Goal: Task Accomplishment & Management: Use online tool/utility

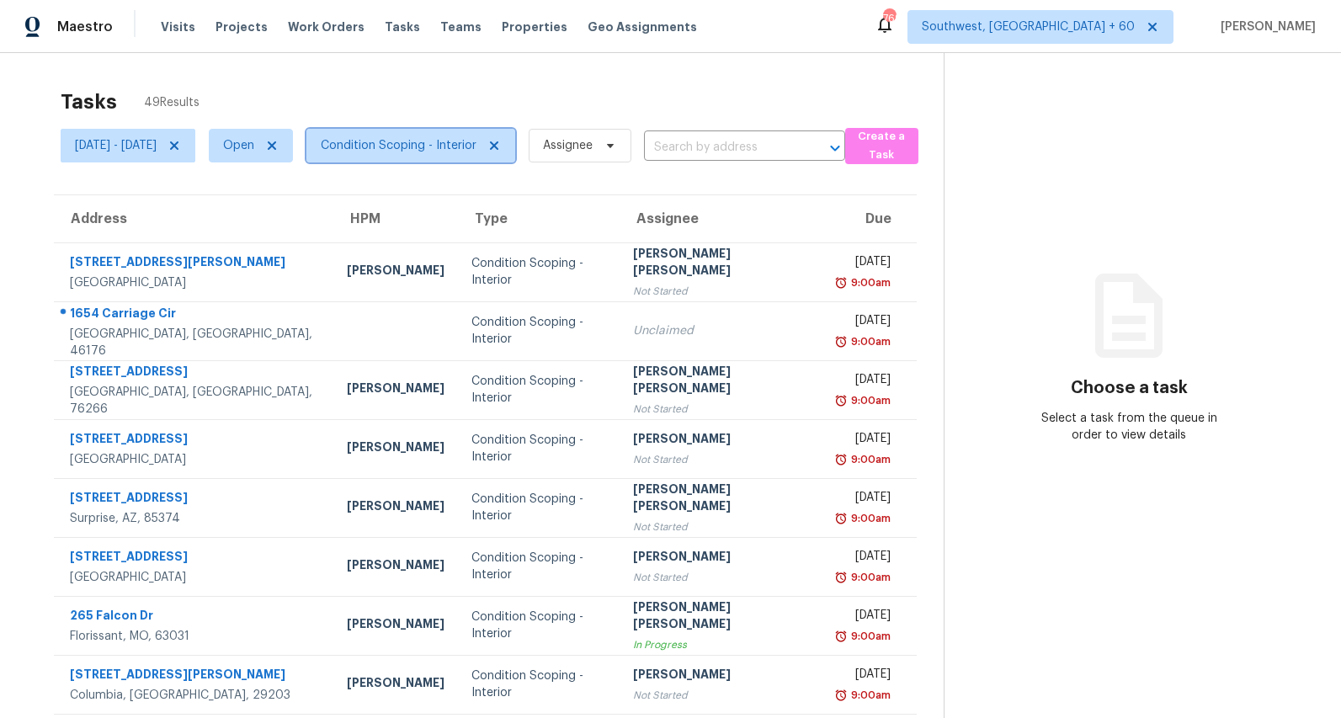
click at [447, 161] on span "Condition Scoping - Interior" at bounding box center [410, 146] width 209 height 34
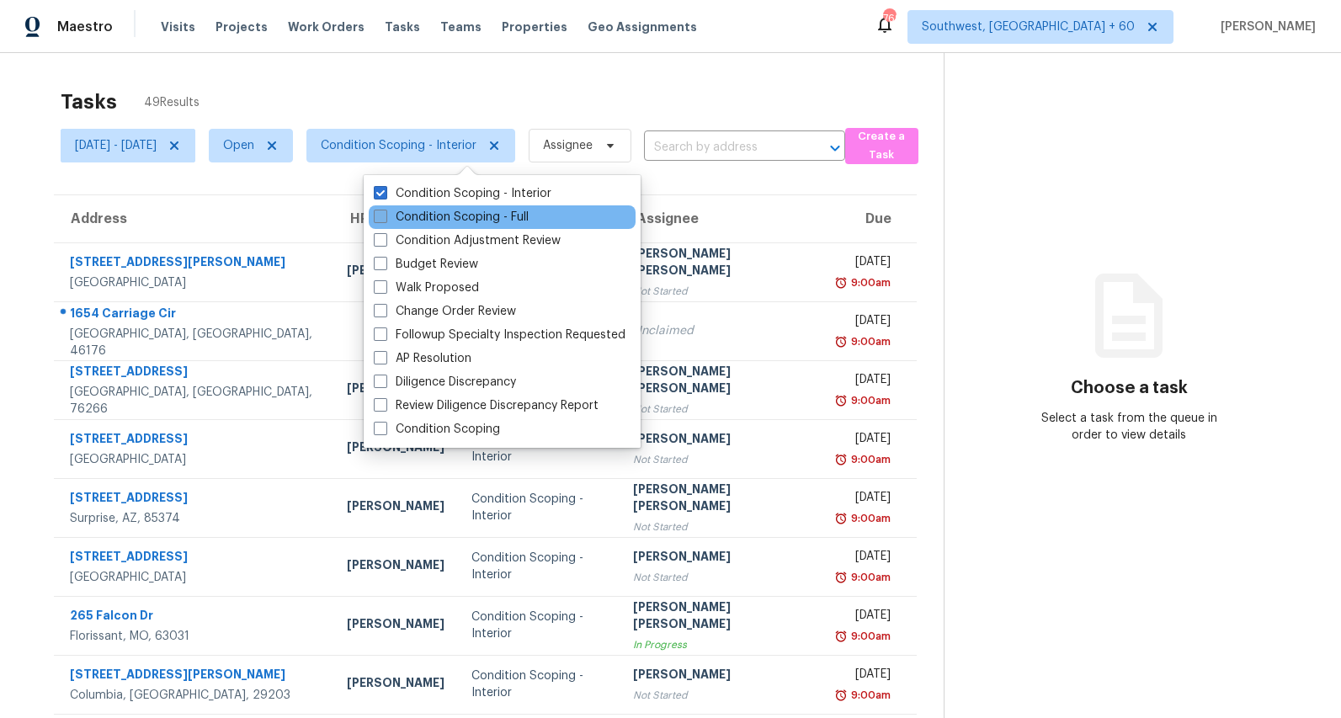
click at [431, 218] on label "Condition Scoping - Full" at bounding box center [451, 217] width 155 height 17
click at [385, 218] on input "Condition Scoping - Full" at bounding box center [379, 214] width 11 height 11
checkbox input "true"
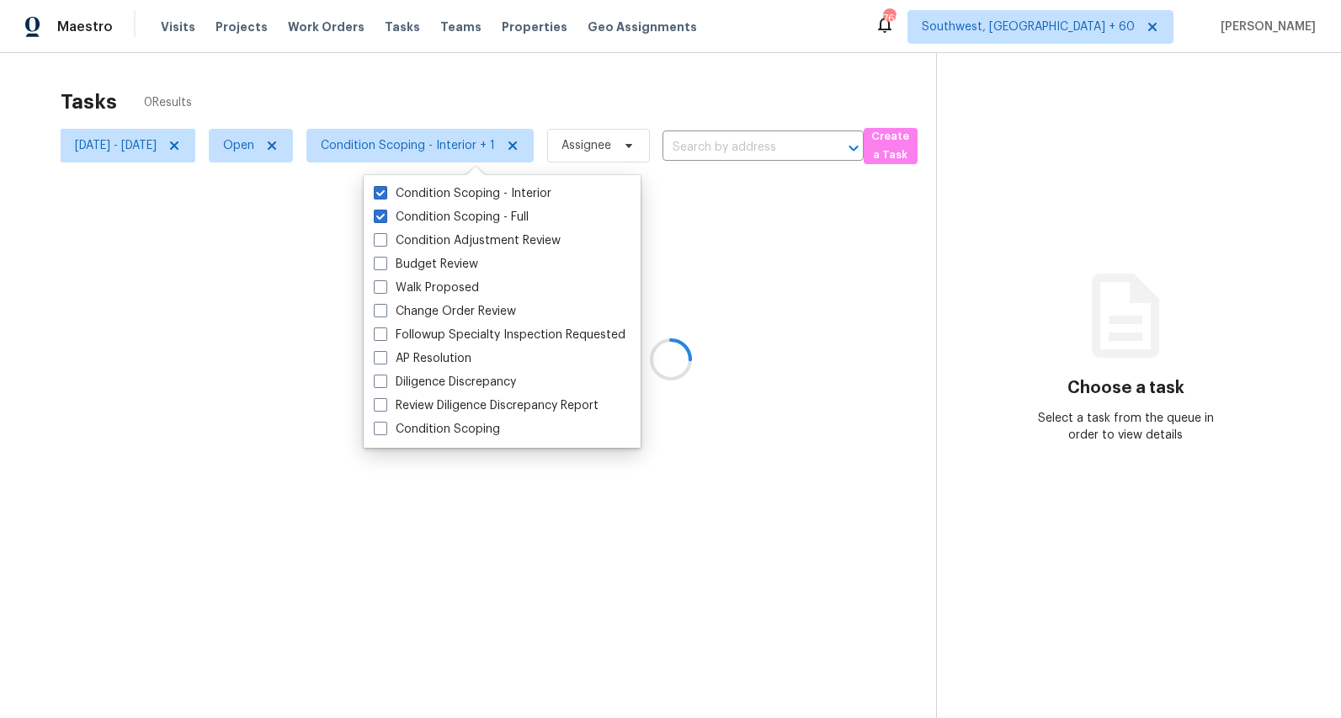
click at [326, 61] on div at bounding box center [670, 359] width 1341 height 718
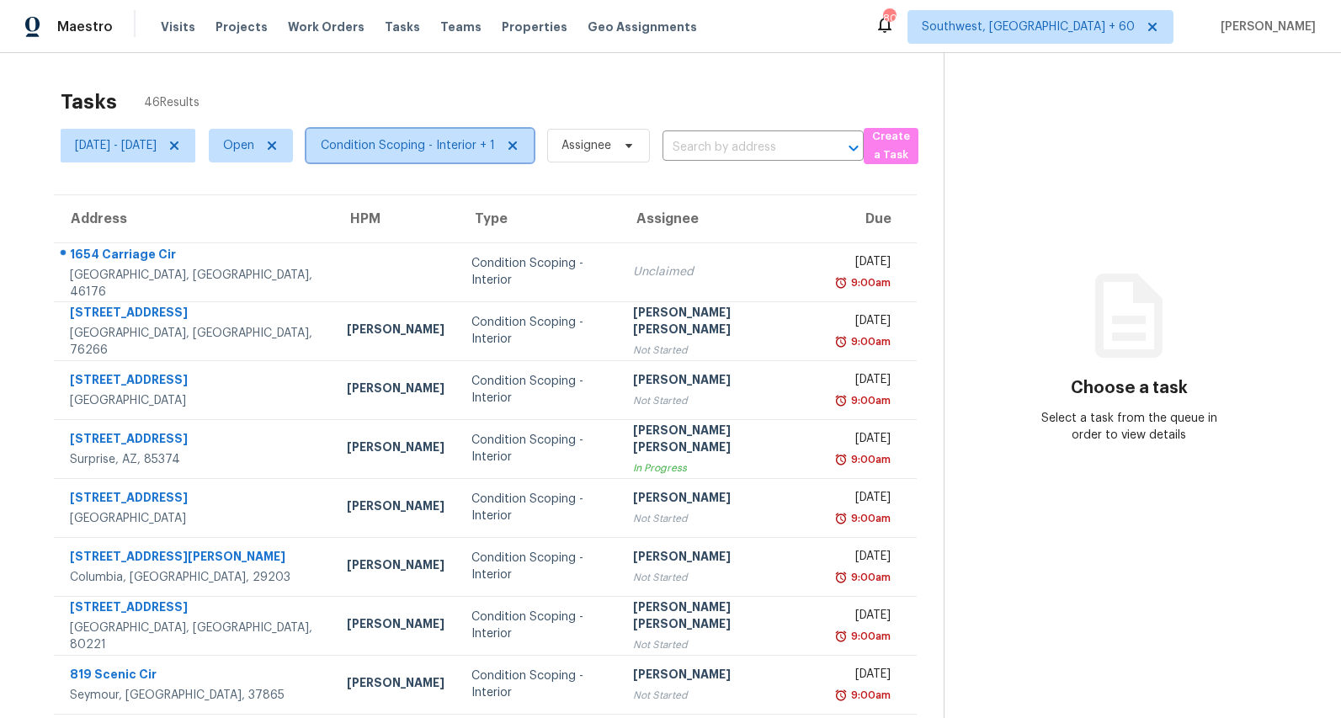
click at [483, 152] on span "Condition Scoping - Interior + 1" at bounding box center [408, 145] width 174 height 17
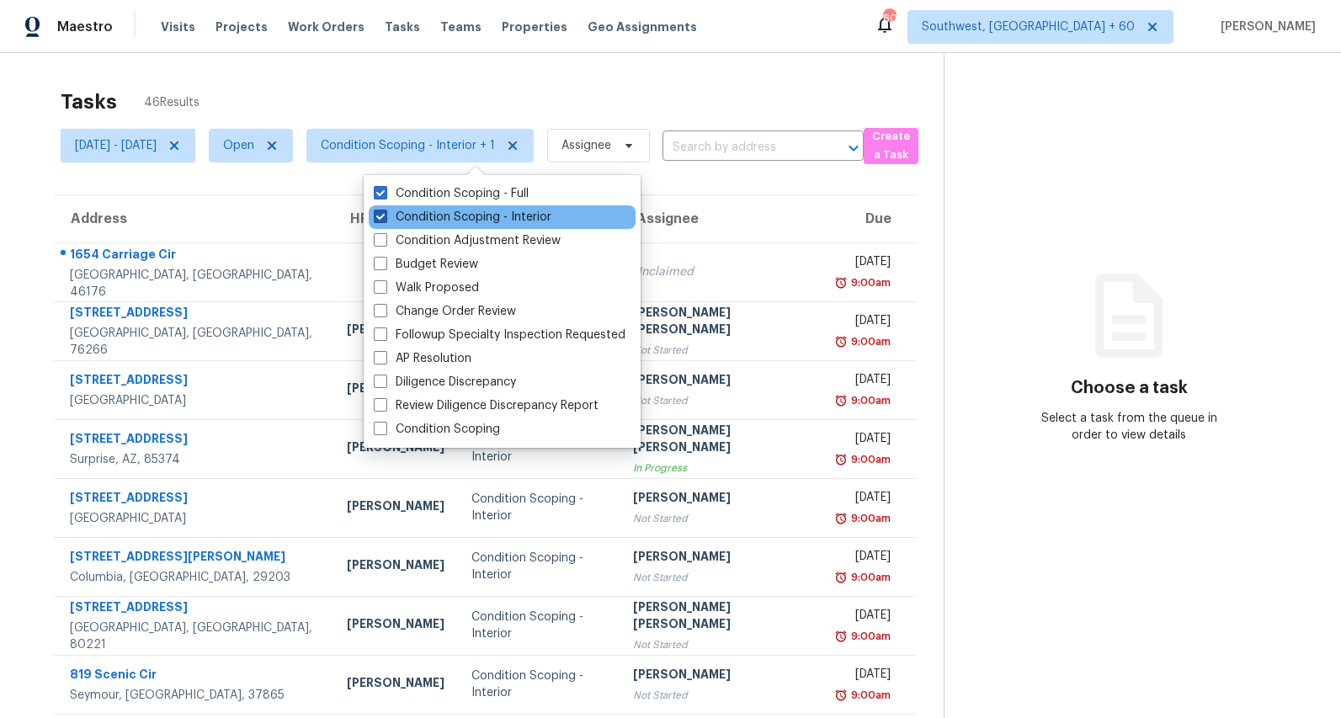
click at [459, 213] on label "Condition Scoping - Interior" at bounding box center [463, 217] width 178 height 17
click at [385, 213] on input "Condition Scoping - Interior" at bounding box center [379, 214] width 11 height 11
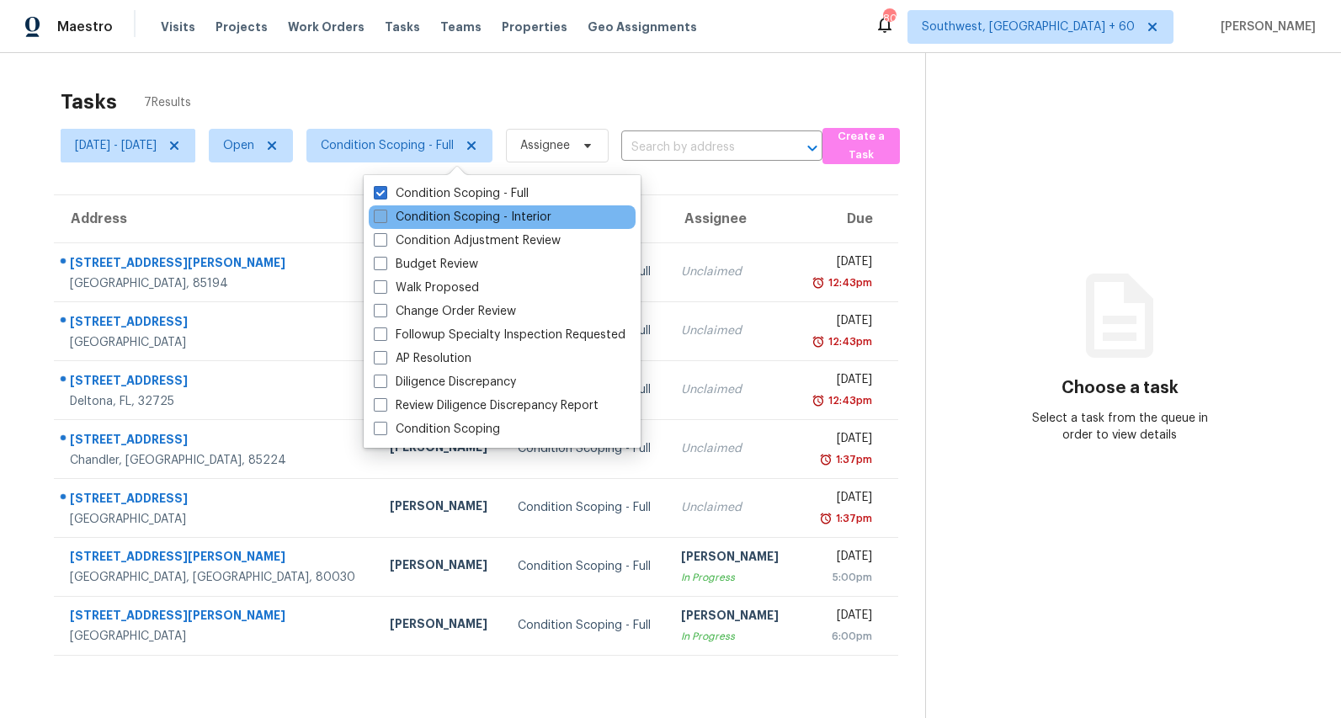
click at [421, 221] on label "Condition Scoping - Interior" at bounding box center [463, 217] width 178 height 17
click at [385, 220] on input "Condition Scoping - Interior" at bounding box center [379, 214] width 11 height 11
checkbox input "true"
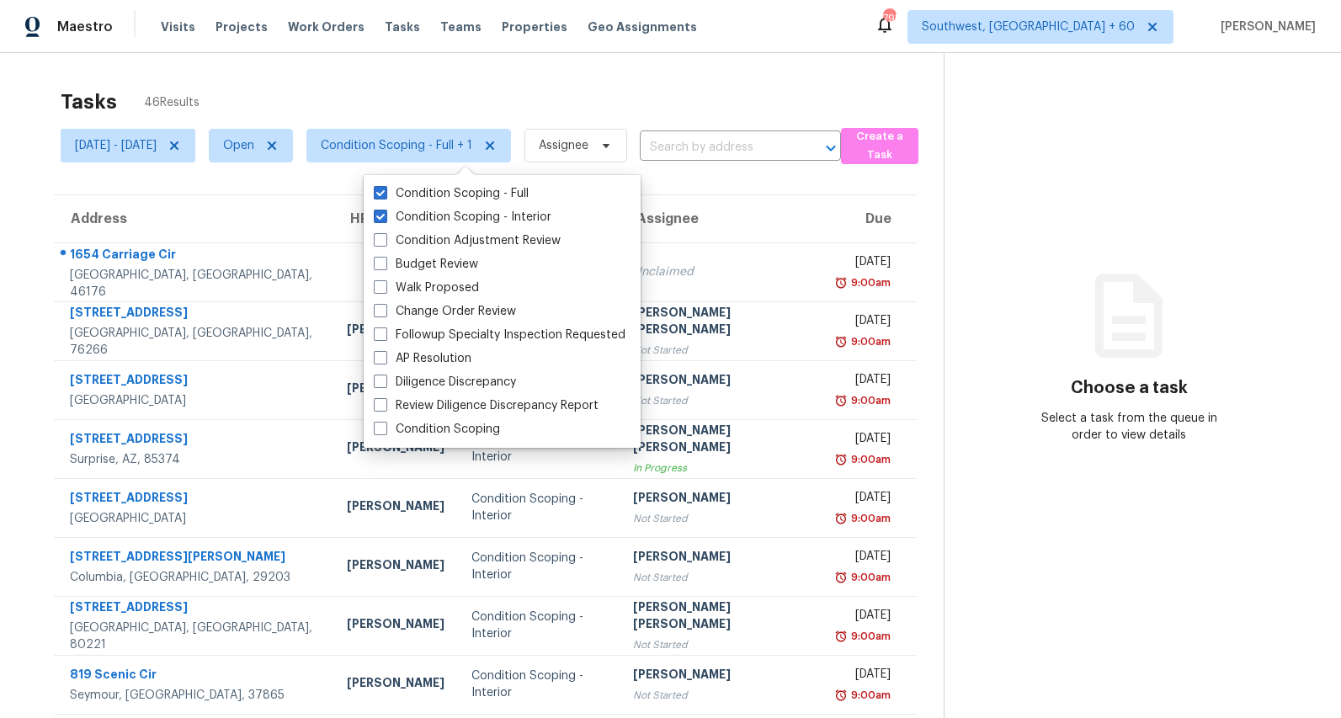
click at [840, 76] on div "Tasks 46 Results Mon, Aug 11 - Thu, Aug 14 Open Condition Scoping - Full + 1 As…" at bounding box center [670, 465] width 1341 height 824
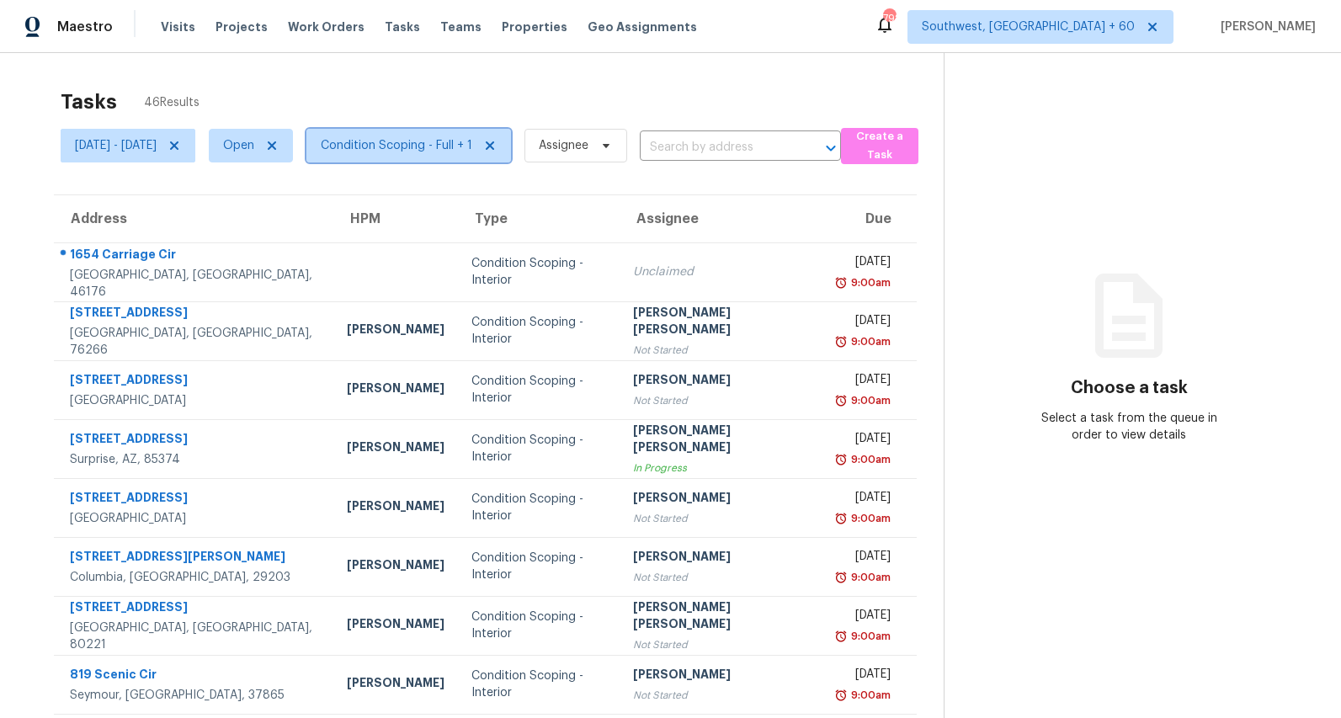
click at [471, 146] on span "Condition Scoping - Full + 1" at bounding box center [397, 145] width 152 height 17
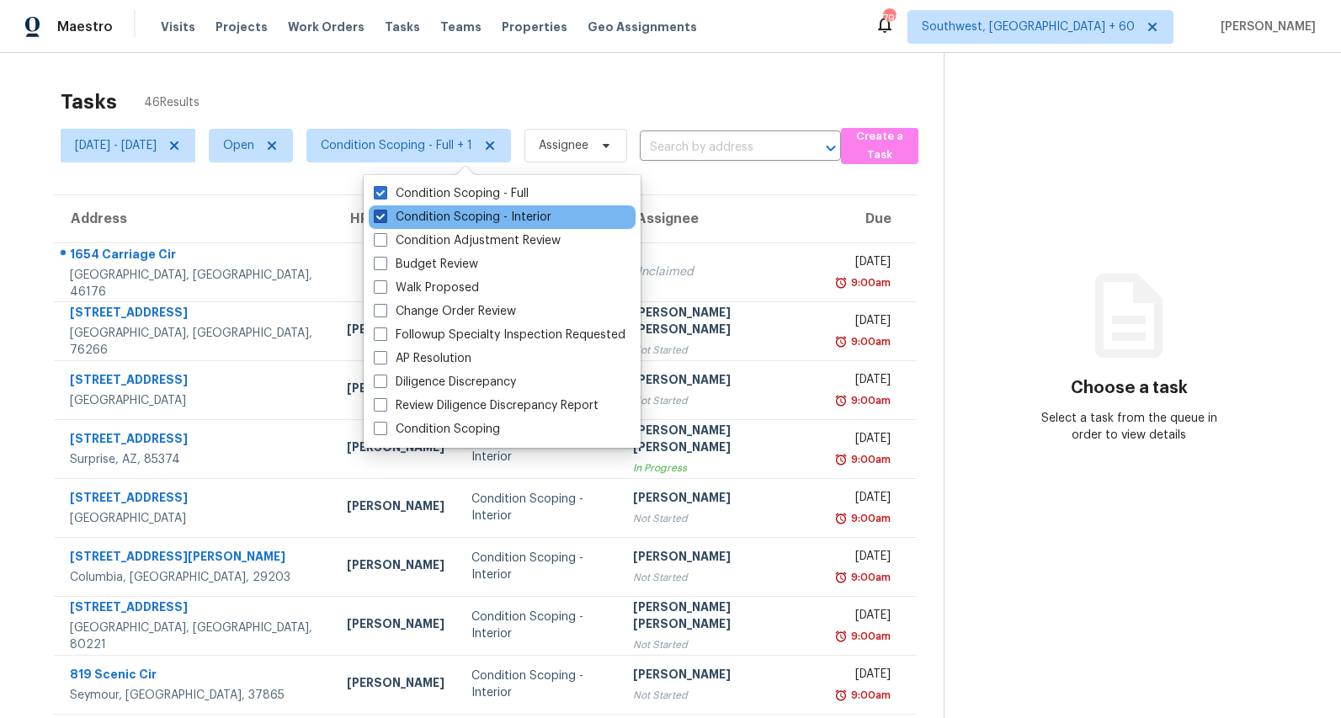
click at [453, 210] on label "Condition Scoping - Interior" at bounding box center [463, 217] width 178 height 17
click at [385, 210] on input "Condition Scoping - Interior" at bounding box center [379, 214] width 11 height 11
checkbox input "false"
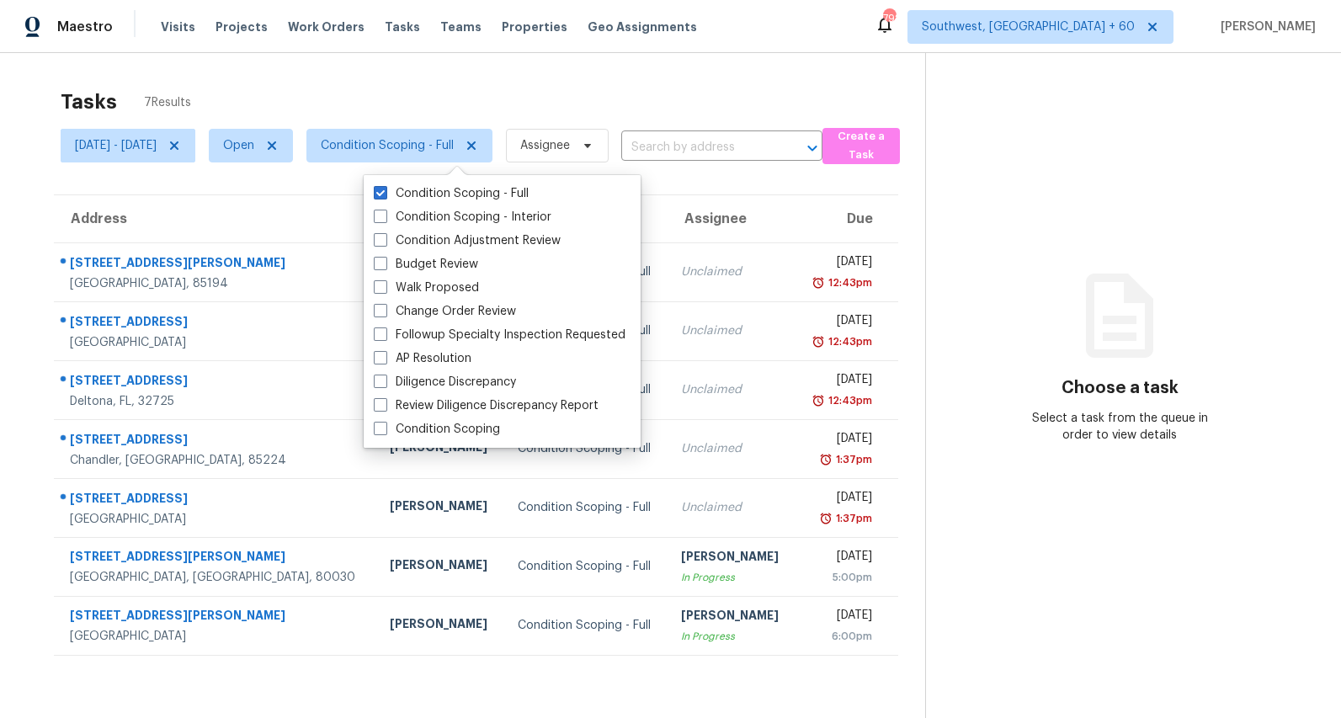
click at [423, 88] on div "Tasks 7 Results" at bounding box center [493, 102] width 865 height 44
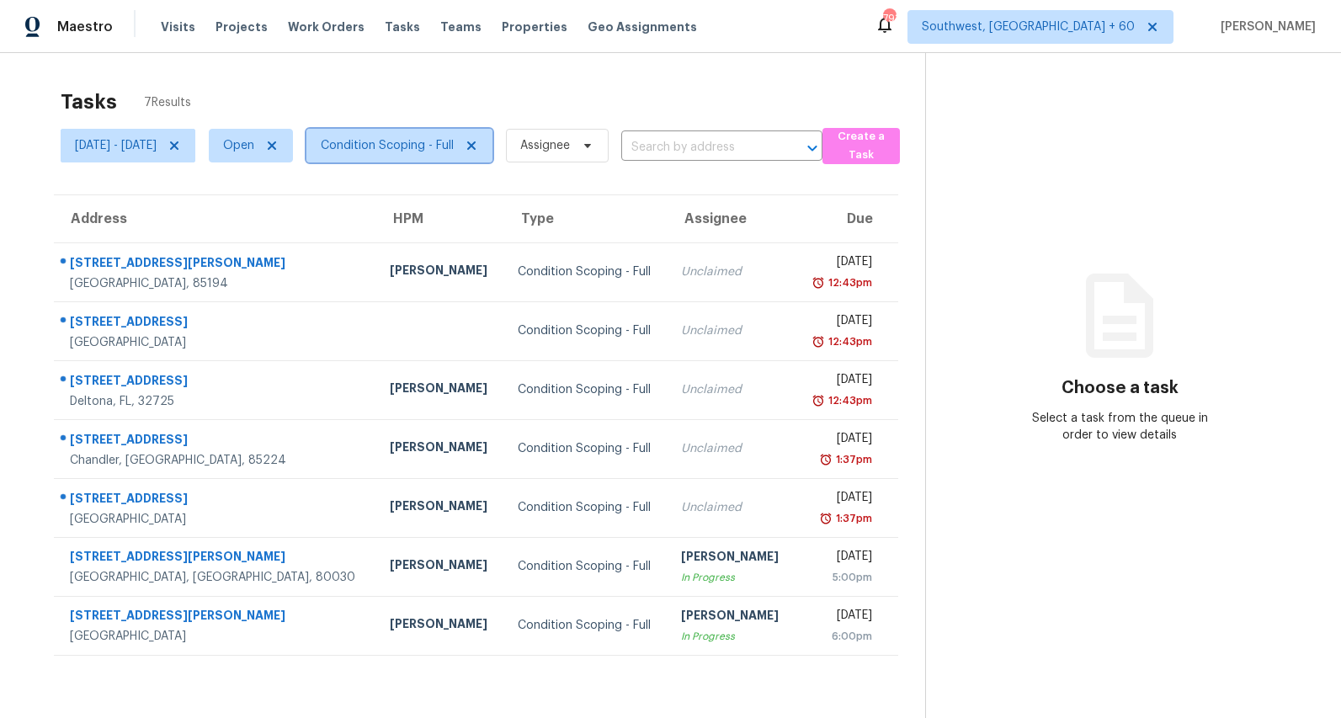
click at [427, 147] on span "Condition Scoping - Full" at bounding box center [387, 145] width 133 height 17
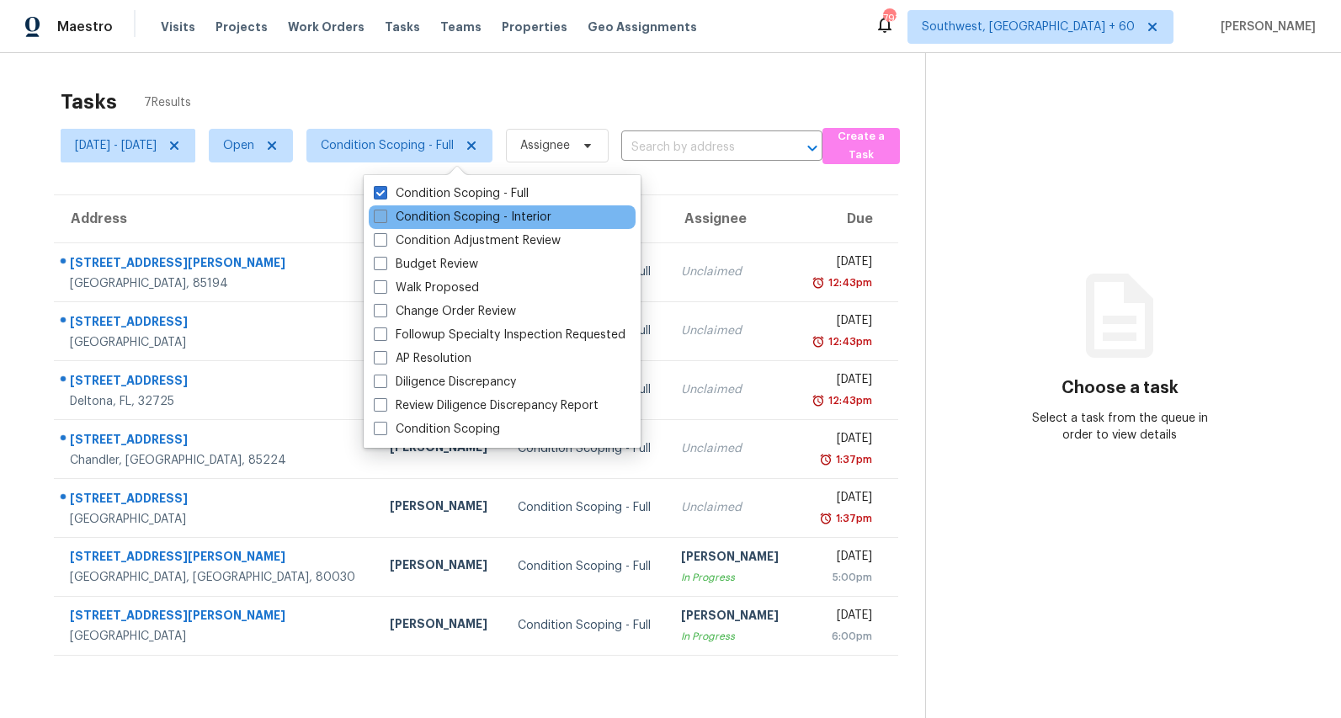
click at [422, 212] on label "Condition Scoping - Interior" at bounding box center [463, 217] width 178 height 17
click at [385, 212] on input "Condition Scoping - Interior" at bounding box center [379, 214] width 11 height 11
checkbox input "true"
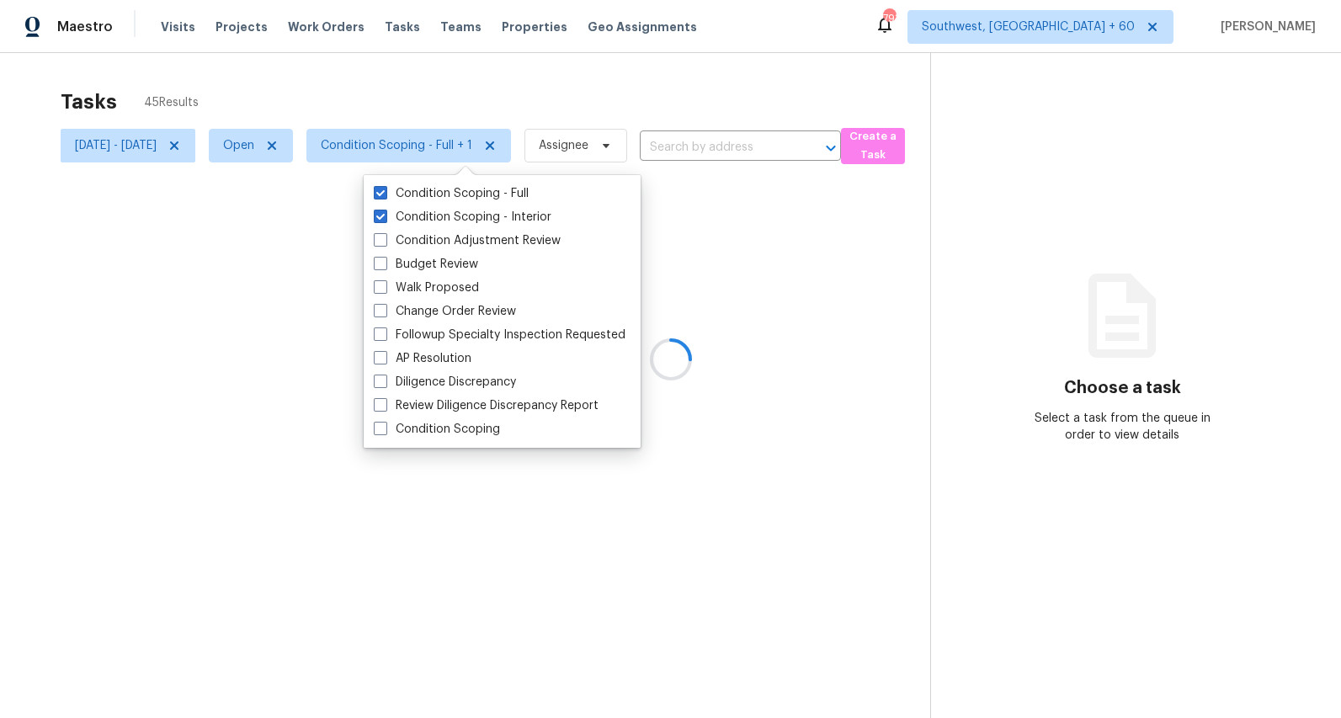
click at [347, 77] on div at bounding box center [670, 359] width 1341 height 718
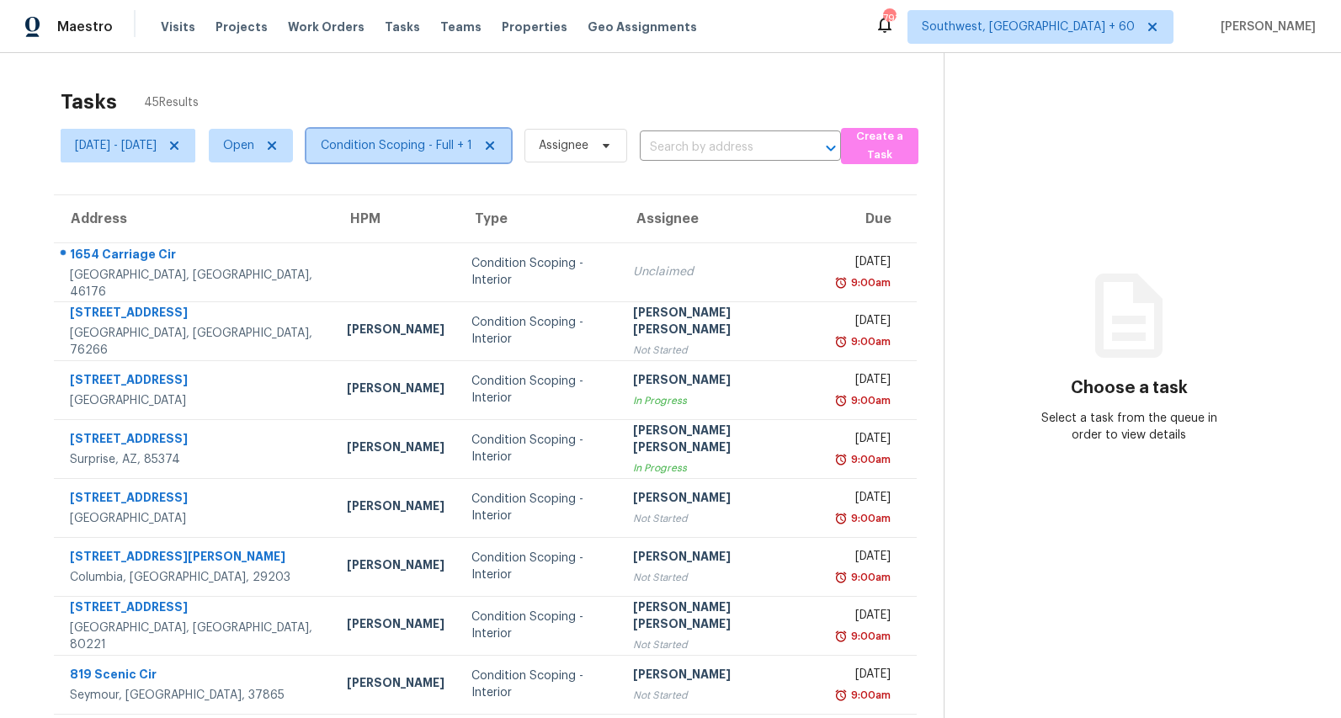
click at [442, 159] on span "Condition Scoping - Full + 1" at bounding box center [408, 146] width 205 height 34
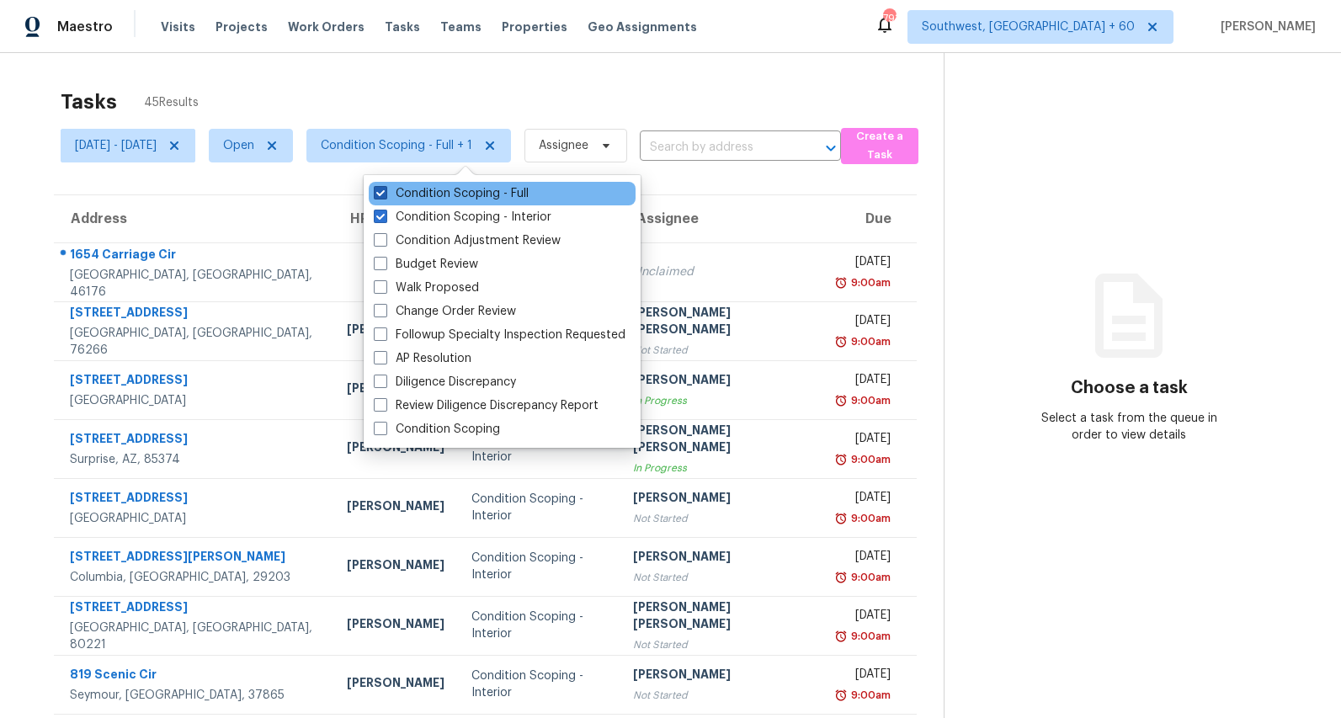
click at [435, 194] on label "Condition Scoping - Full" at bounding box center [451, 193] width 155 height 17
click at [385, 194] on input "Condition Scoping - Full" at bounding box center [379, 190] width 11 height 11
checkbox input "false"
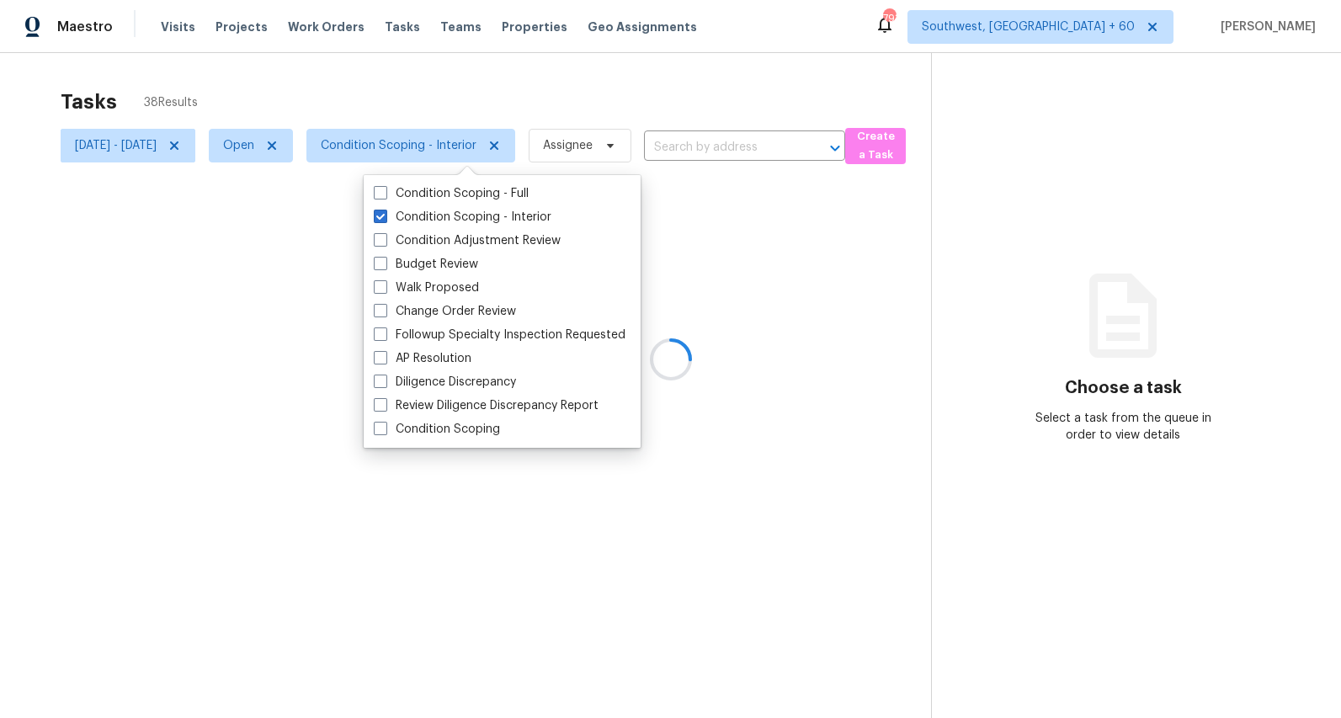
click at [373, 82] on div at bounding box center [670, 359] width 1341 height 718
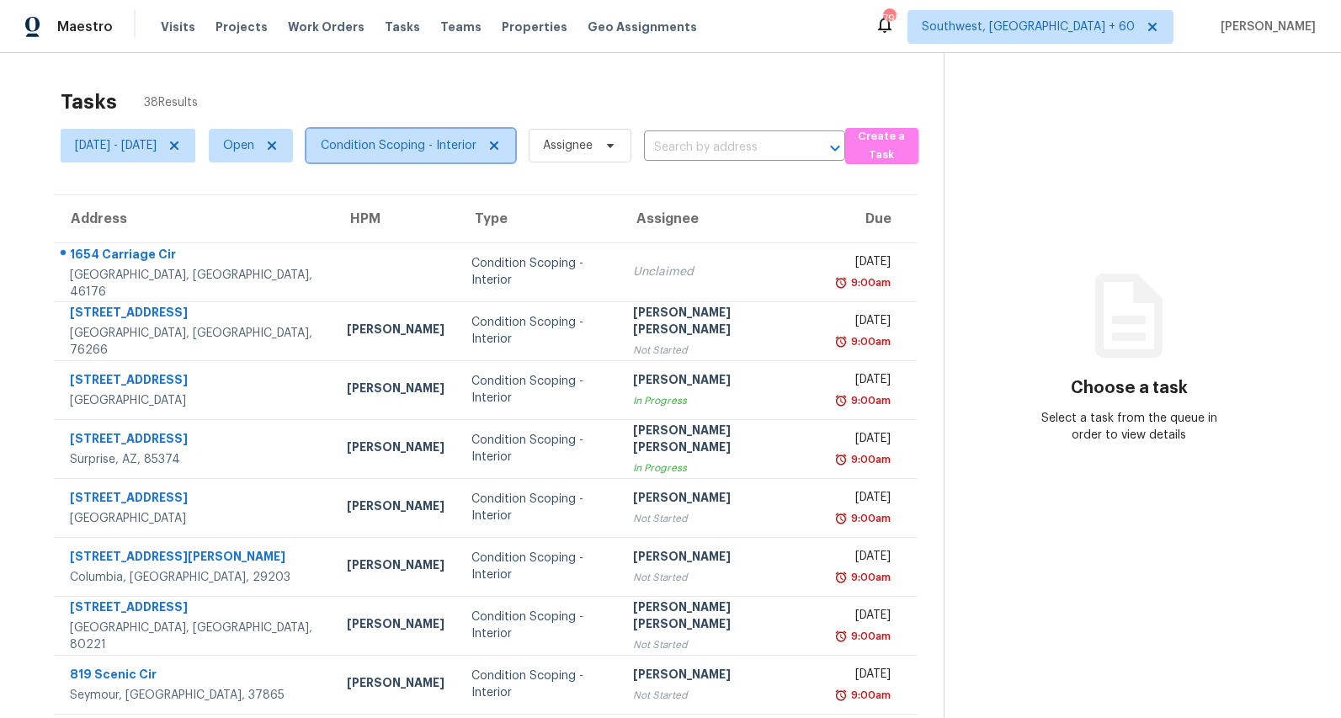
click at [477, 143] on span "Condition Scoping - Interior" at bounding box center [399, 145] width 156 height 17
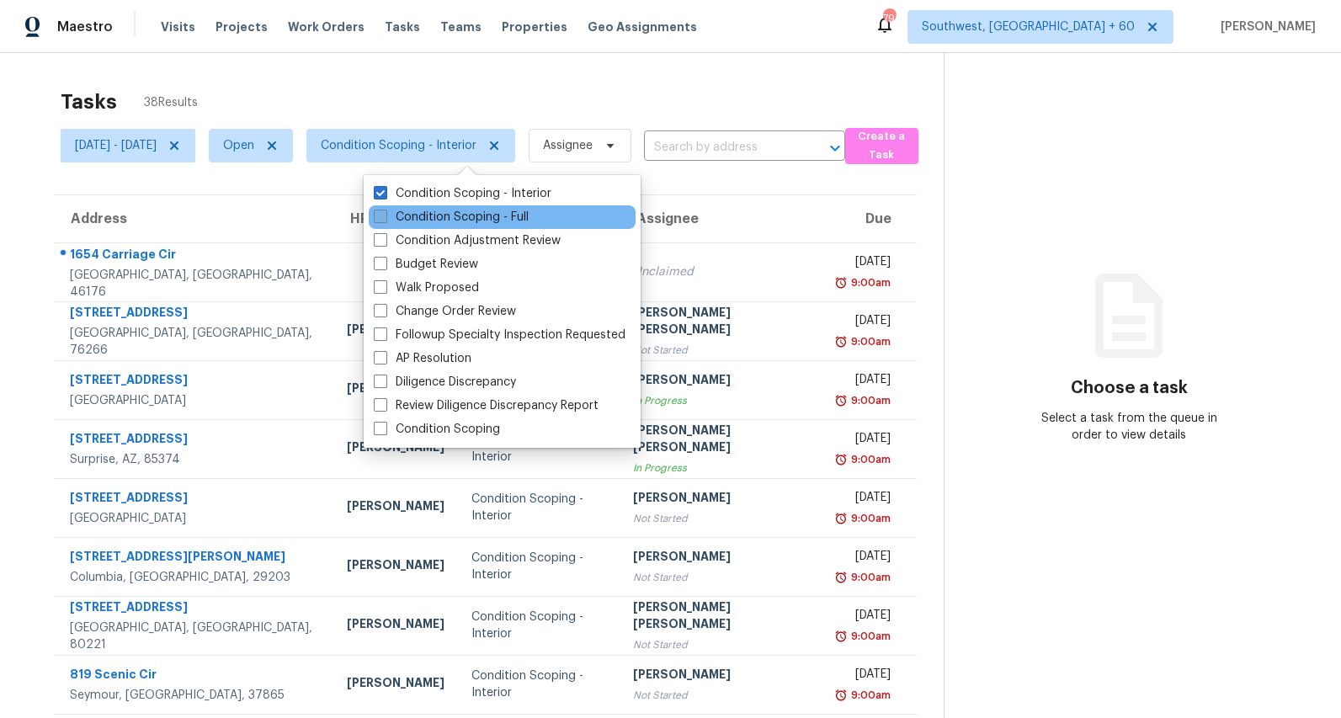
click at [427, 214] on label "Condition Scoping - Full" at bounding box center [451, 217] width 155 height 17
click at [385, 214] on input "Condition Scoping - Full" at bounding box center [379, 214] width 11 height 11
checkbox input "true"
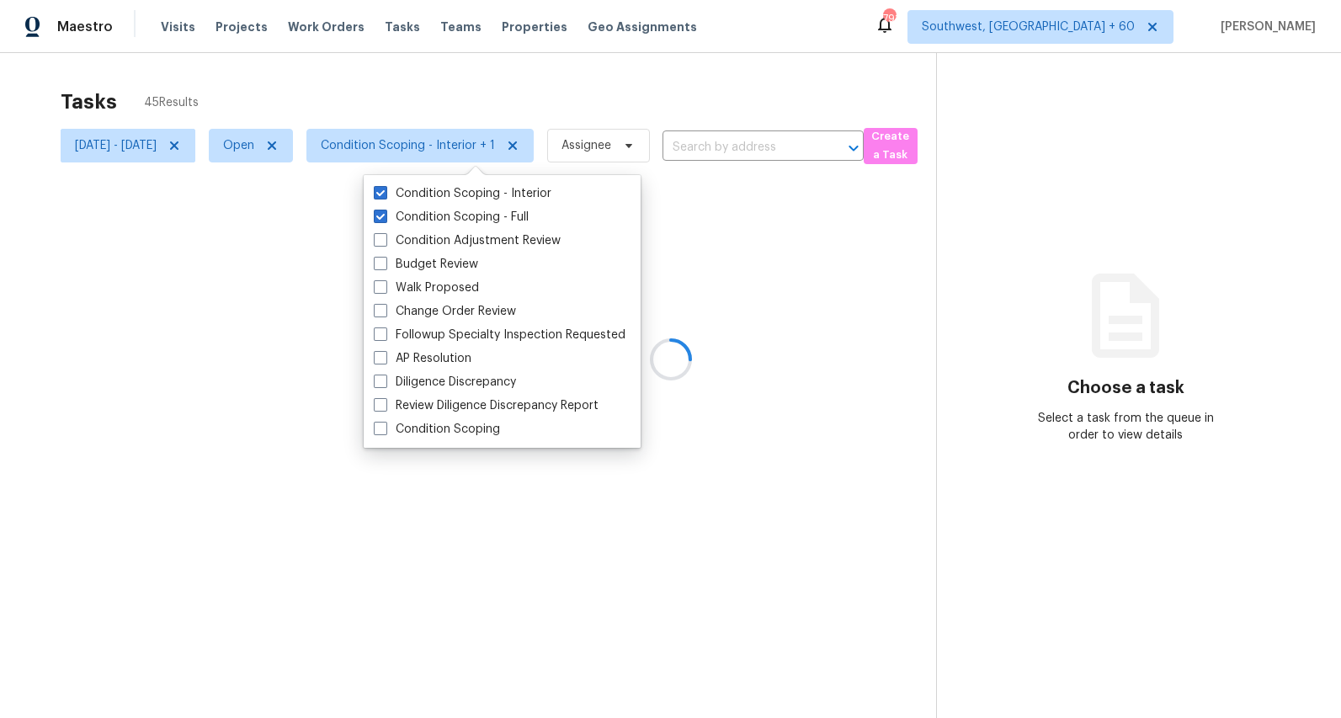
click at [356, 84] on div "Tasks 45 Results" at bounding box center [499, 102] width 876 height 44
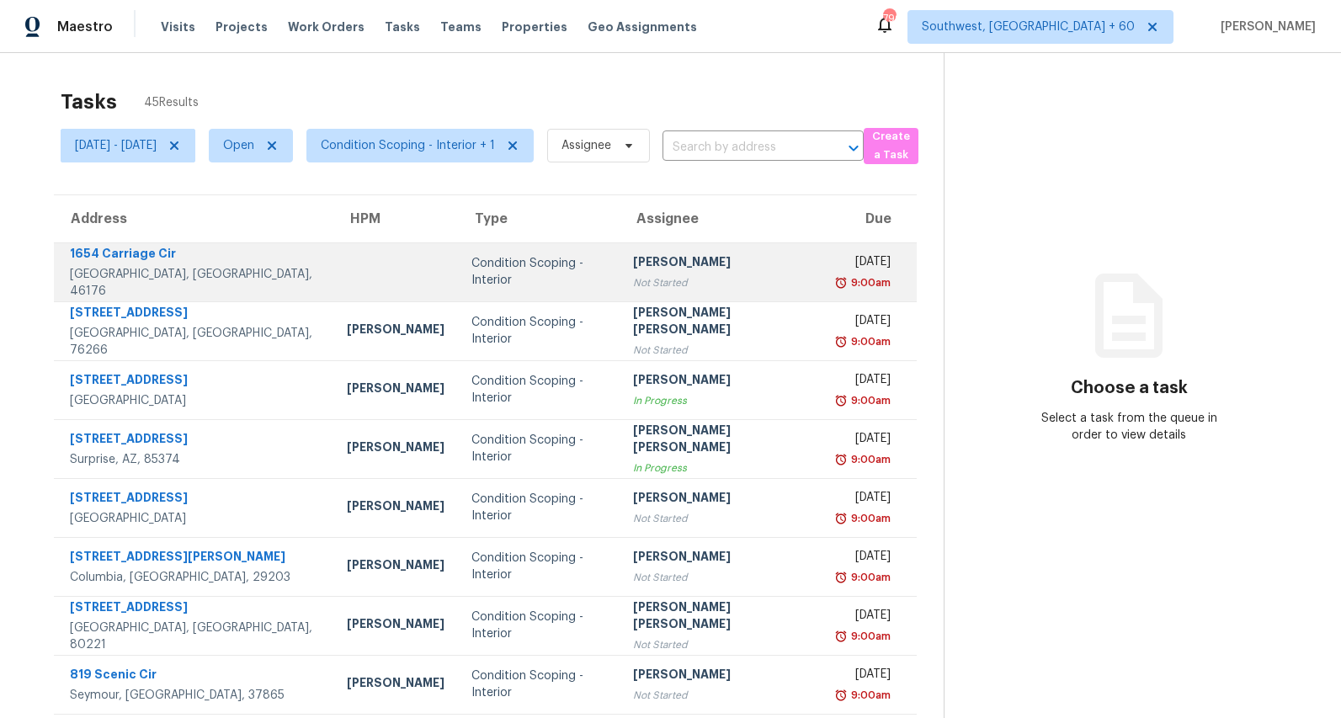
click at [633, 285] on div "Not Started" at bounding box center [721, 282] width 177 height 17
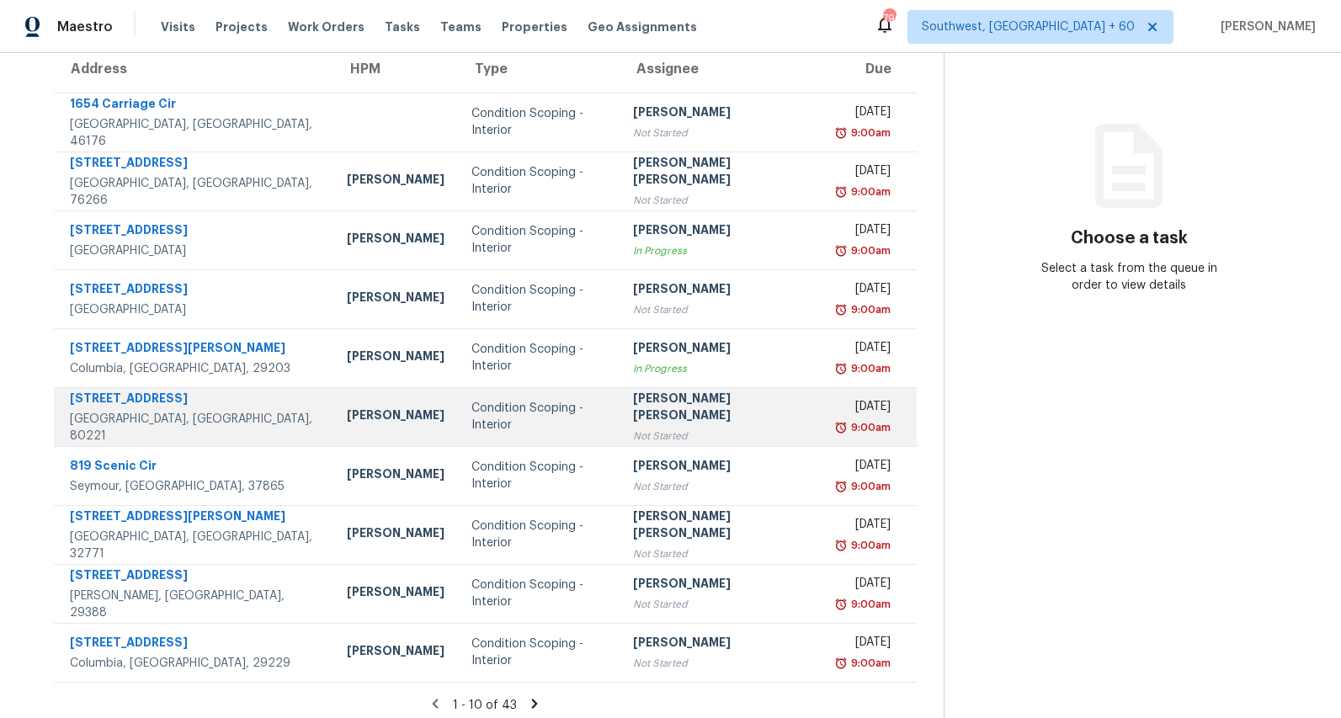
scroll to position [158, 0]
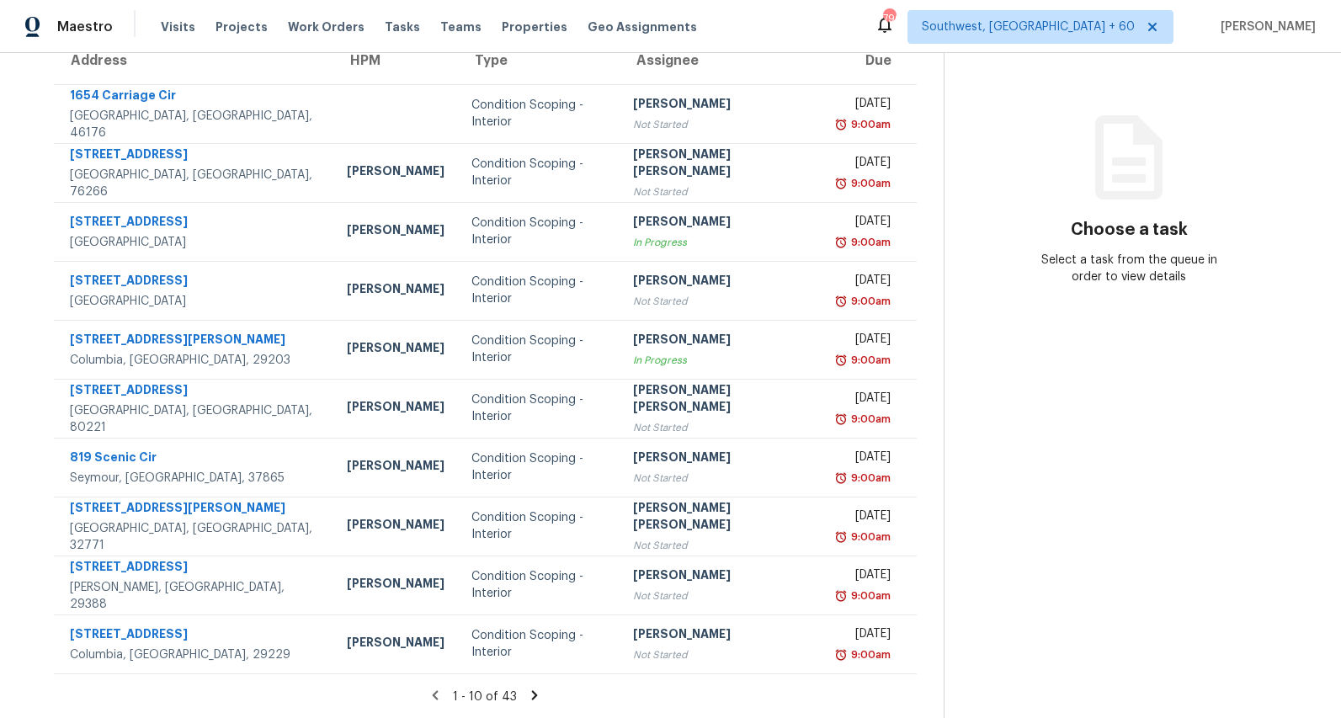
click at [539, 696] on icon at bounding box center [534, 695] width 15 height 15
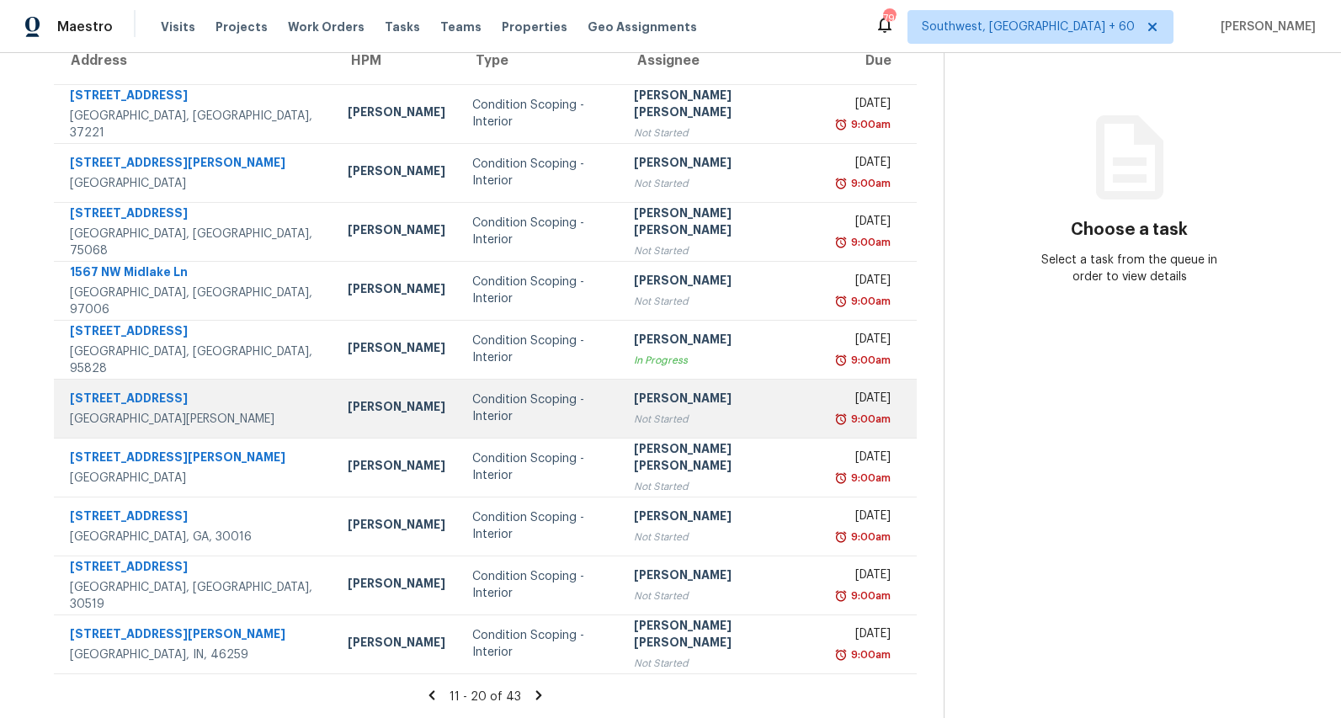
scroll to position [145, 0]
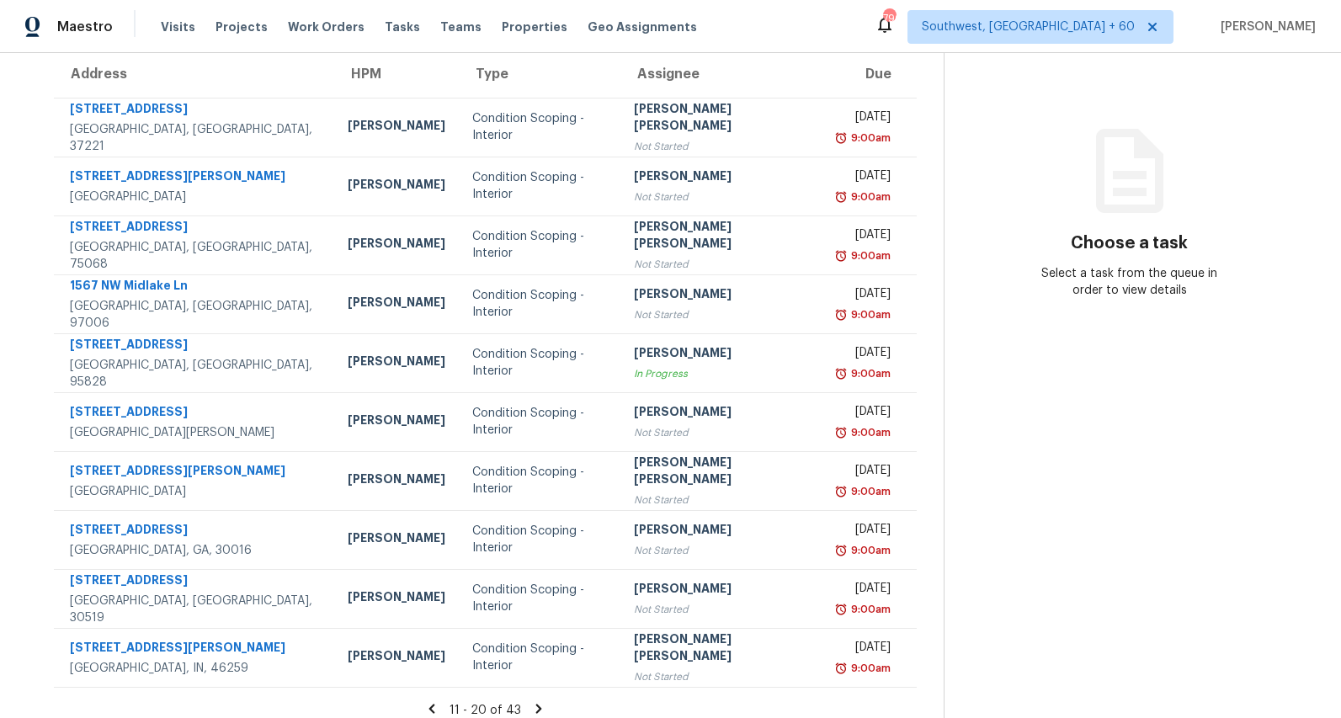
click at [540, 707] on icon at bounding box center [539, 708] width 6 height 9
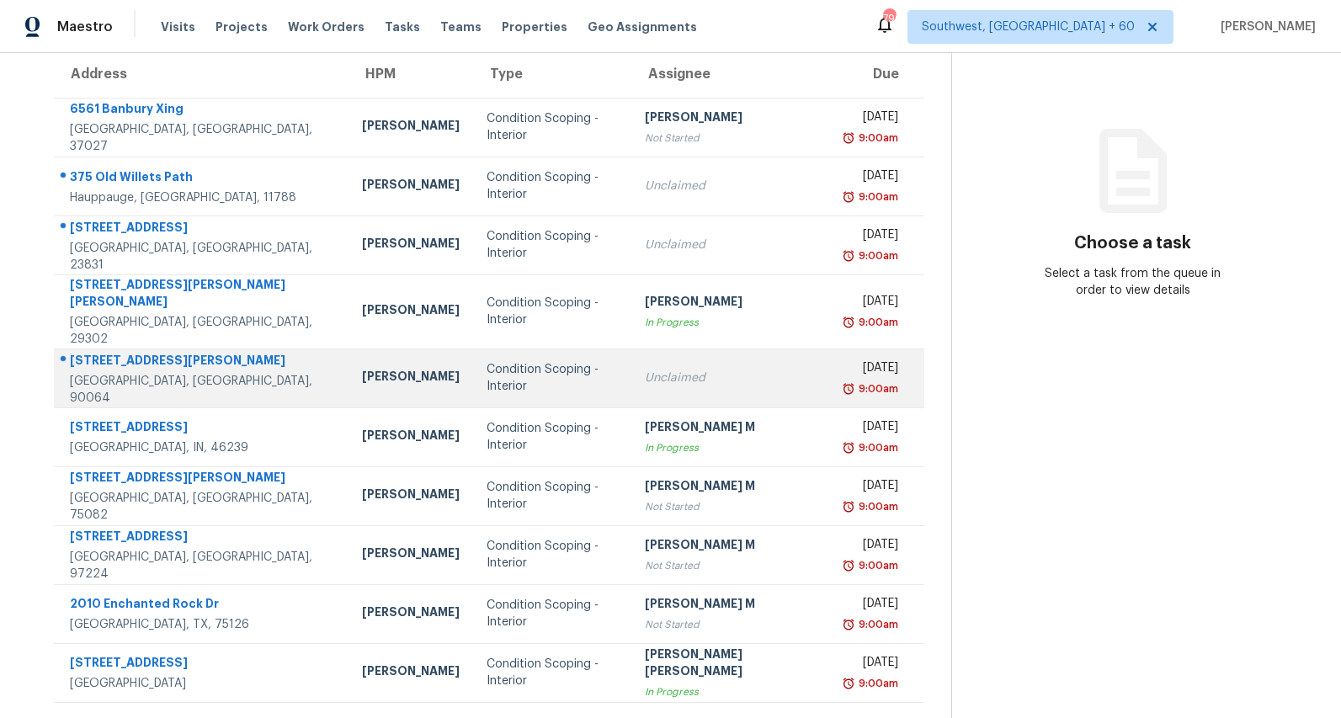
scroll to position [158, 0]
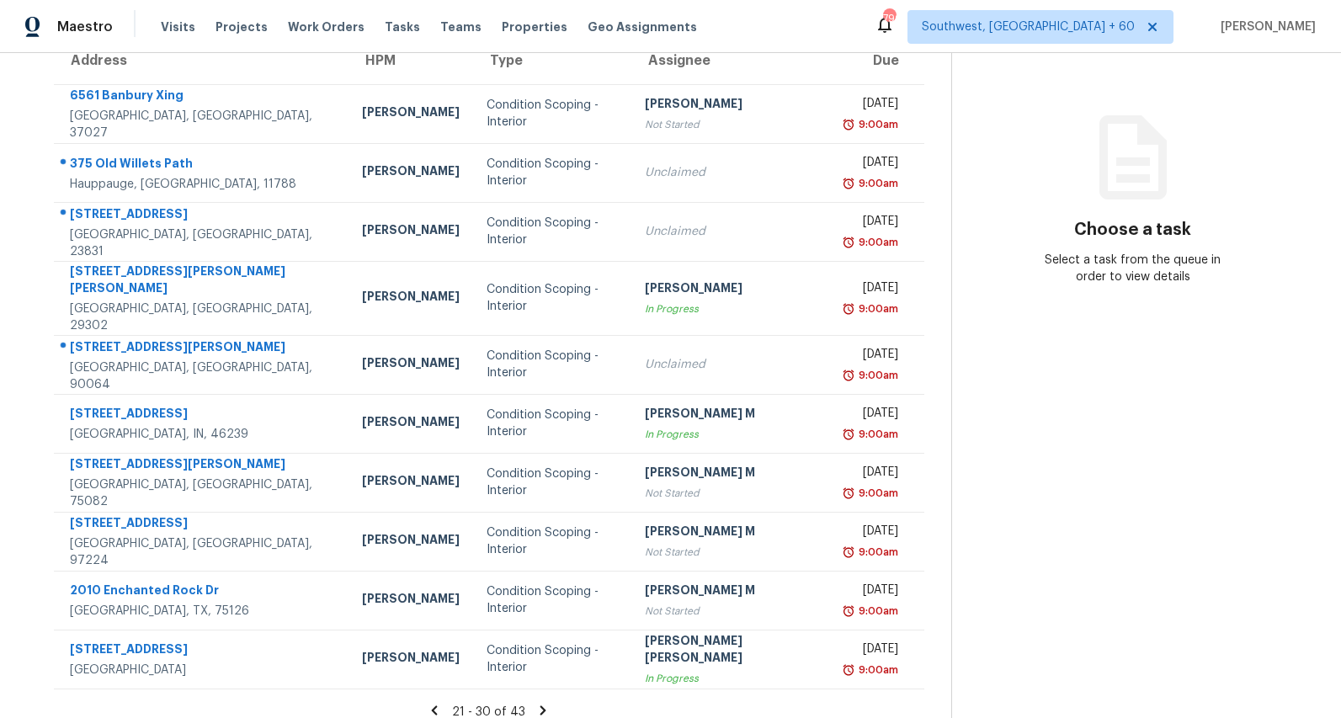
click at [437, 703] on icon at bounding box center [434, 710] width 15 height 15
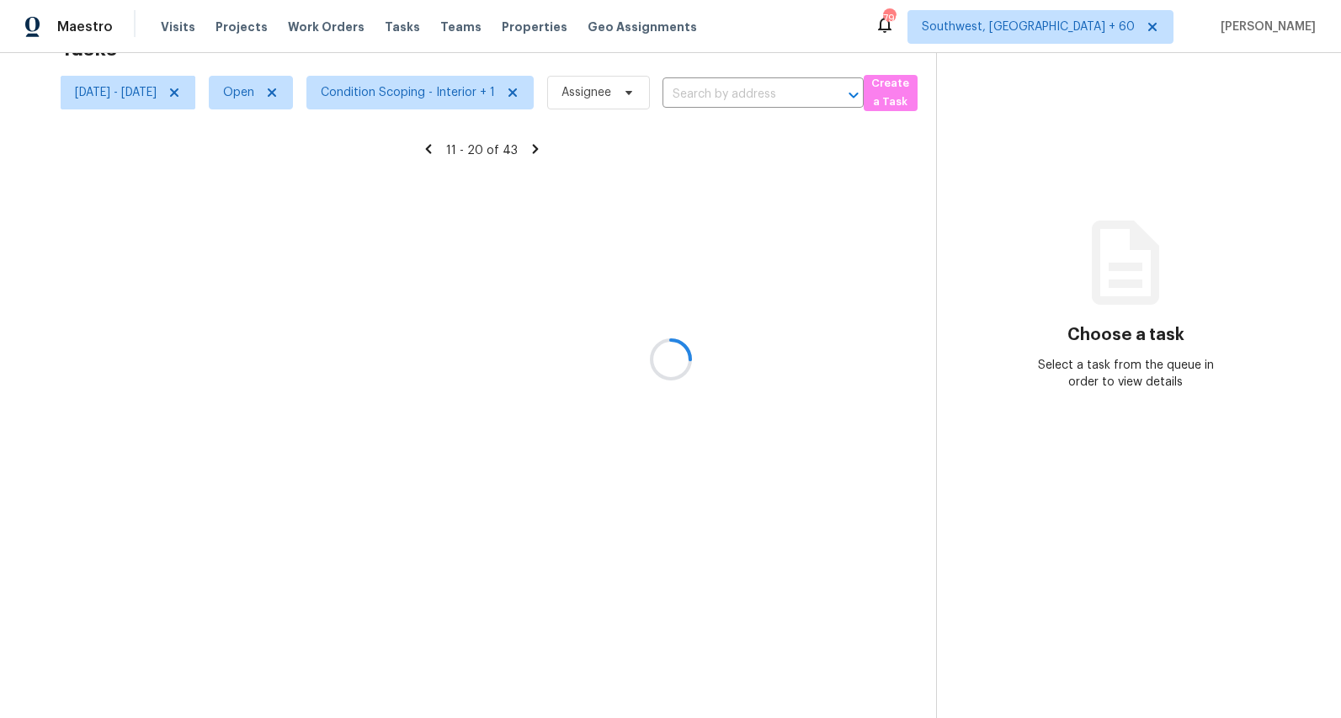
scroll to position [53, 0]
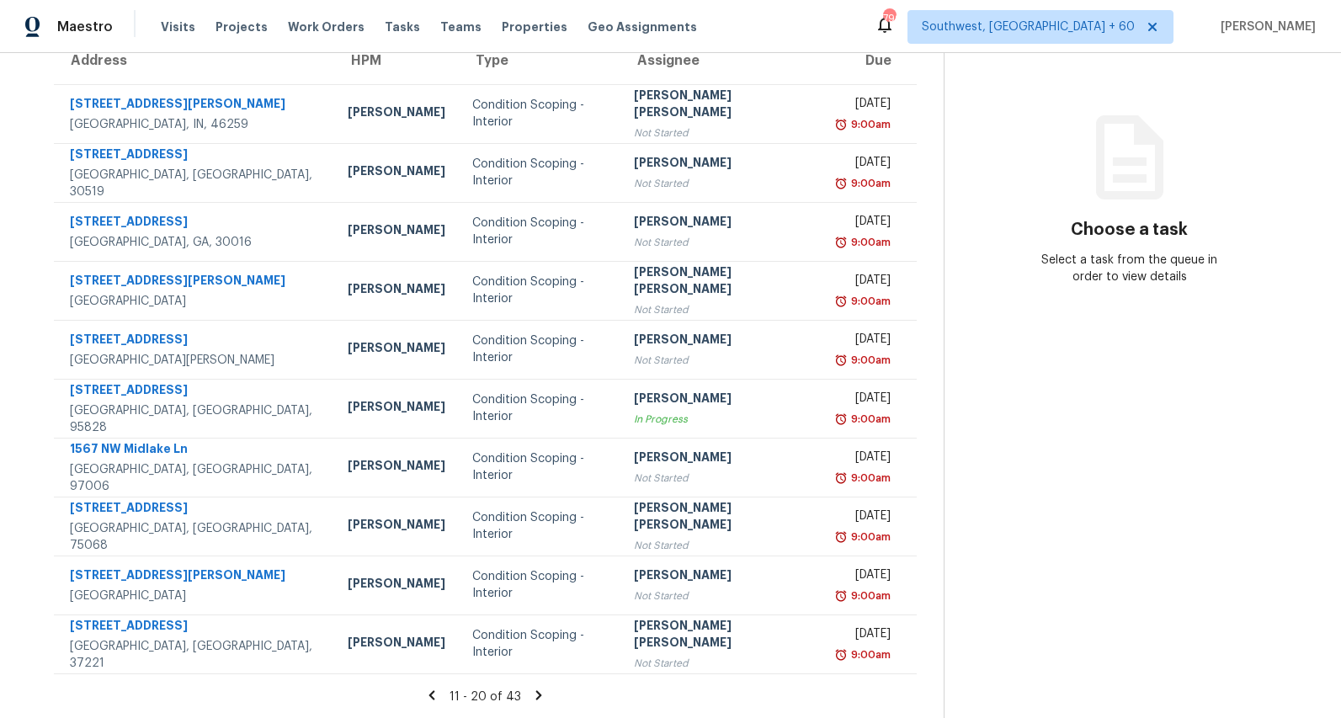
click at [437, 700] on icon at bounding box center [431, 695] width 15 height 15
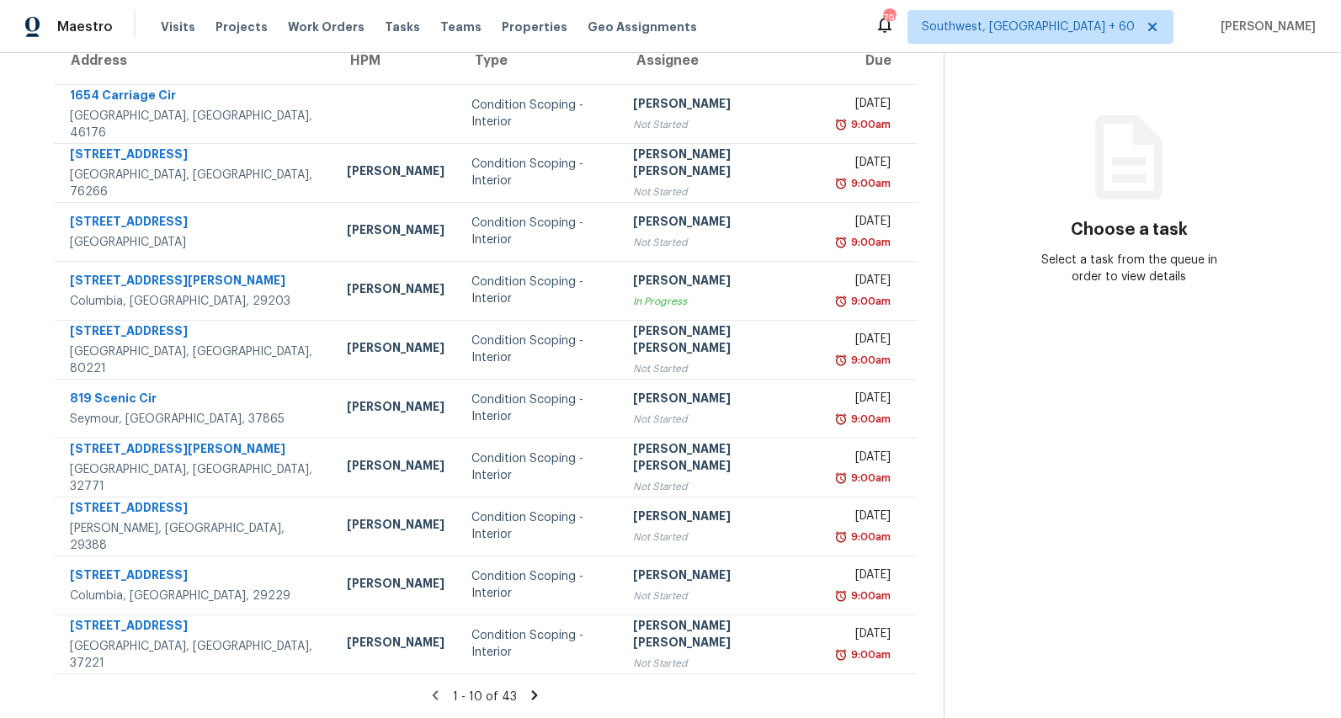
scroll to position [0, 0]
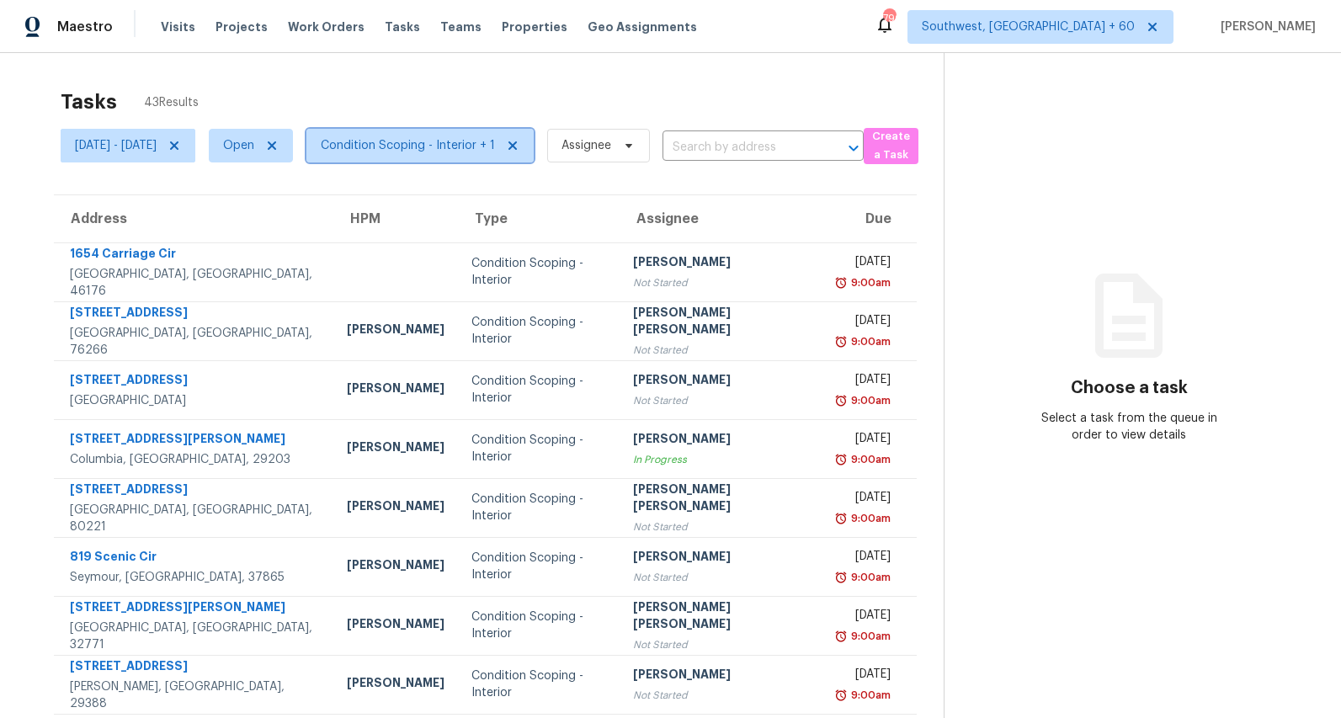
click at [473, 153] on span "Condition Scoping - Interior + 1" at bounding box center [408, 145] width 174 height 17
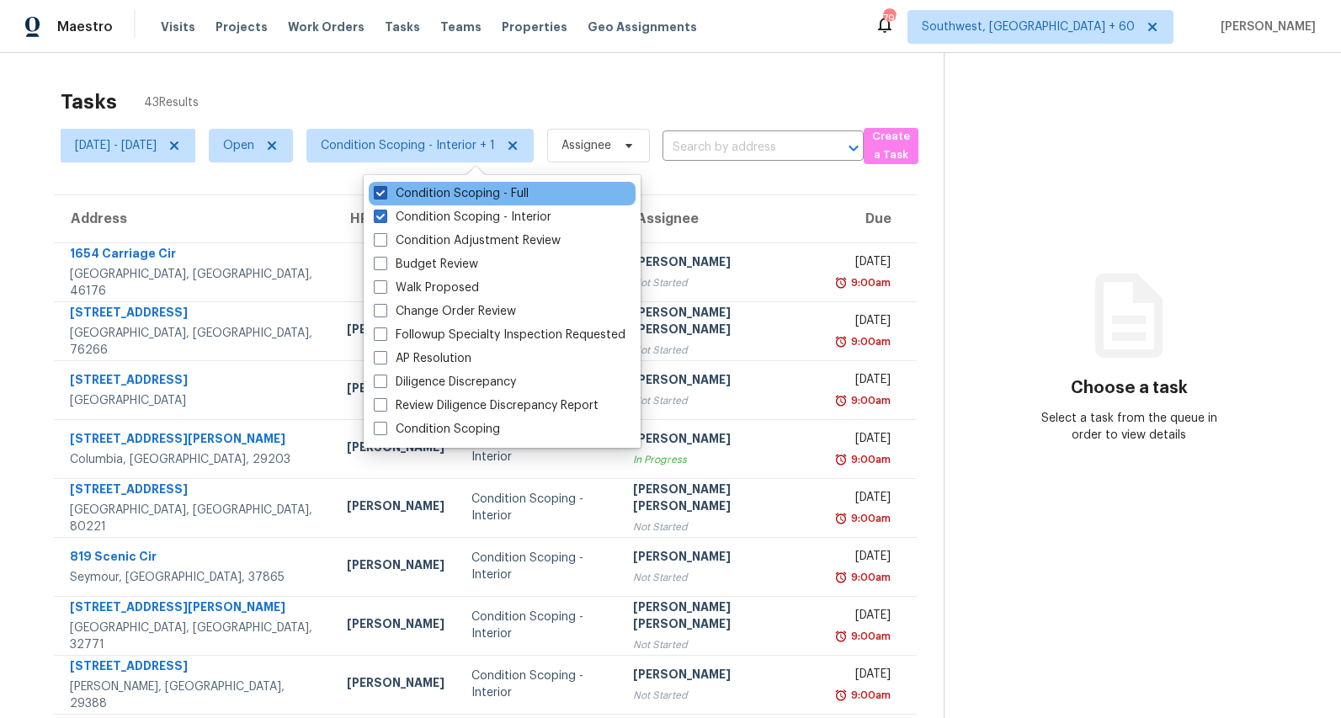
click at [456, 200] on label "Condition Scoping - Full" at bounding box center [451, 193] width 155 height 17
click at [385, 196] on input "Condition Scoping - Full" at bounding box center [379, 190] width 11 height 11
click at [456, 200] on label "Condition Scoping - Full" at bounding box center [451, 193] width 155 height 17
click at [385, 196] on input "Condition Scoping - Full" at bounding box center [379, 190] width 11 height 11
checkbox input "true"
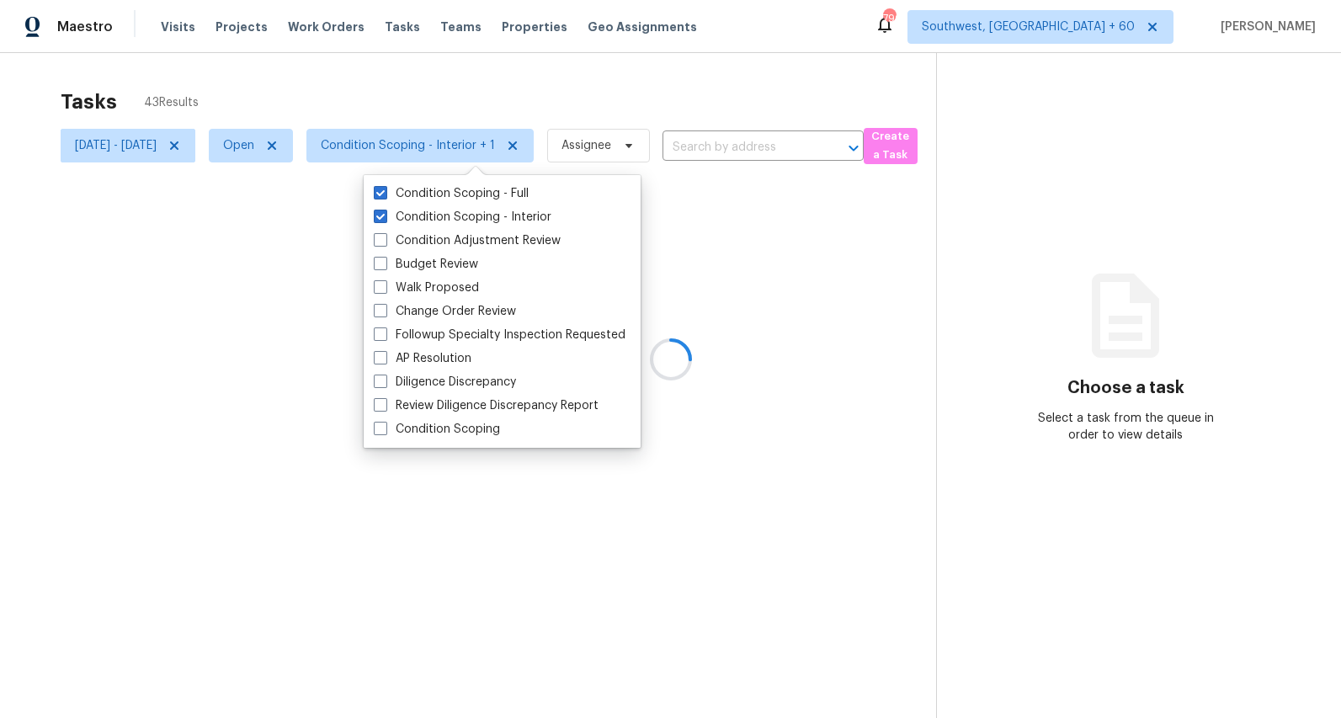
click at [327, 74] on div "Tasks 43 Results Mon, Aug 11 - Thu, Aug 14 Open Condition Scoping - Interior + …" at bounding box center [670, 412] width 1341 height 718
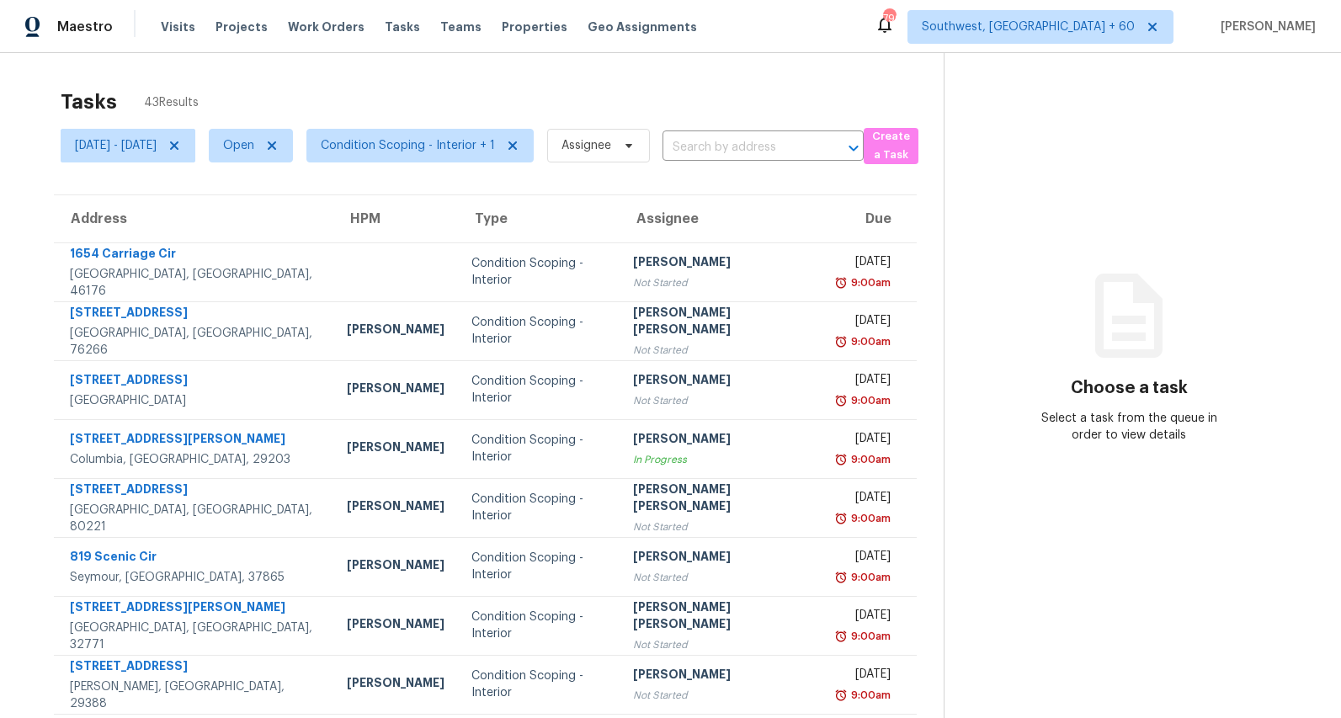
click at [361, 93] on div "Tasks 43 Results" at bounding box center [502, 102] width 883 height 44
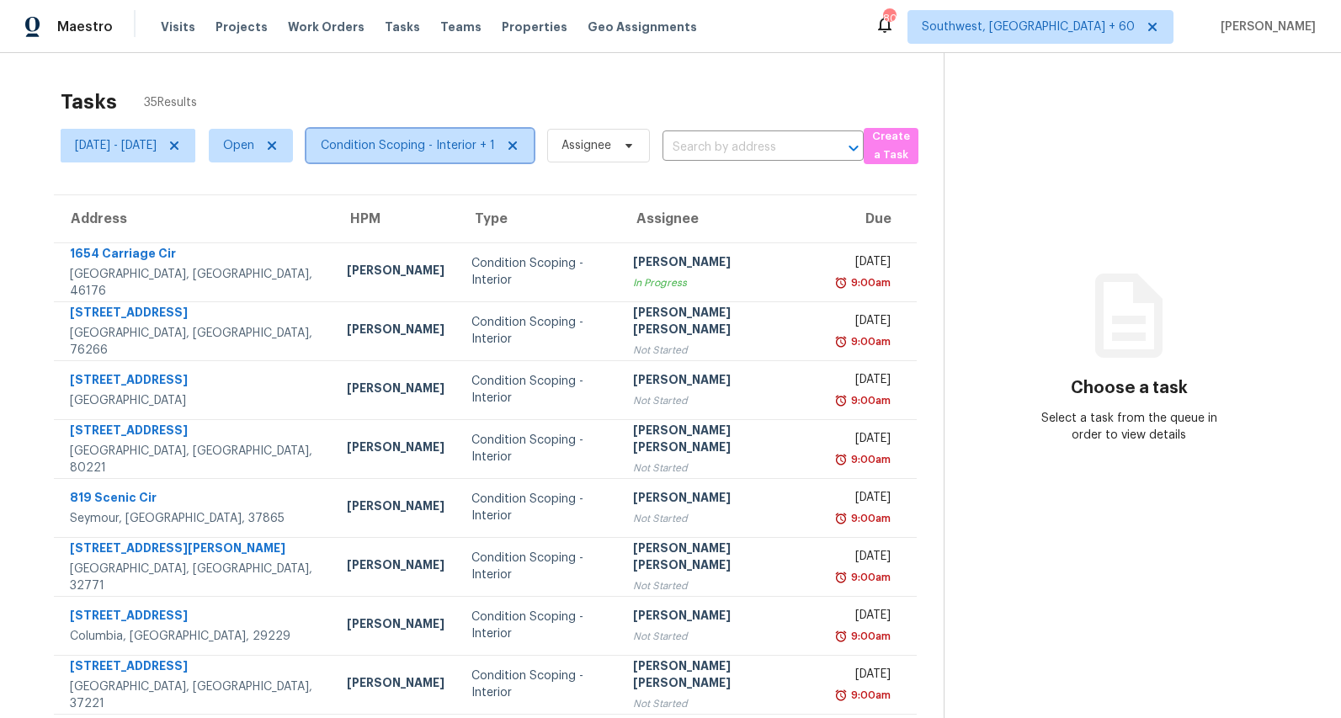
click at [439, 140] on span "Condition Scoping - Interior + 1" at bounding box center [408, 145] width 174 height 17
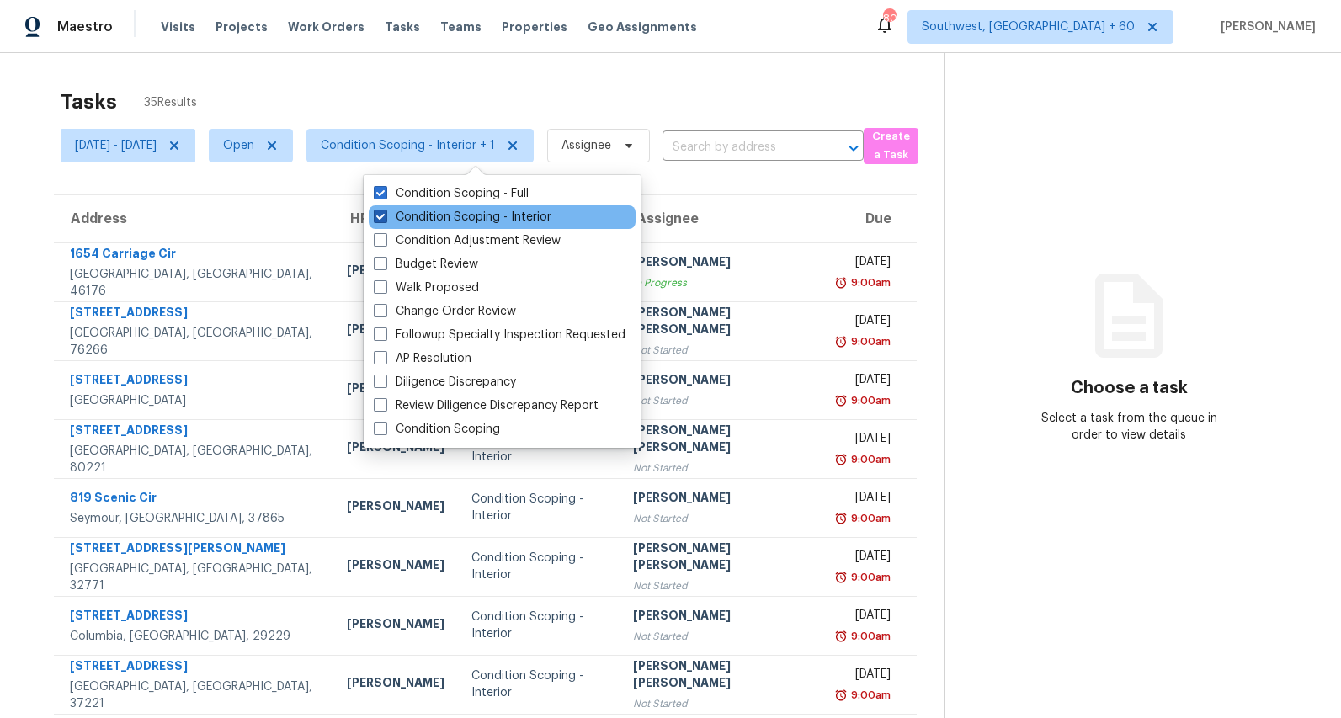
click at [429, 222] on label "Condition Scoping - Interior" at bounding box center [463, 217] width 178 height 17
click at [385, 220] on input "Condition Scoping - Interior" at bounding box center [379, 214] width 11 height 11
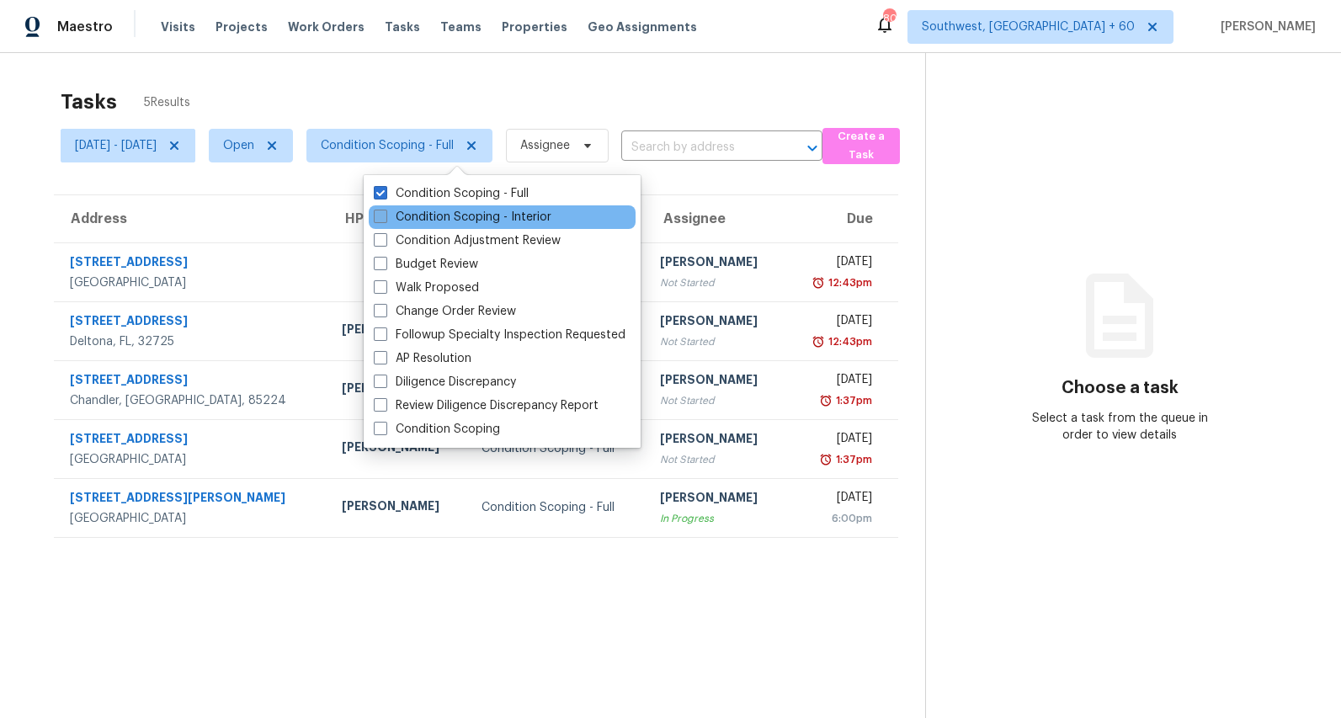
click at [429, 222] on label "Condition Scoping - Interior" at bounding box center [463, 217] width 178 height 17
click at [385, 220] on input "Condition Scoping - Interior" at bounding box center [379, 214] width 11 height 11
checkbox input "true"
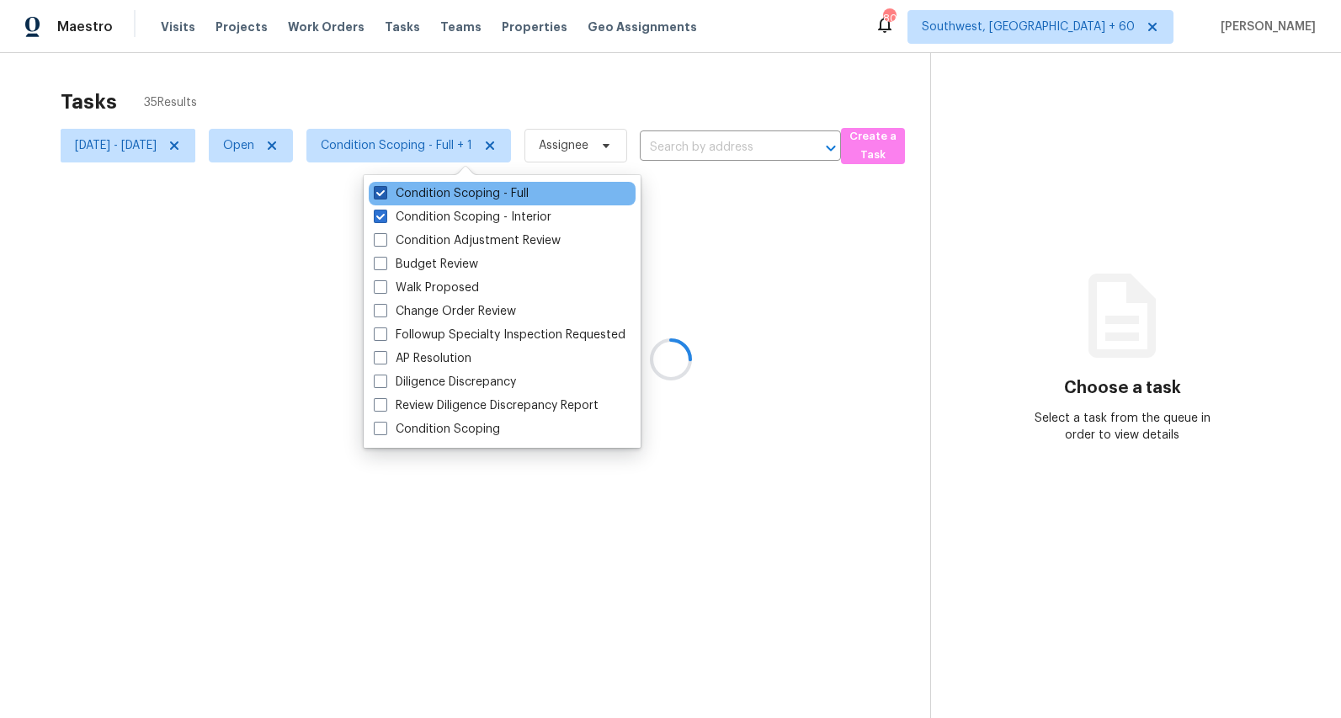
click at [428, 199] on label "Condition Scoping - Full" at bounding box center [451, 193] width 155 height 17
click at [385, 196] on input "Condition Scoping - Full" at bounding box center [379, 190] width 11 height 11
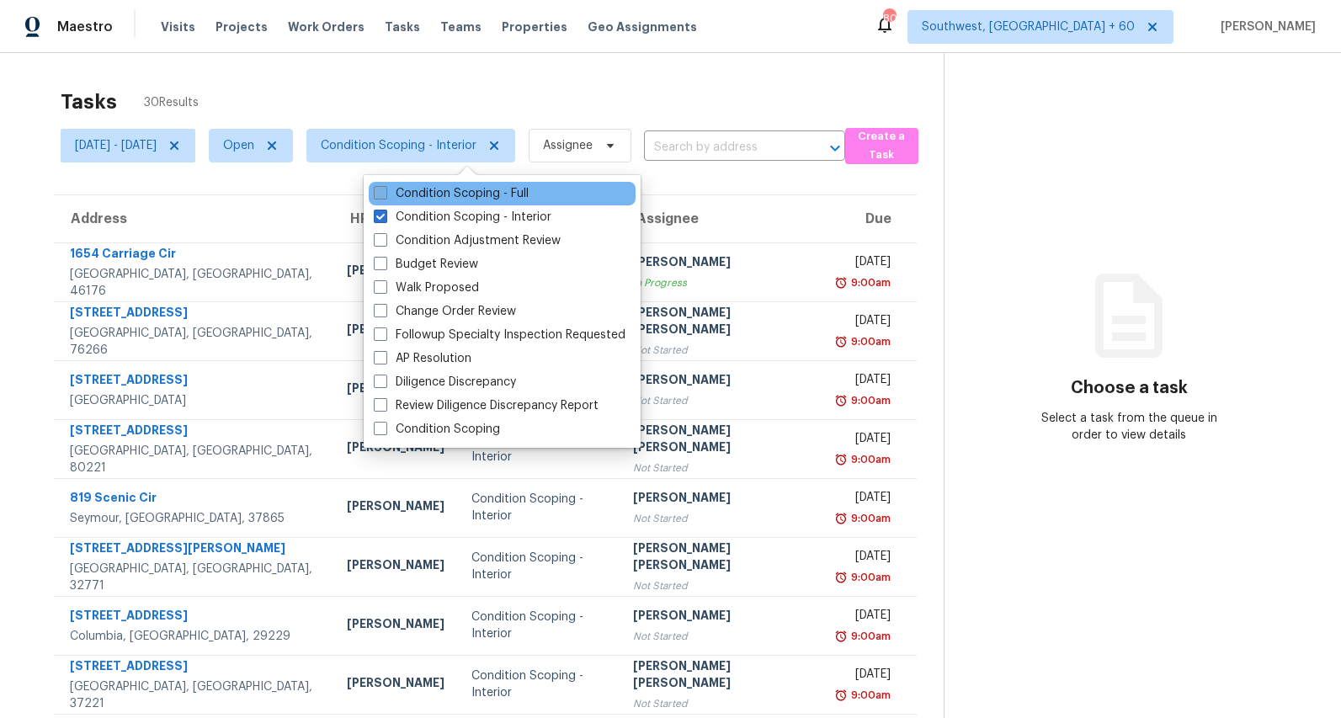
click at [428, 199] on label "Condition Scoping - Full" at bounding box center [451, 193] width 155 height 17
click at [385, 196] on input "Condition Scoping - Full" at bounding box center [379, 190] width 11 height 11
checkbox input "true"
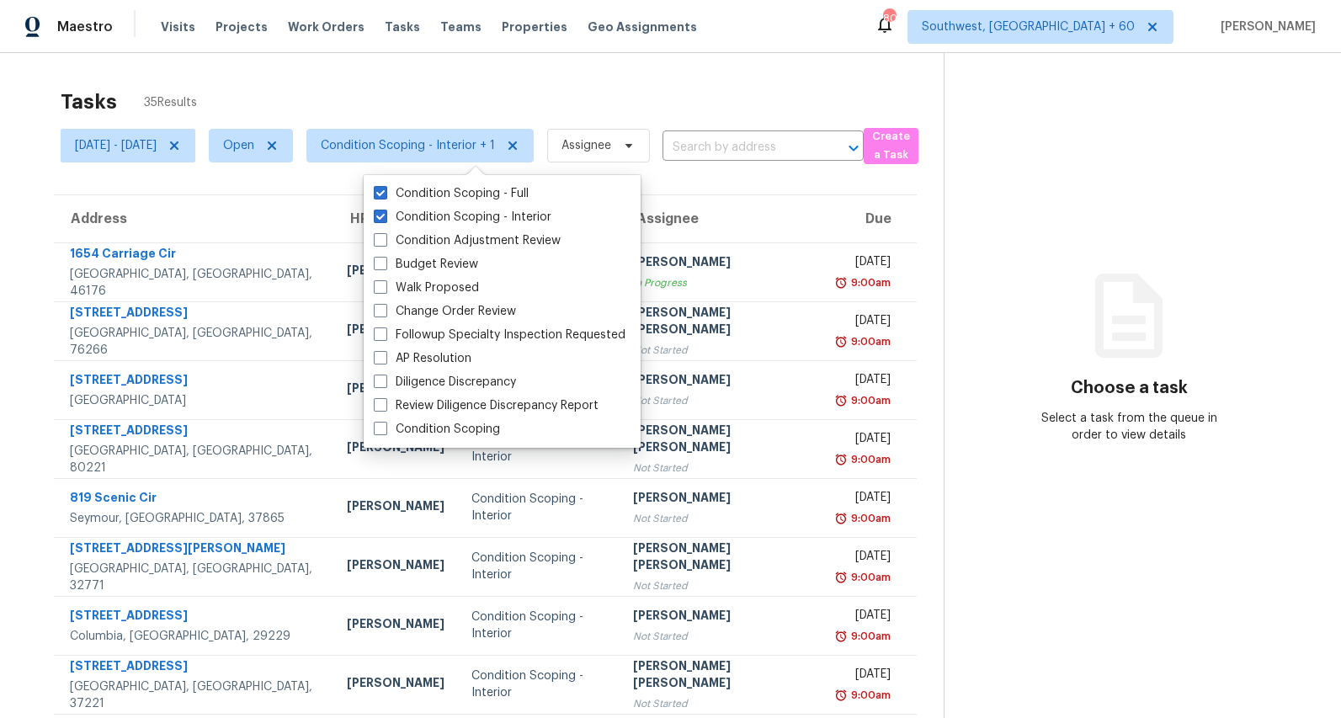
click at [305, 71] on div "Tasks 35 Results [DATE] - [DATE] Open Condition Scoping - Interior + 1 Assignee…" at bounding box center [670, 465] width 1341 height 824
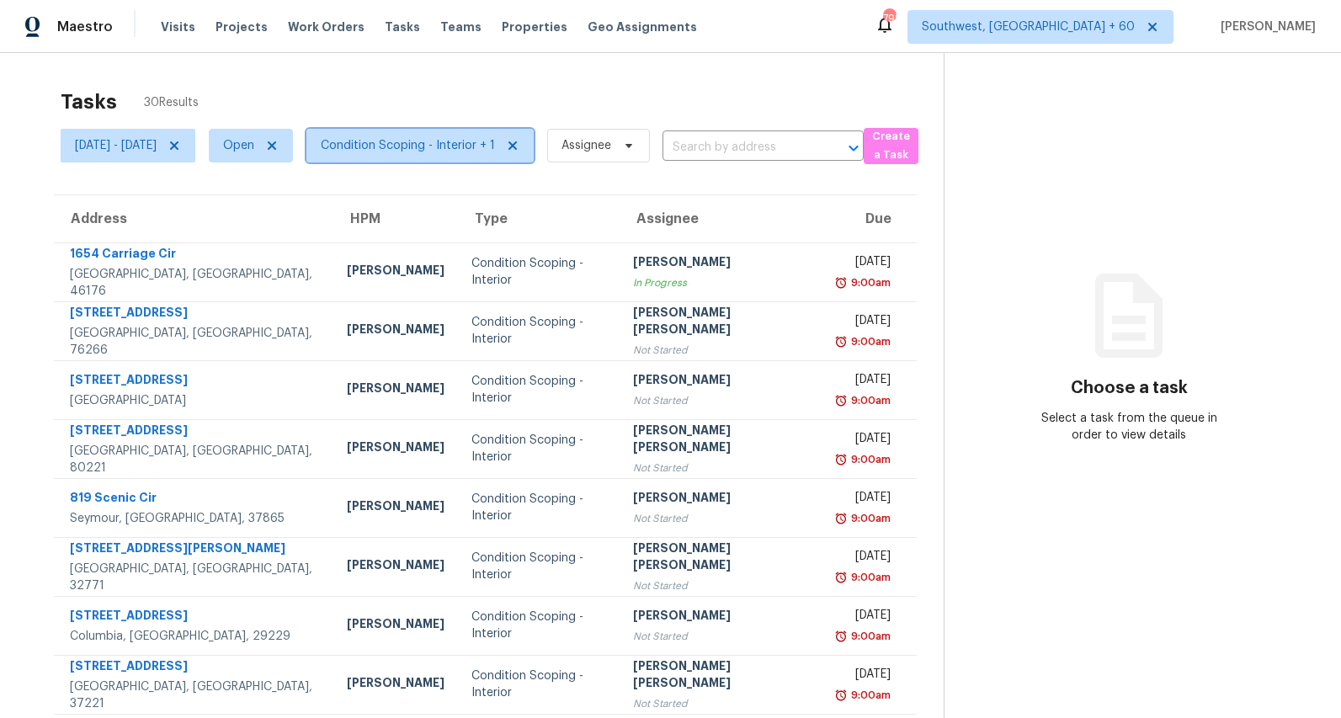
click at [455, 142] on span "Condition Scoping - Interior + 1" at bounding box center [408, 145] width 174 height 17
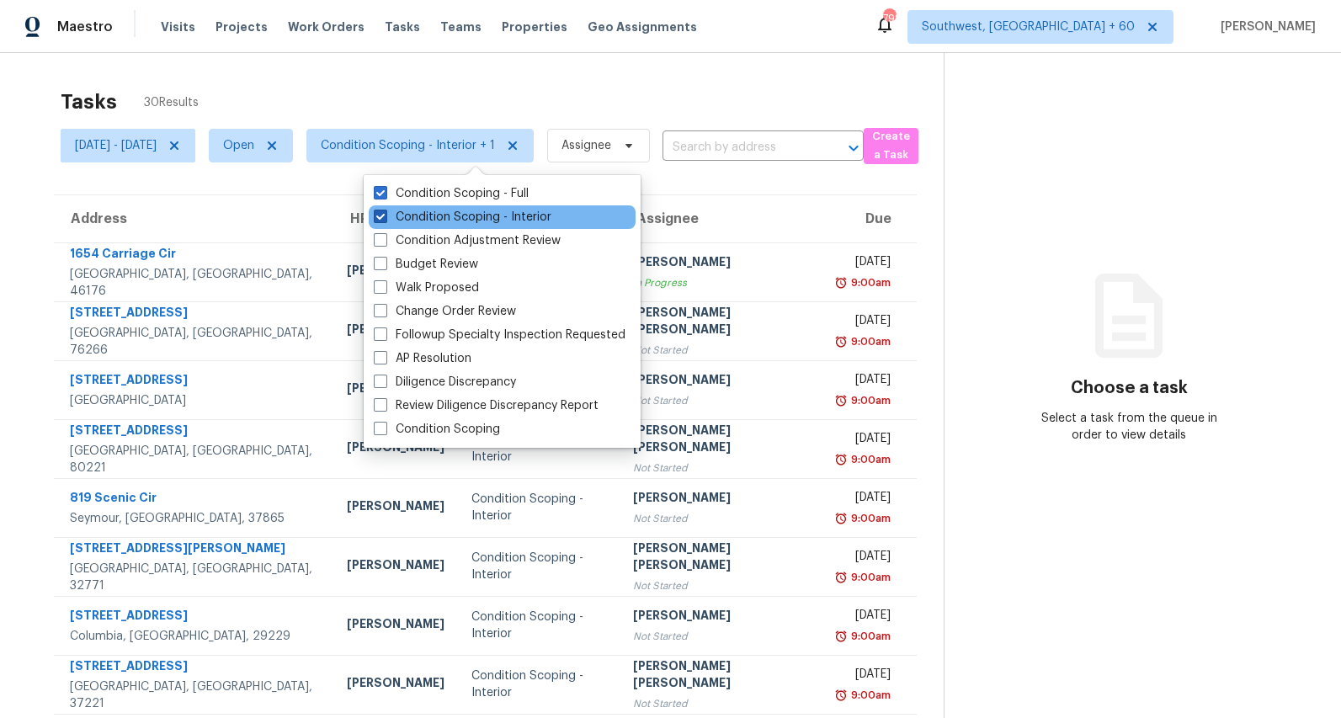
click at [436, 221] on label "Condition Scoping - Interior" at bounding box center [463, 217] width 178 height 17
click at [385, 220] on input "Condition Scoping - Interior" at bounding box center [379, 214] width 11 height 11
checkbox input "false"
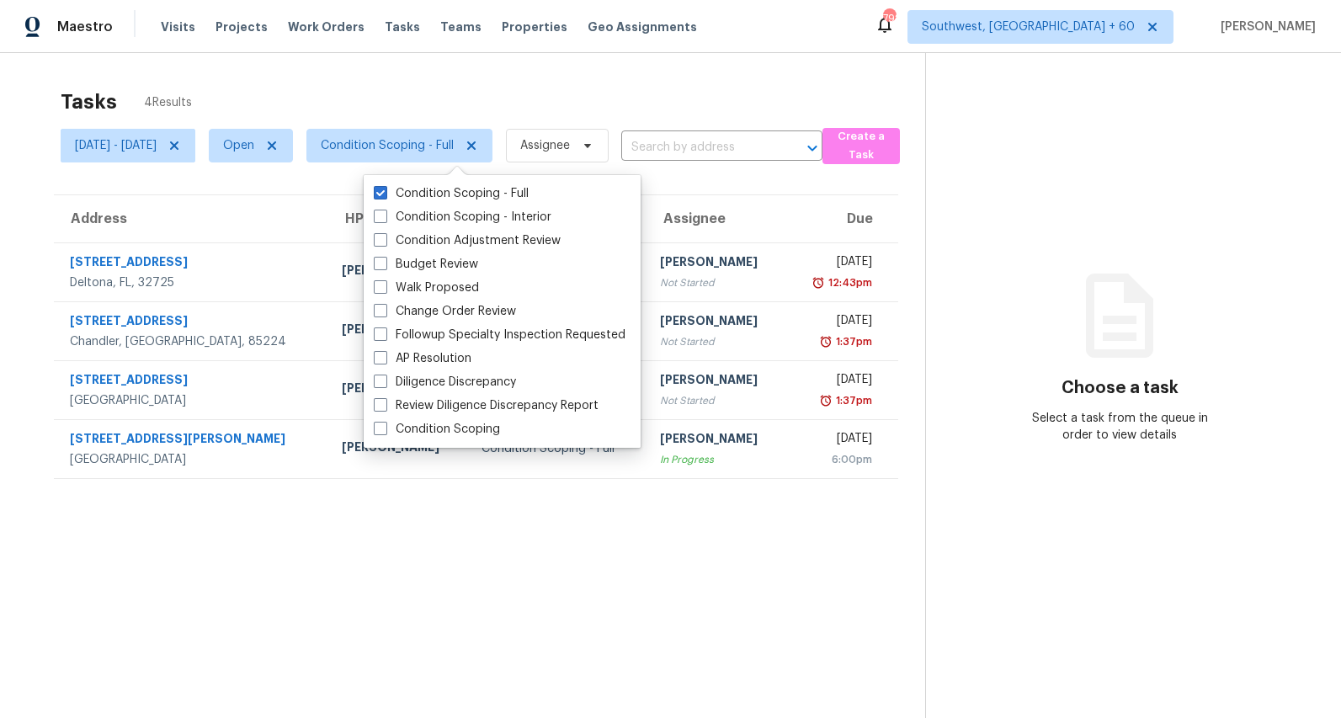
click at [340, 87] on div "Tasks 4 Results" at bounding box center [493, 102] width 865 height 44
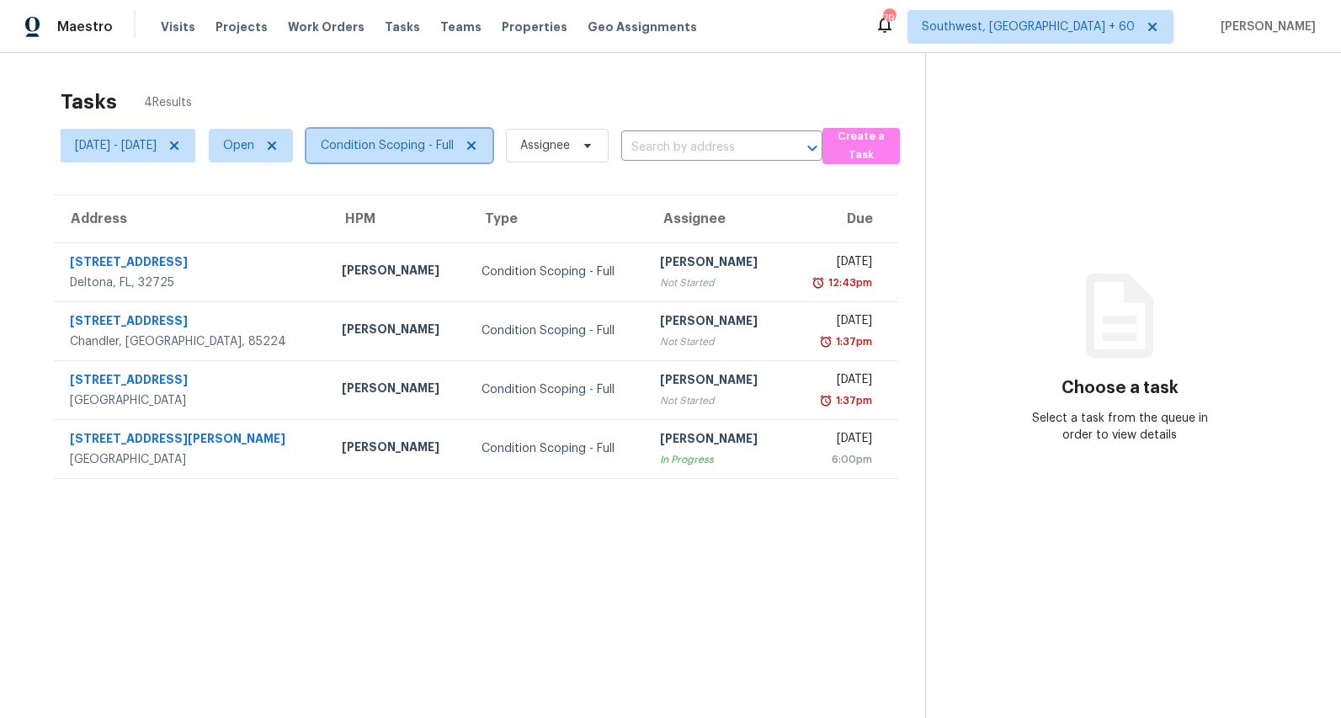
click at [454, 149] on span "Condition Scoping - Full" at bounding box center [387, 145] width 133 height 17
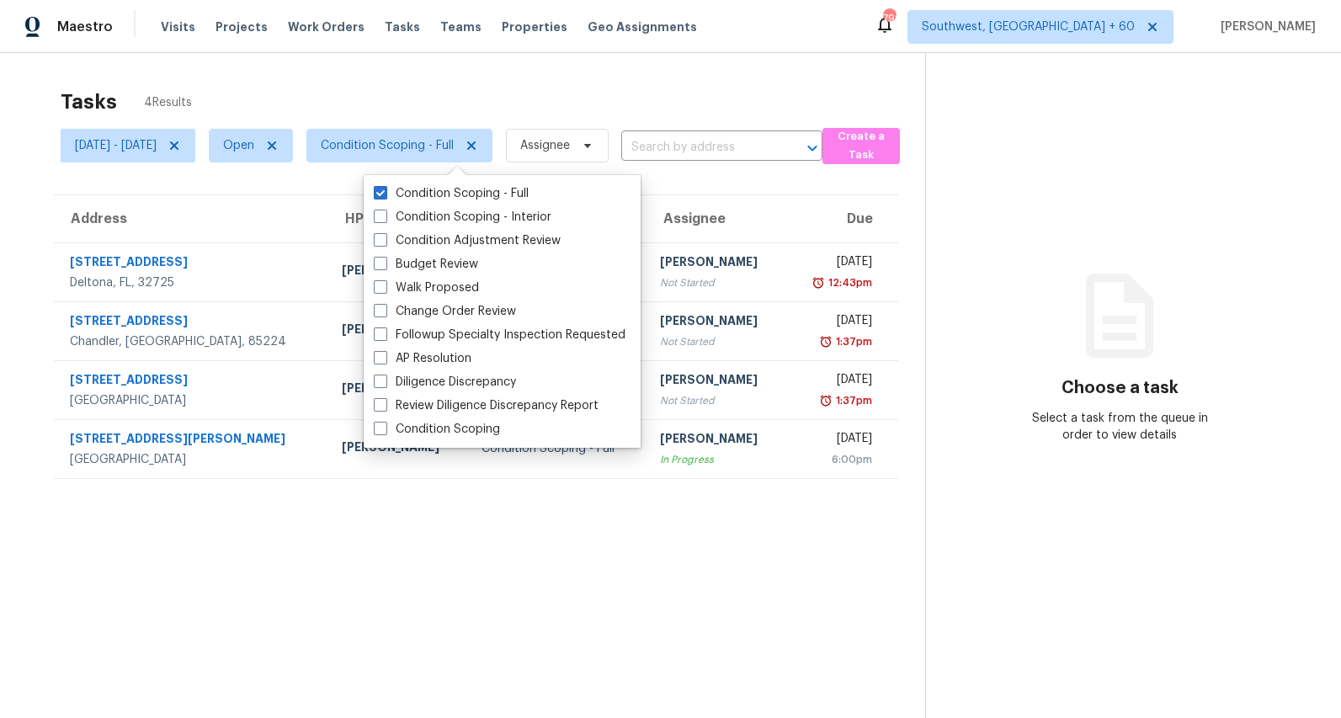
click at [434, 92] on div "Tasks 4 Results" at bounding box center [493, 102] width 865 height 44
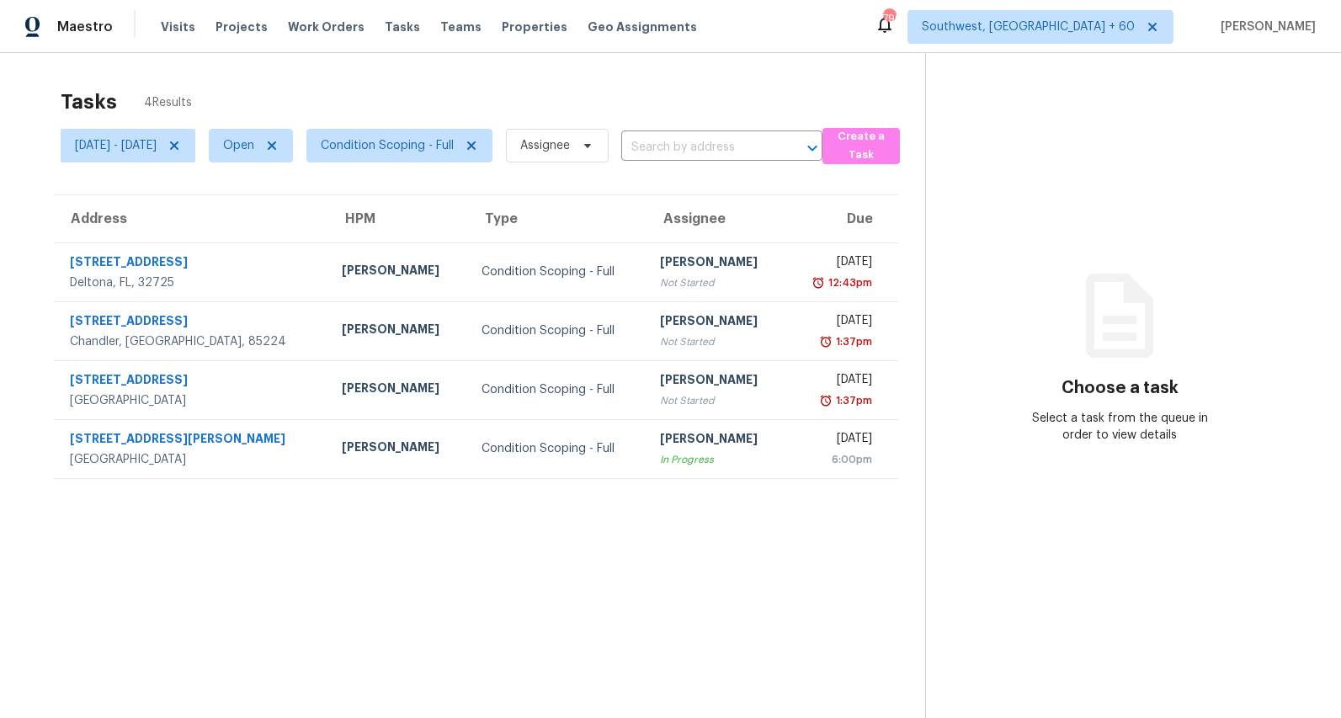
click at [386, 81] on div "Tasks 4 Results" at bounding box center [493, 102] width 865 height 44
click at [451, 150] on span "Condition Scoping - Full" at bounding box center [387, 145] width 133 height 17
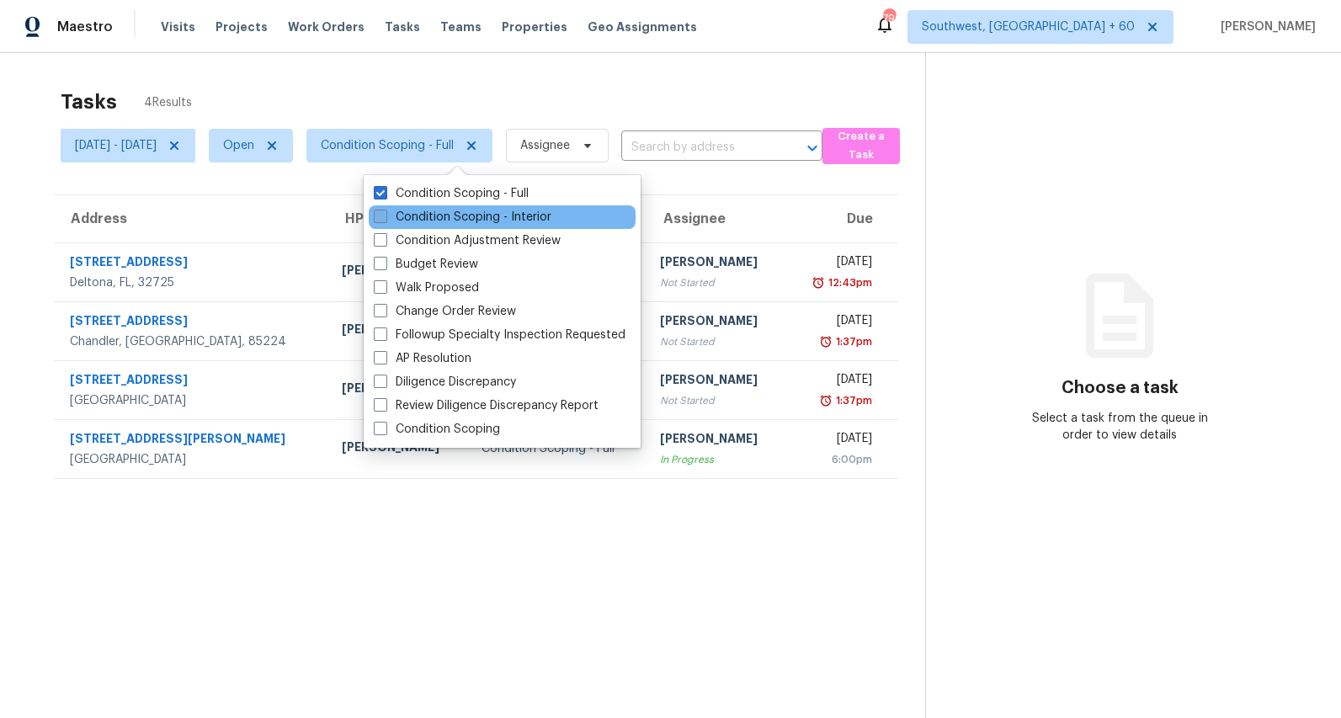
click at [423, 220] on label "Condition Scoping - Interior" at bounding box center [463, 217] width 178 height 17
click at [385, 220] on input "Condition Scoping - Interior" at bounding box center [379, 214] width 11 height 11
checkbox input "true"
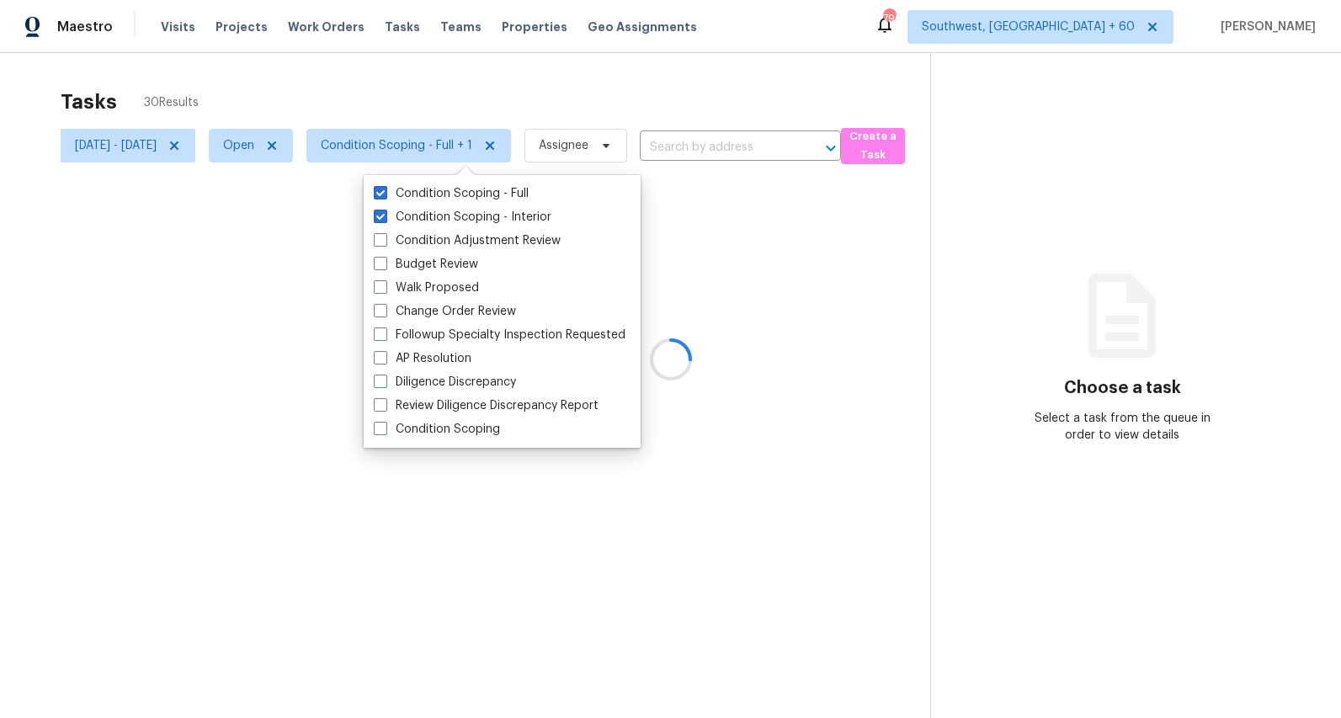
click at [296, 87] on div at bounding box center [670, 359] width 1341 height 718
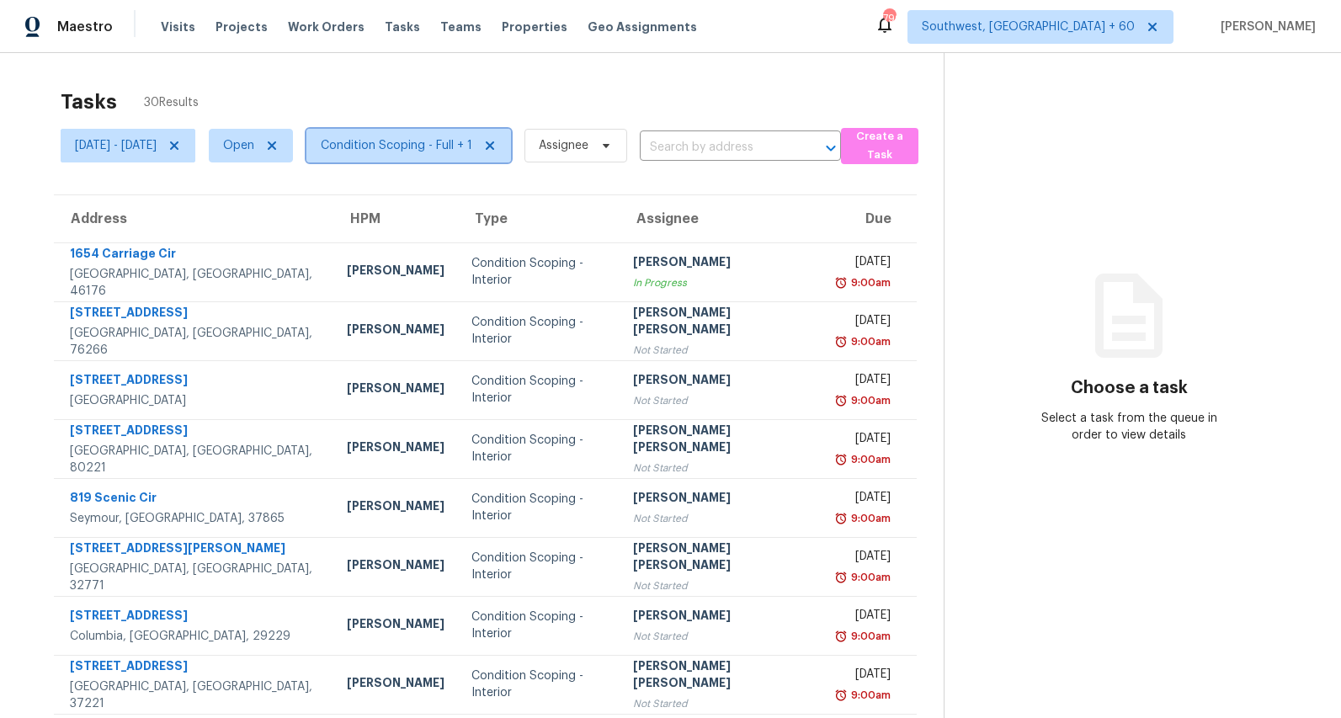
click at [451, 133] on span "Condition Scoping - Full + 1" at bounding box center [408, 146] width 205 height 34
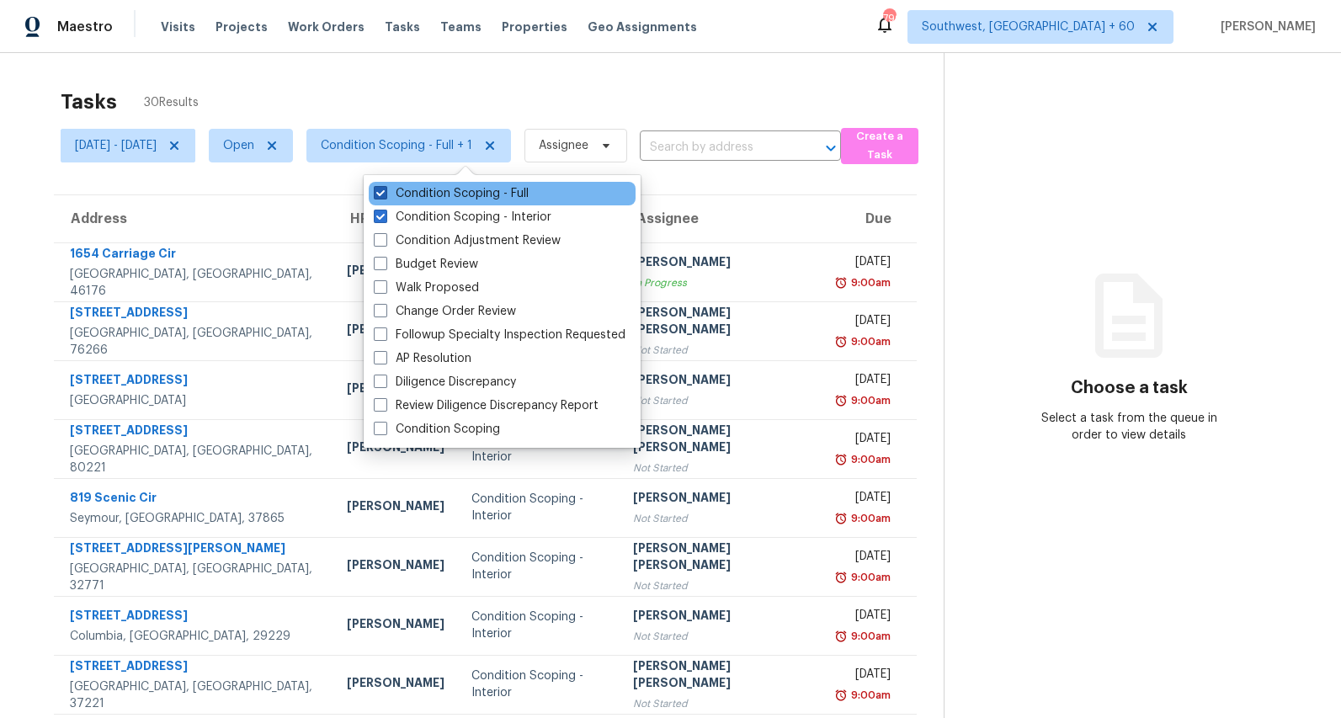
click at [432, 194] on label "Condition Scoping - Full" at bounding box center [451, 193] width 155 height 17
click at [385, 194] on input "Condition Scoping - Full" at bounding box center [379, 190] width 11 height 11
click at [430, 196] on label "Condition Scoping - Full" at bounding box center [451, 193] width 155 height 17
click at [385, 196] on input "Condition Scoping - Full" at bounding box center [379, 190] width 11 height 11
click at [430, 196] on label "Condition Scoping - Full" at bounding box center [451, 193] width 155 height 17
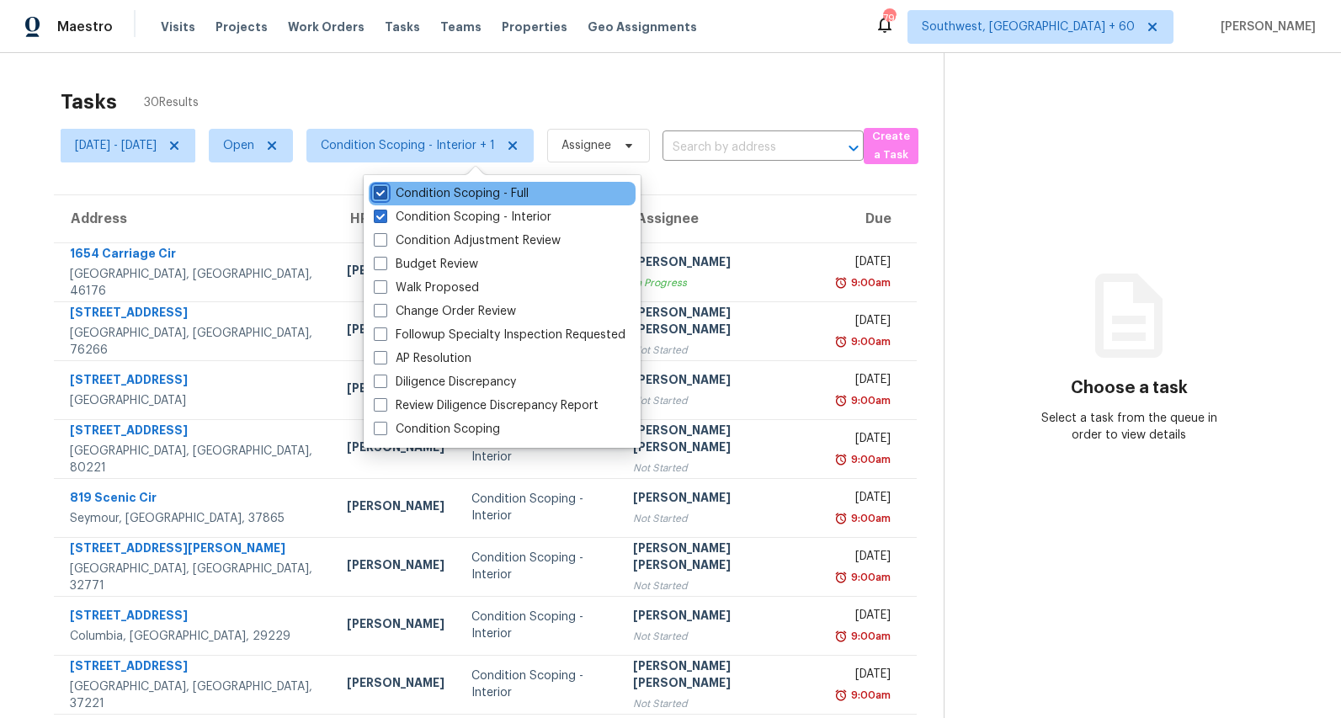
click at [385, 196] on input "Condition Scoping - Full" at bounding box center [379, 190] width 11 height 11
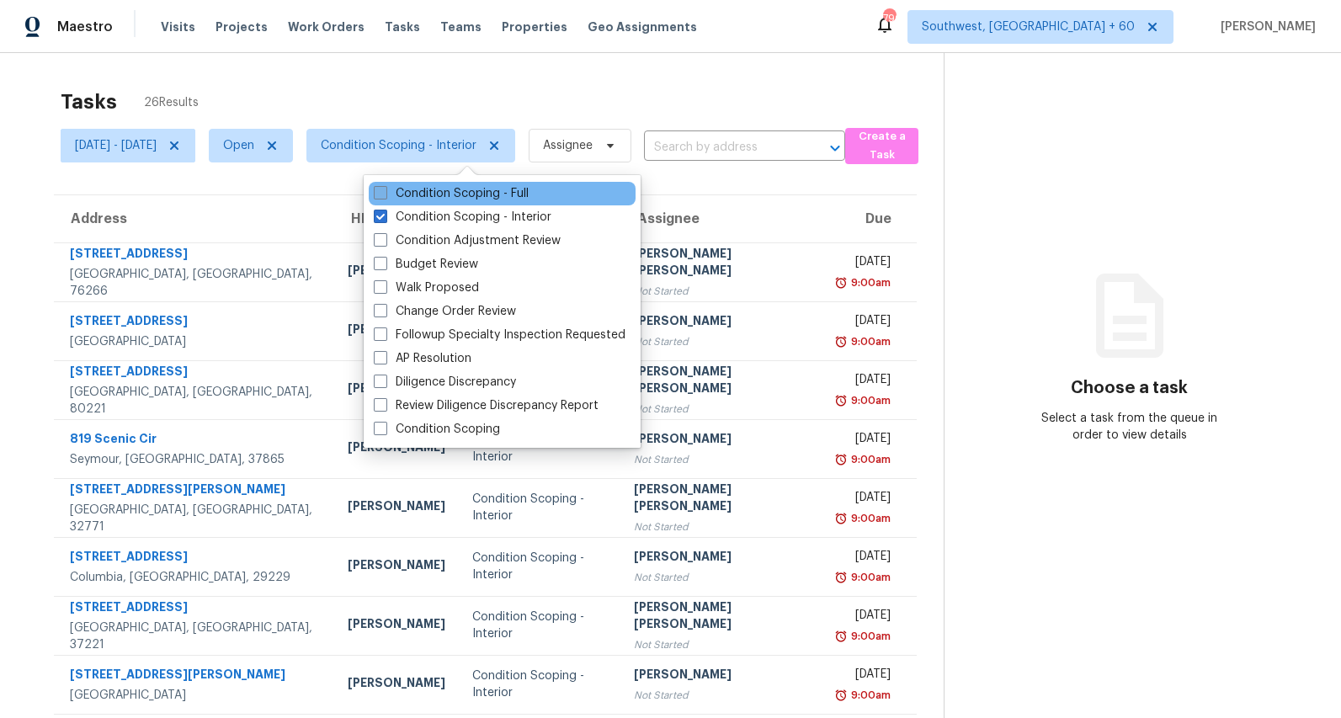
click at [430, 196] on label "Condition Scoping - Full" at bounding box center [451, 193] width 155 height 17
click at [385, 196] on input "Condition Scoping - Full" at bounding box center [379, 190] width 11 height 11
checkbox input "true"
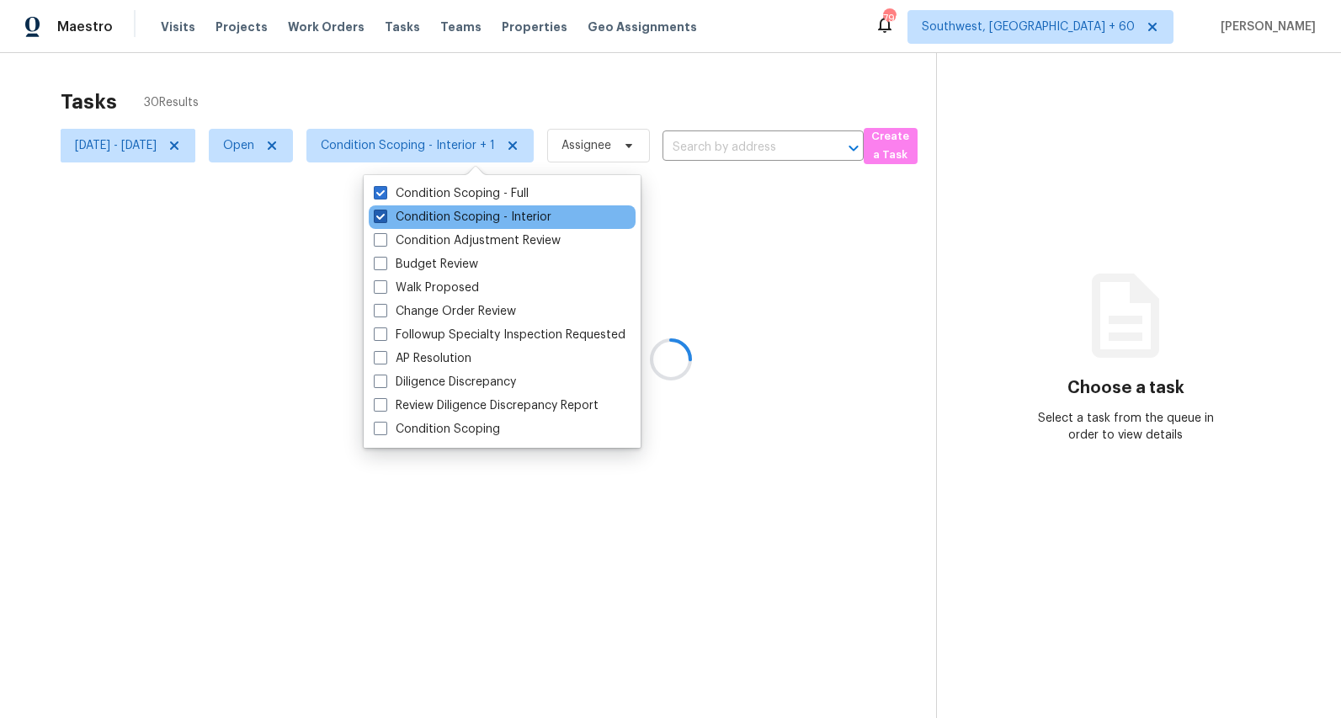
click at [427, 221] on label "Condition Scoping - Interior" at bounding box center [463, 217] width 178 height 17
click at [385, 220] on input "Condition Scoping - Interior" at bounding box center [379, 214] width 11 height 11
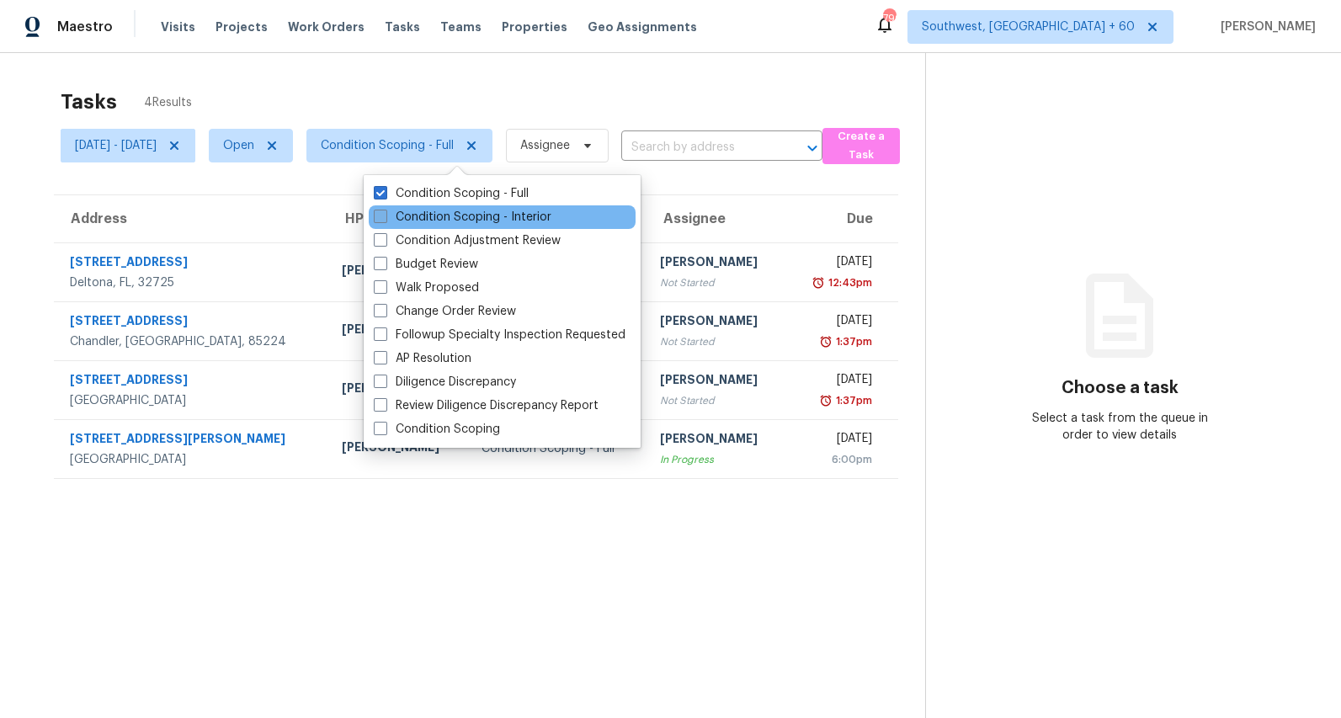
click at [427, 221] on label "Condition Scoping - Interior" at bounding box center [463, 217] width 178 height 17
click at [385, 220] on input "Condition Scoping - Interior" at bounding box center [379, 214] width 11 height 11
checkbox input "true"
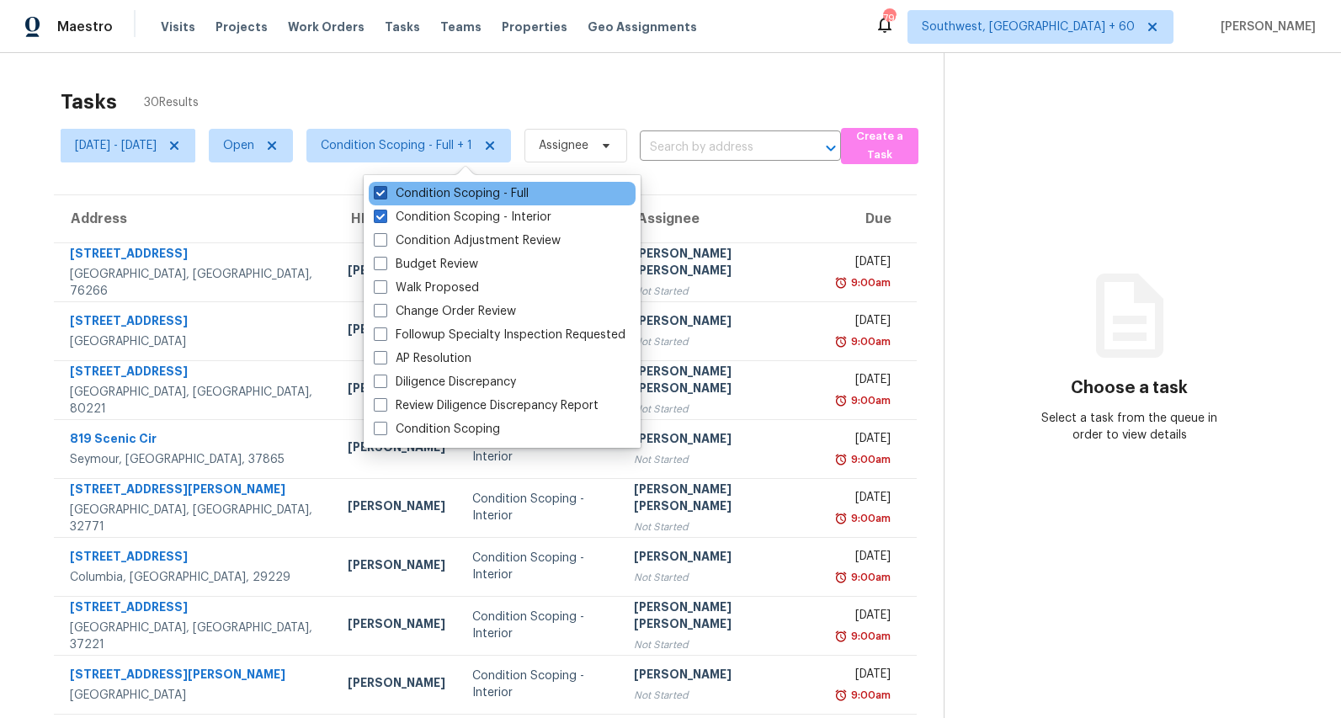
click at [416, 194] on label "Condition Scoping - Full" at bounding box center [451, 193] width 155 height 17
click at [385, 194] on input "Condition Scoping - Full" at bounding box center [379, 190] width 11 height 11
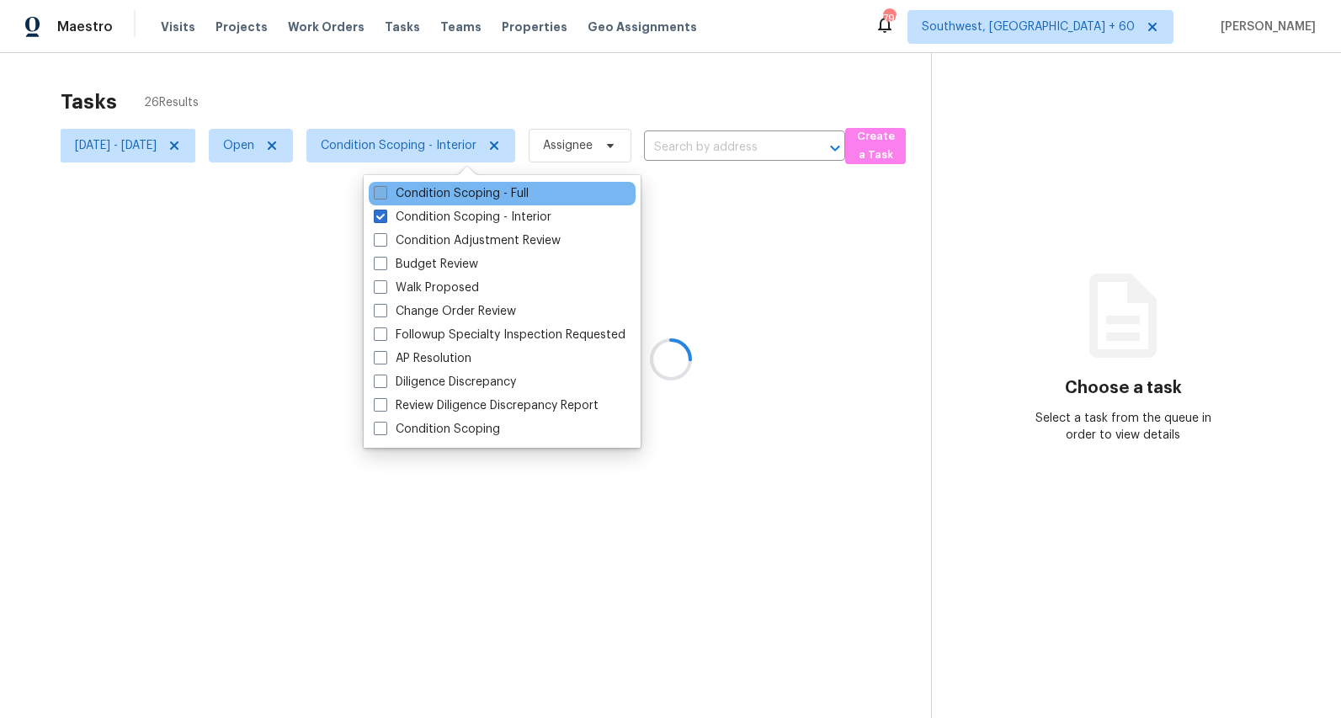
click at [416, 194] on label "Condition Scoping - Full" at bounding box center [451, 193] width 155 height 17
click at [385, 194] on input "Condition Scoping - Full" at bounding box center [379, 190] width 11 height 11
checkbox input "true"
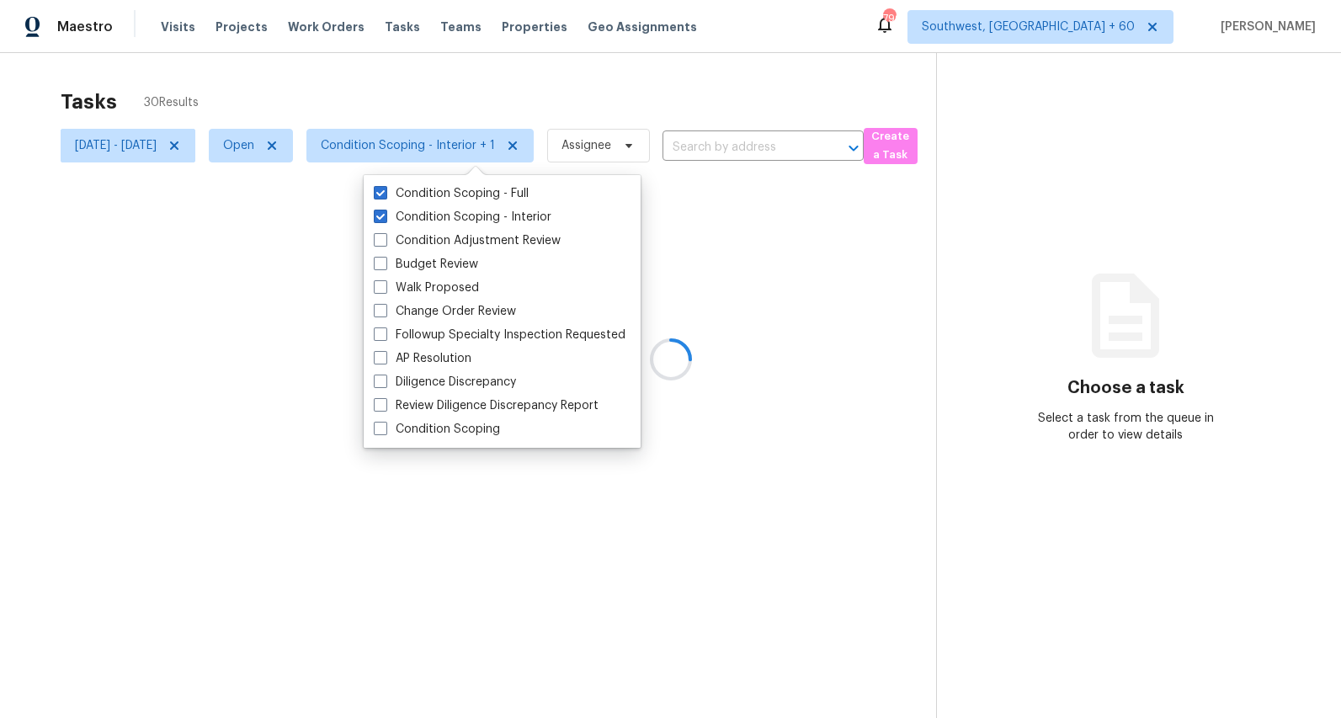
click at [338, 86] on div at bounding box center [670, 359] width 1341 height 718
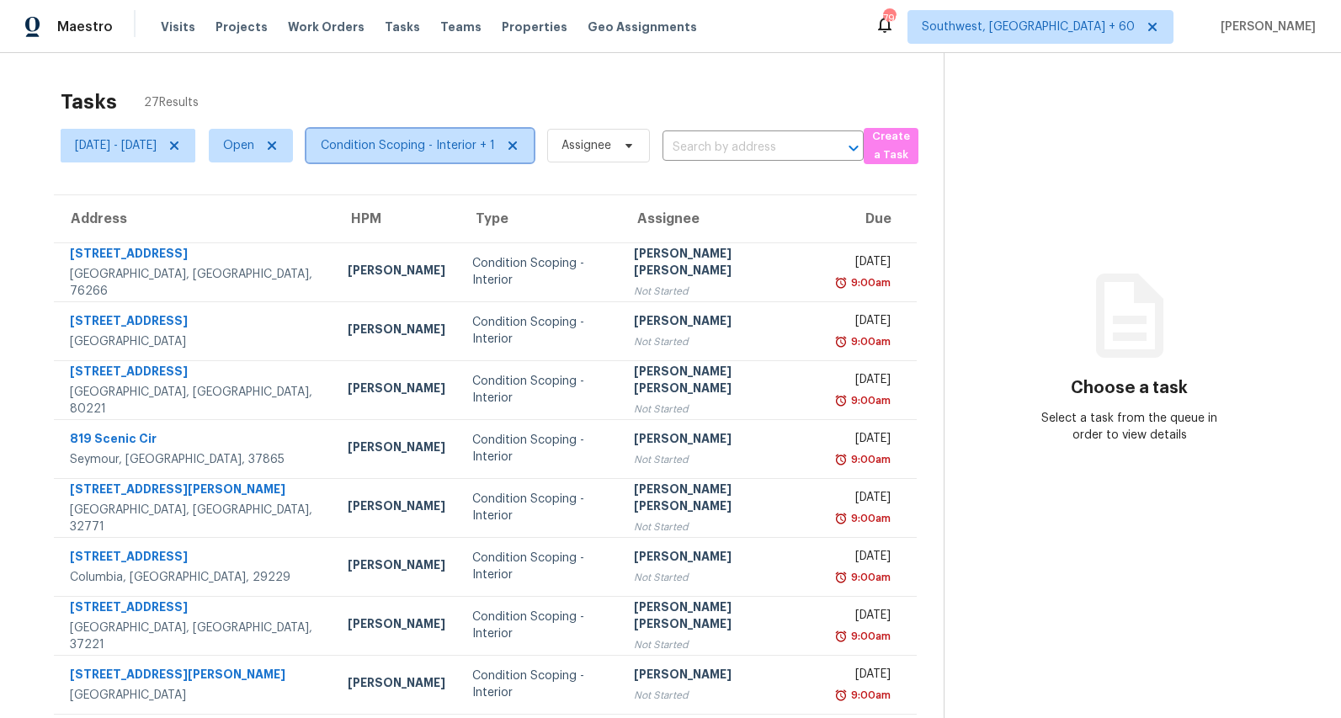
click at [495, 146] on span "Condition Scoping - Interior + 1" at bounding box center [408, 145] width 174 height 17
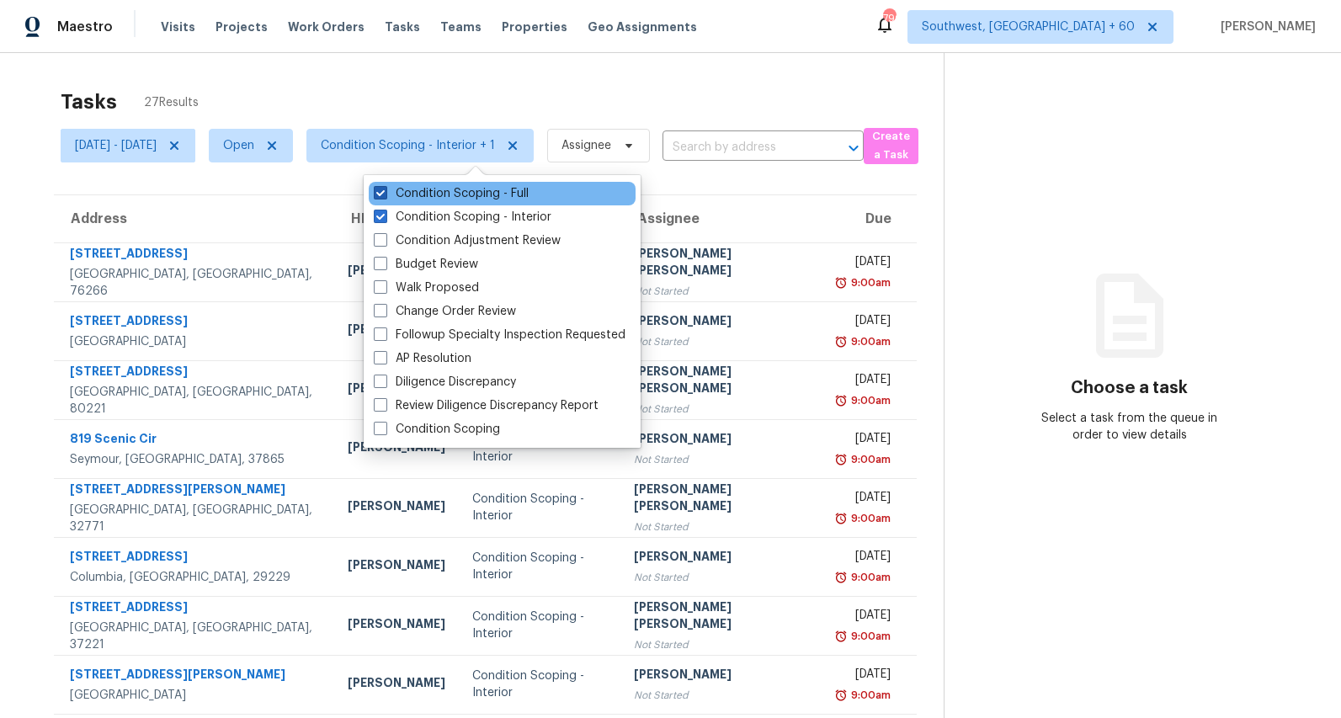
click at [503, 199] on label "Condition Scoping - Full" at bounding box center [451, 193] width 155 height 17
click at [385, 196] on input "Condition Scoping - Full" at bounding box center [379, 190] width 11 height 11
click at [503, 199] on label "Condition Scoping - Full" at bounding box center [451, 193] width 155 height 17
click at [385, 196] on input "Condition Scoping - Full" at bounding box center [379, 190] width 11 height 11
click at [455, 194] on label "Condition Scoping - Full" at bounding box center [451, 193] width 155 height 17
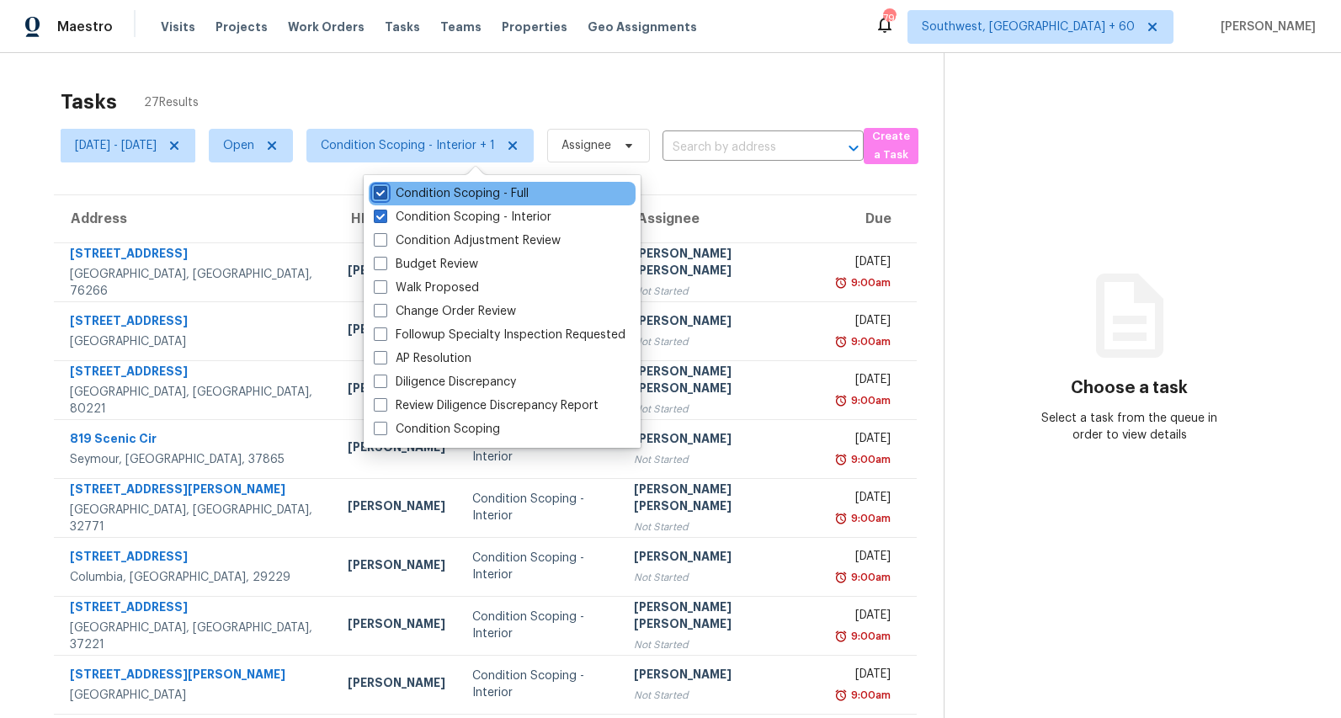
click at [385, 194] on input "Condition Scoping - Full" at bounding box center [379, 190] width 11 height 11
checkbox input "false"
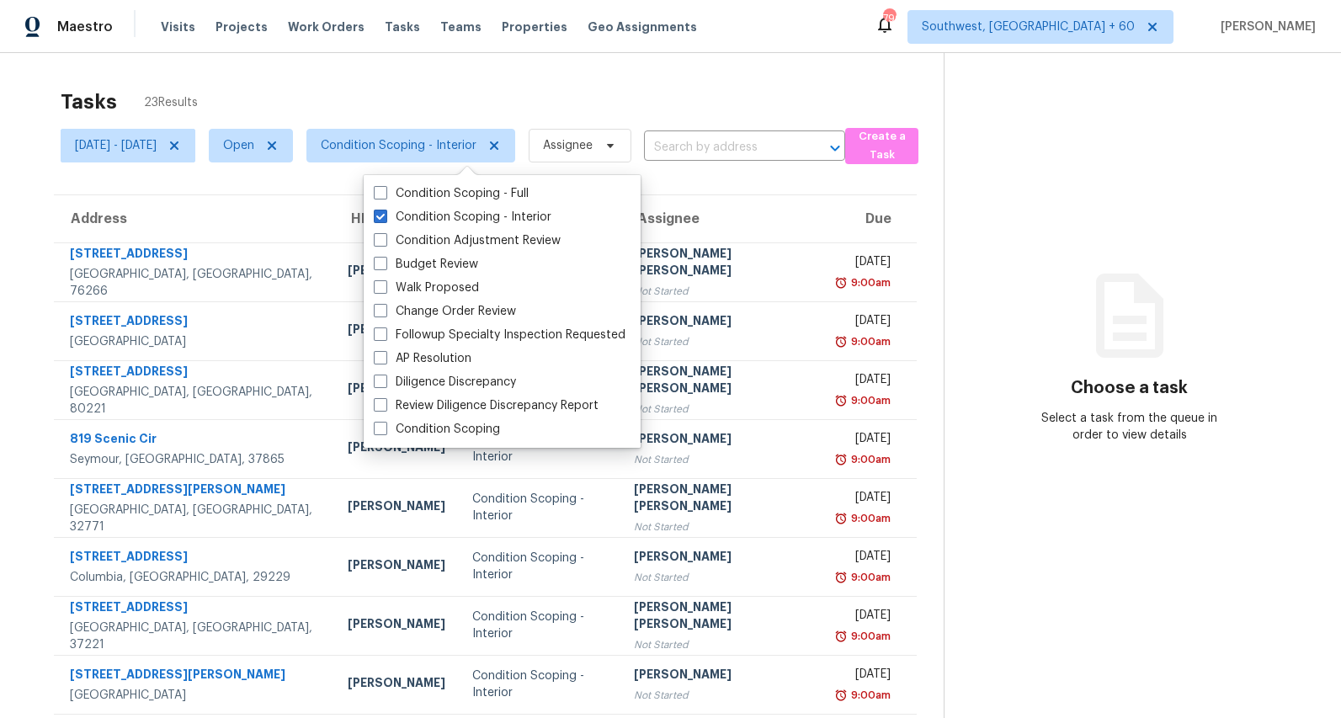
click at [448, 65] on div "Tasks 23 Results Mon, Aug 11 - Thu, Aug 14 Open Condition Scoping - Interior As…" at bounding box center [670, 465] width 1341 height 824
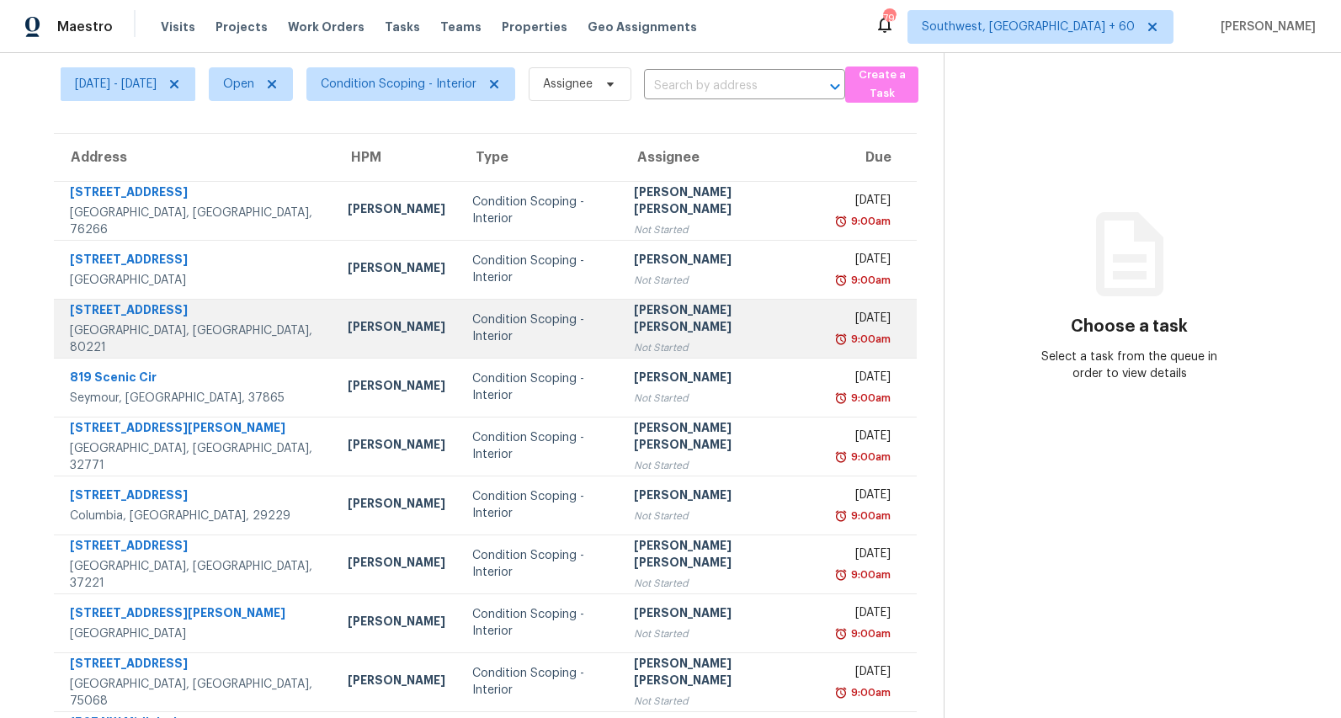
scroll to position [158, 0]
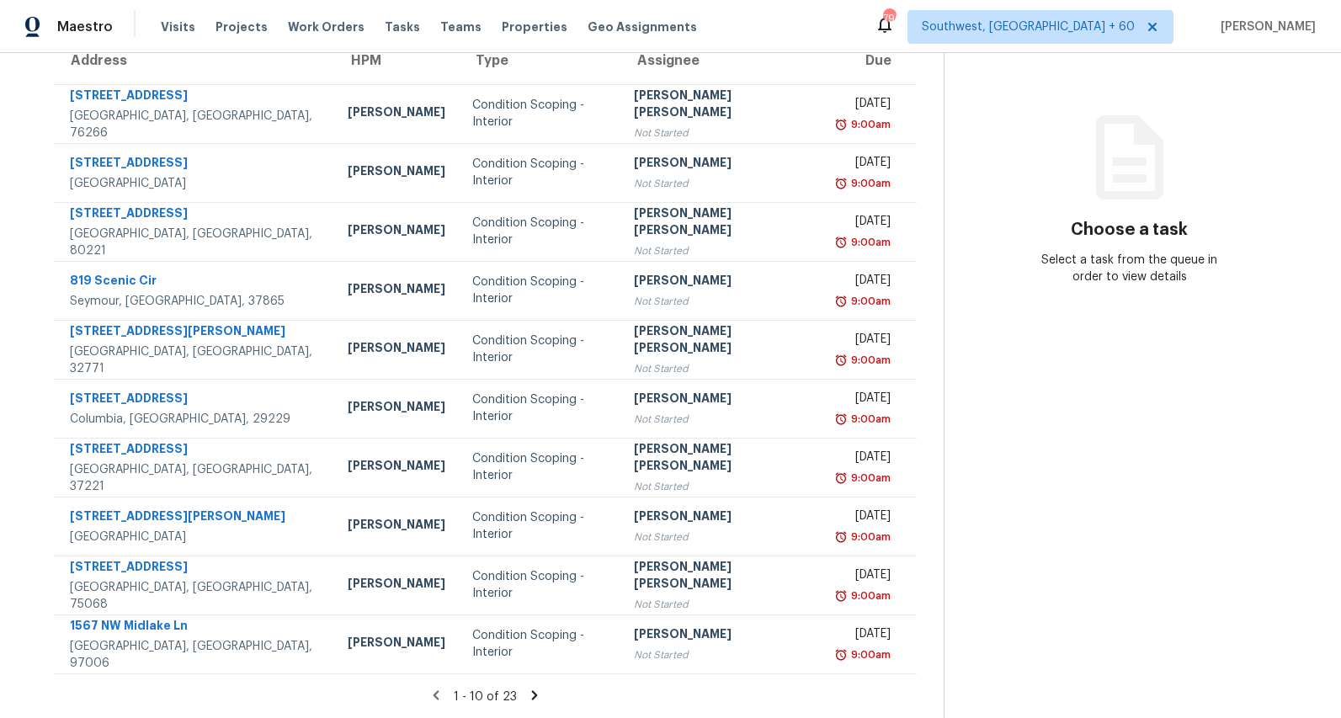
click at [536, 695] on icon at bounding box center [535, 694] width 6 height 9
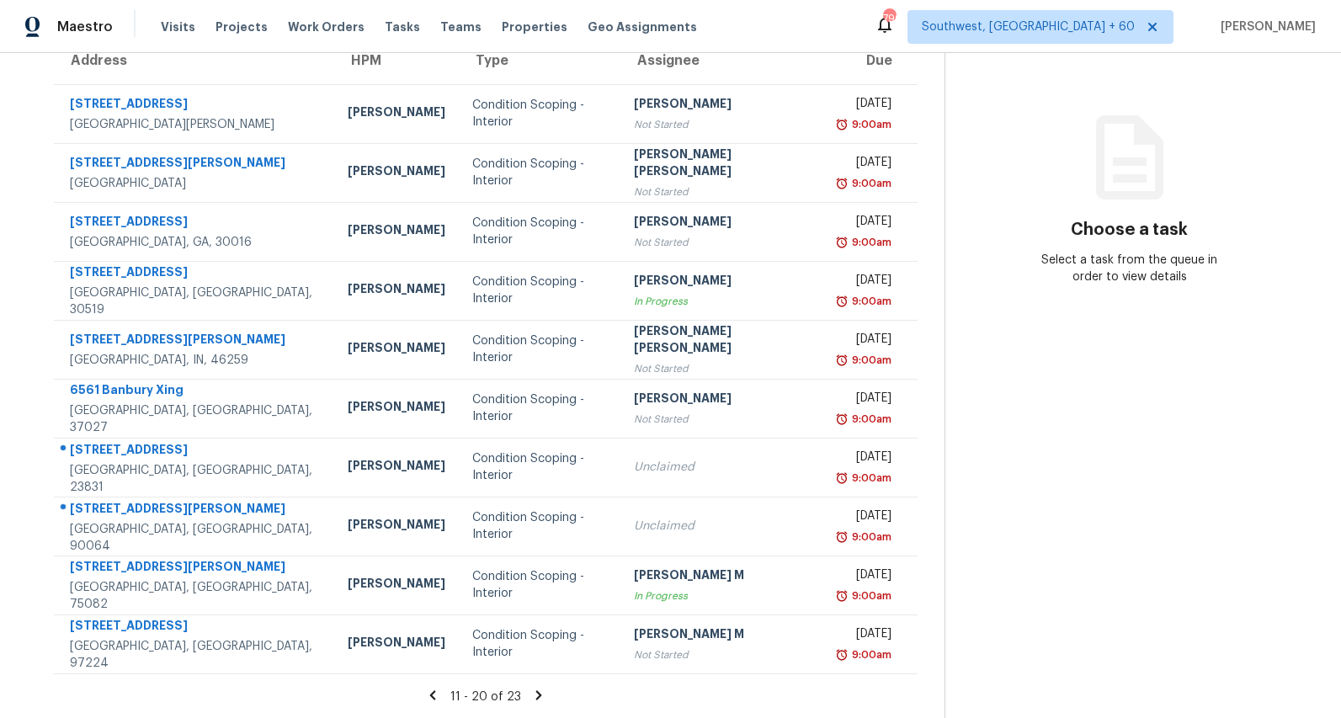
click at [535, 695] on icon at bounding box center [538, 695] width 15 height 15
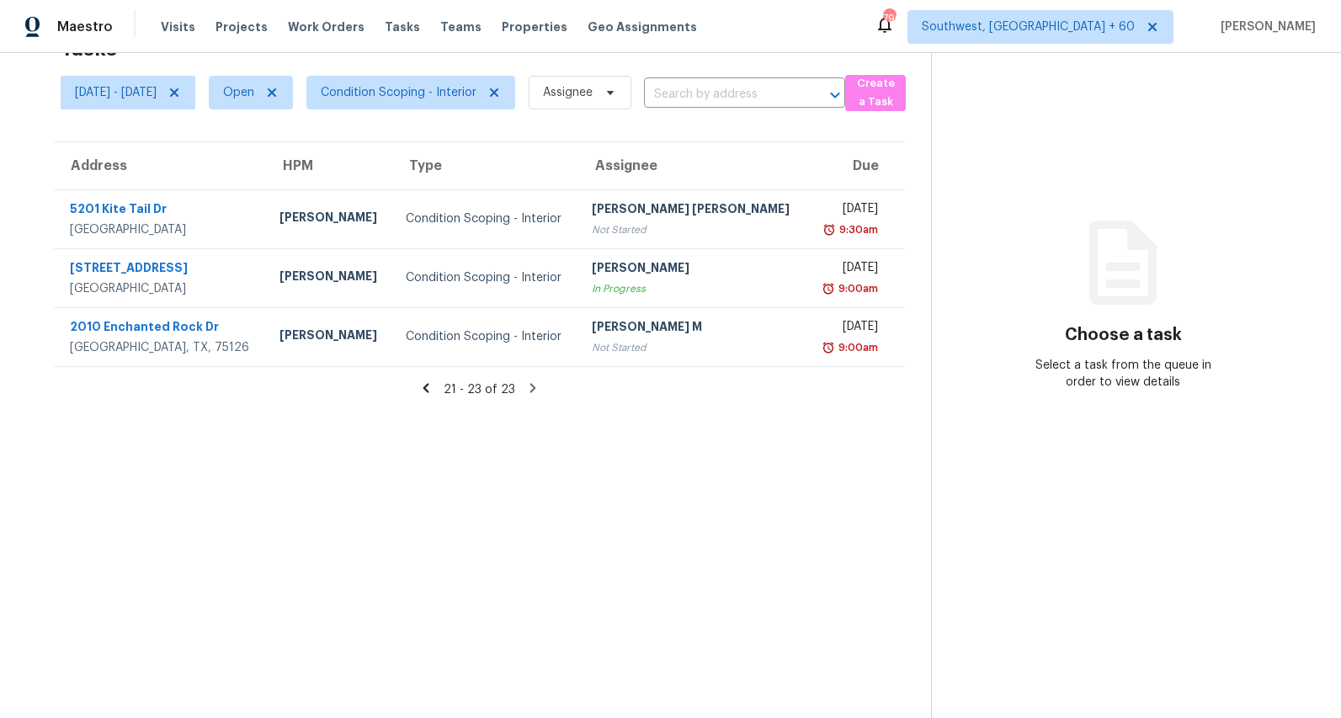
click at [429, 388] on icon at bounding box center [426, 387] width 6 height 9
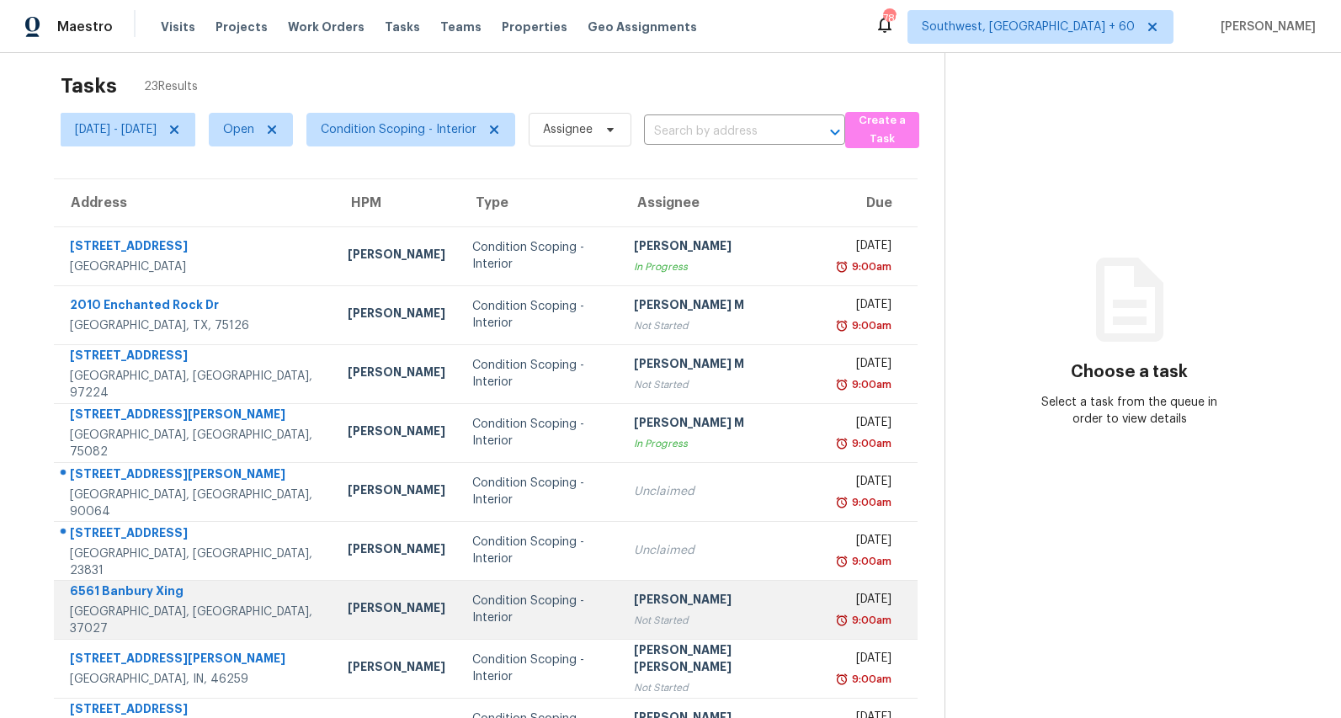
scroll to position [14, 0]
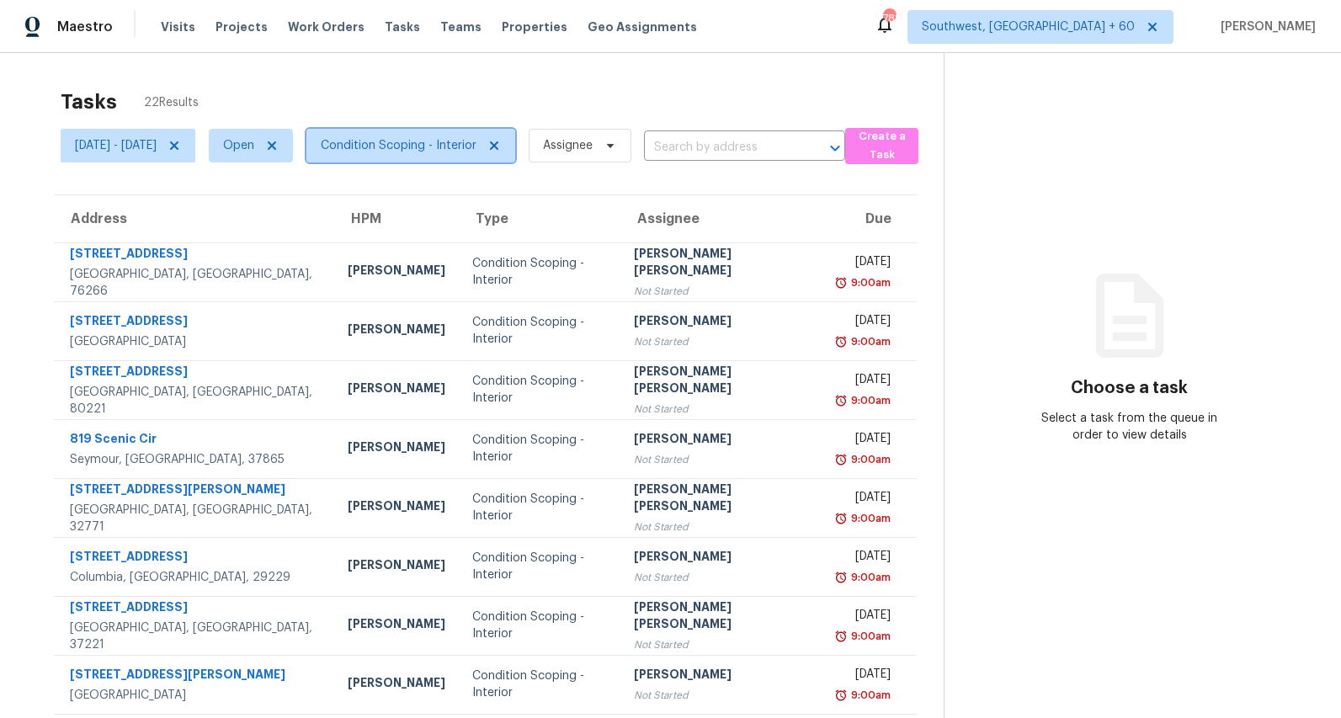
click at [386, 146] on span "Condition Scoping - Interior" at bounding box center [399, 145] width 156 height 17
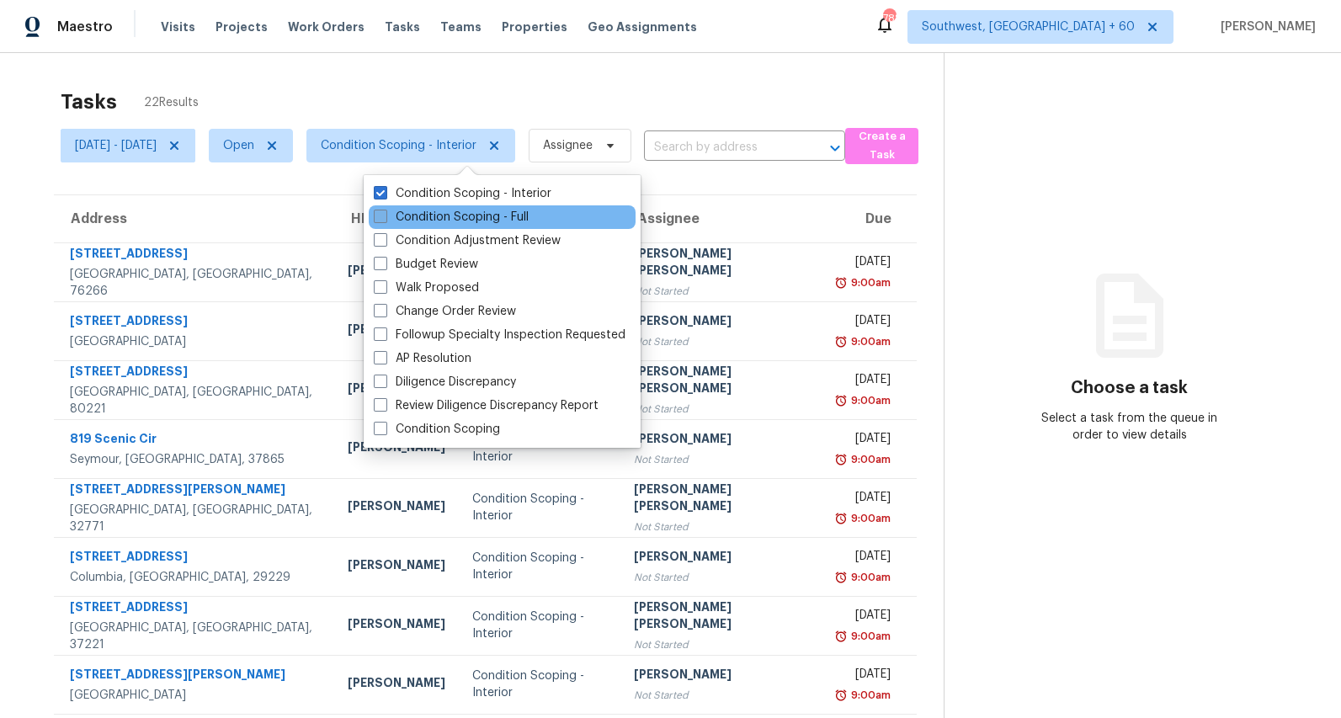
click at [409, 214] on label "Condition Scoping - Full" at bounding box center [451, 217] width 155 height 17
click at [385, 214] on input "Condition Scoping - Full" at bounding box center [379, 214] width 11 height 11
checkbox input "true"
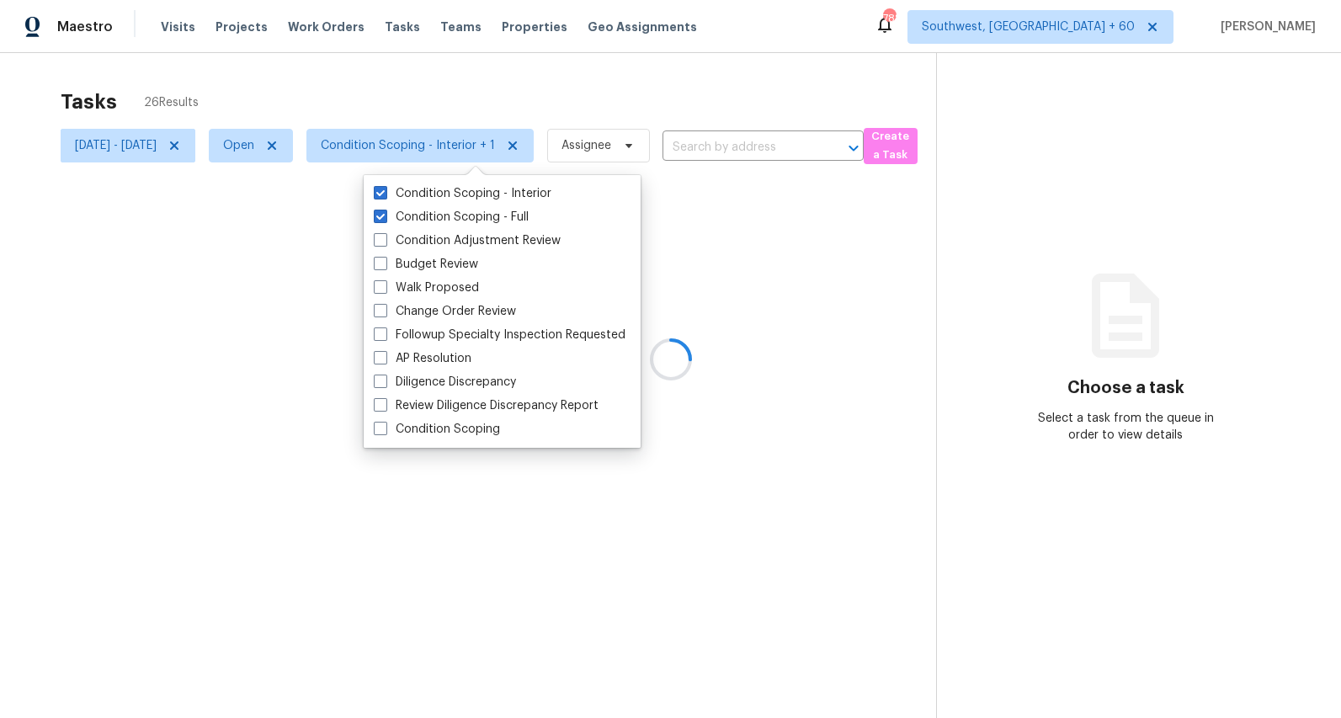
click at [358, 97] on div at bounding box center [670, 359] width 1341 height 718
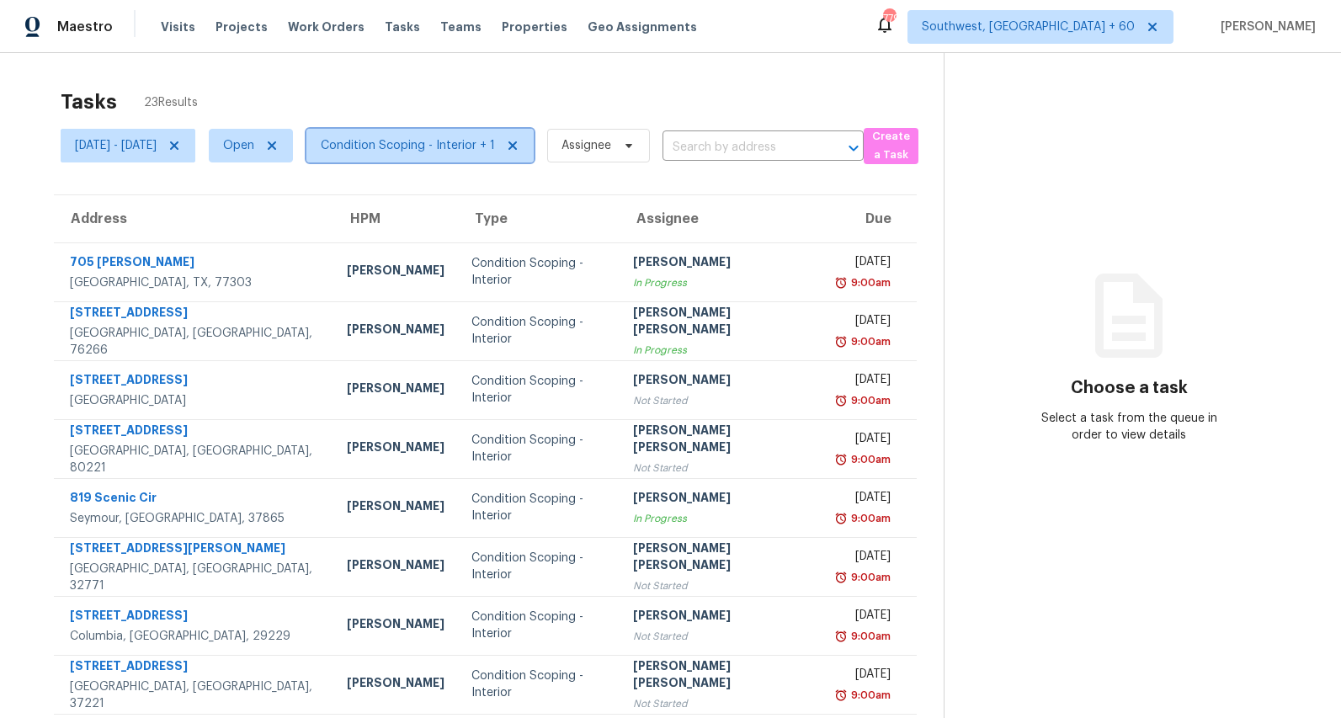
click at [460, 154] on span "Condition Scoping - Interior + 1" at bounding box center [419, 146] width 227 height 34
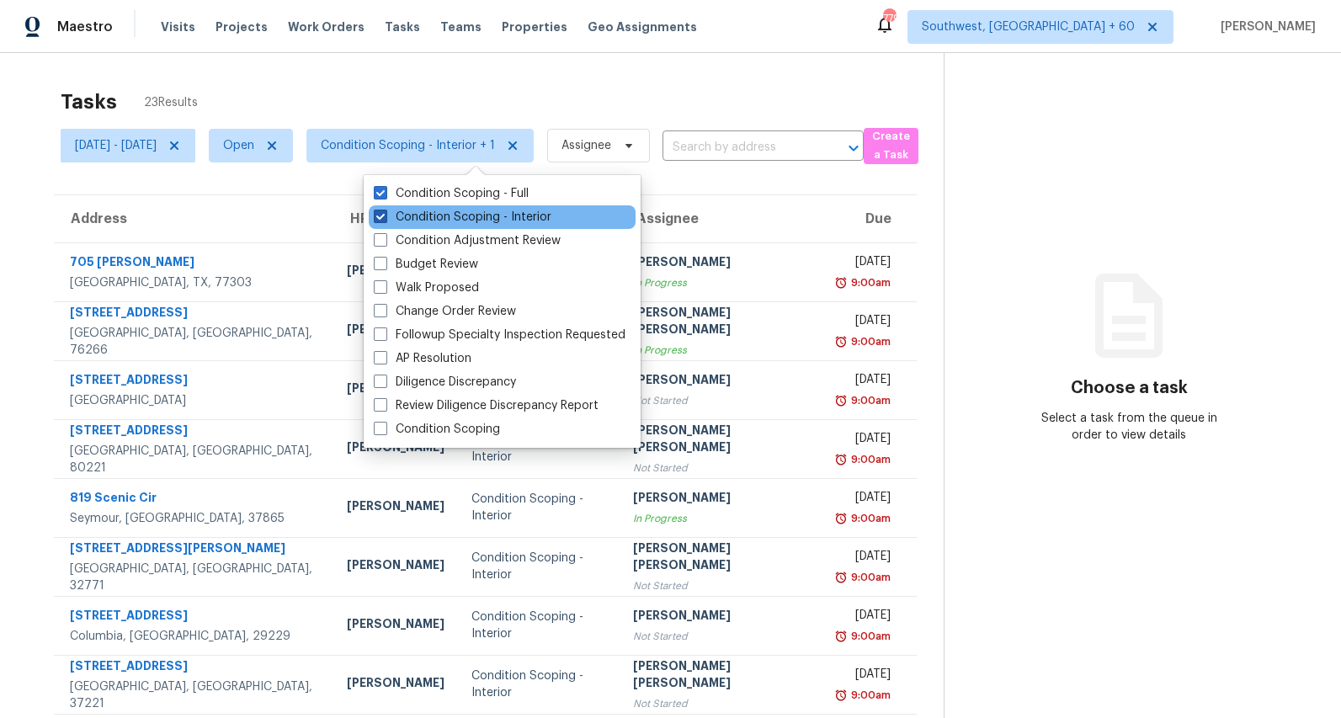
click at [459, 220] on label "Condition Scoping - Interior" at bounding box center [463, 217] width 178 height 17
click at [385, 220] on input "Condition Scoping - Interior" at bounding box center [379, 214] width 11 height 11
checkbox input "false"
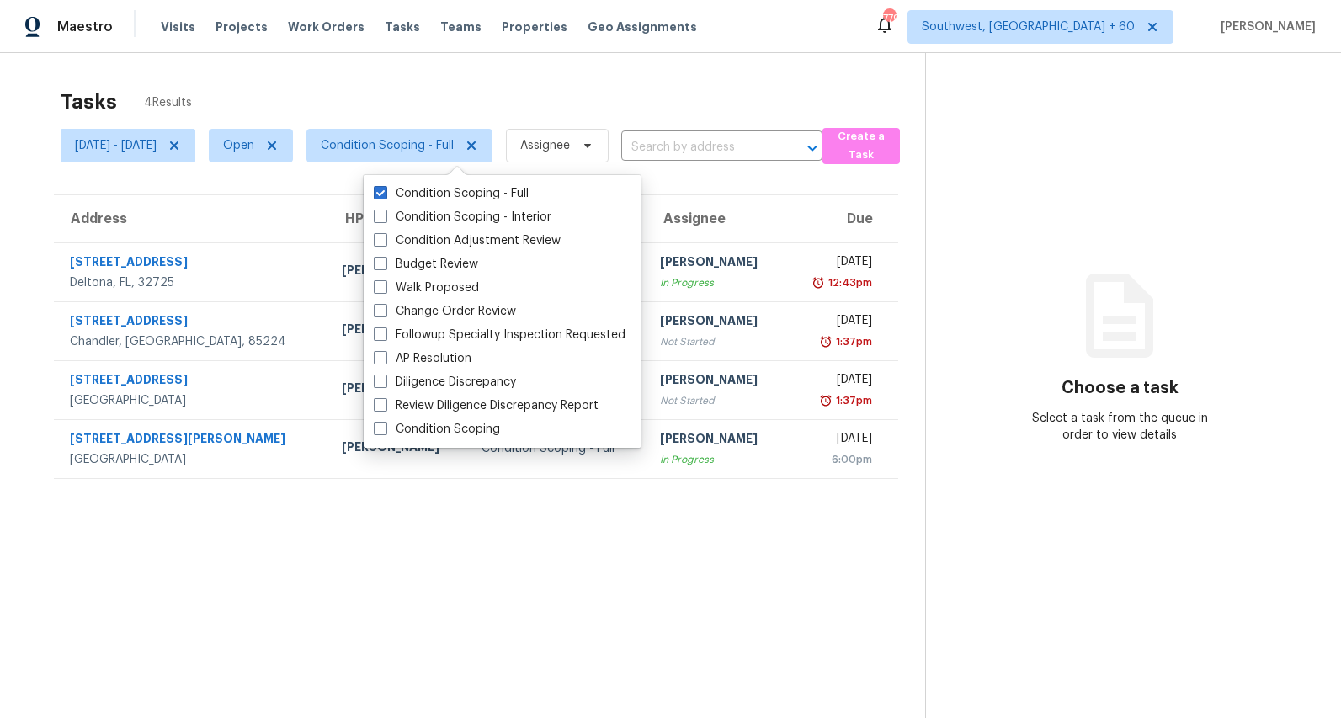
click at [440, 76] on div "Tasks 4 Results Mon, Aug 11 - Thu, Aug 14 Open Condition Scoping - Full Assigne…" at bounding box center [670, 412] width 1341 height 718
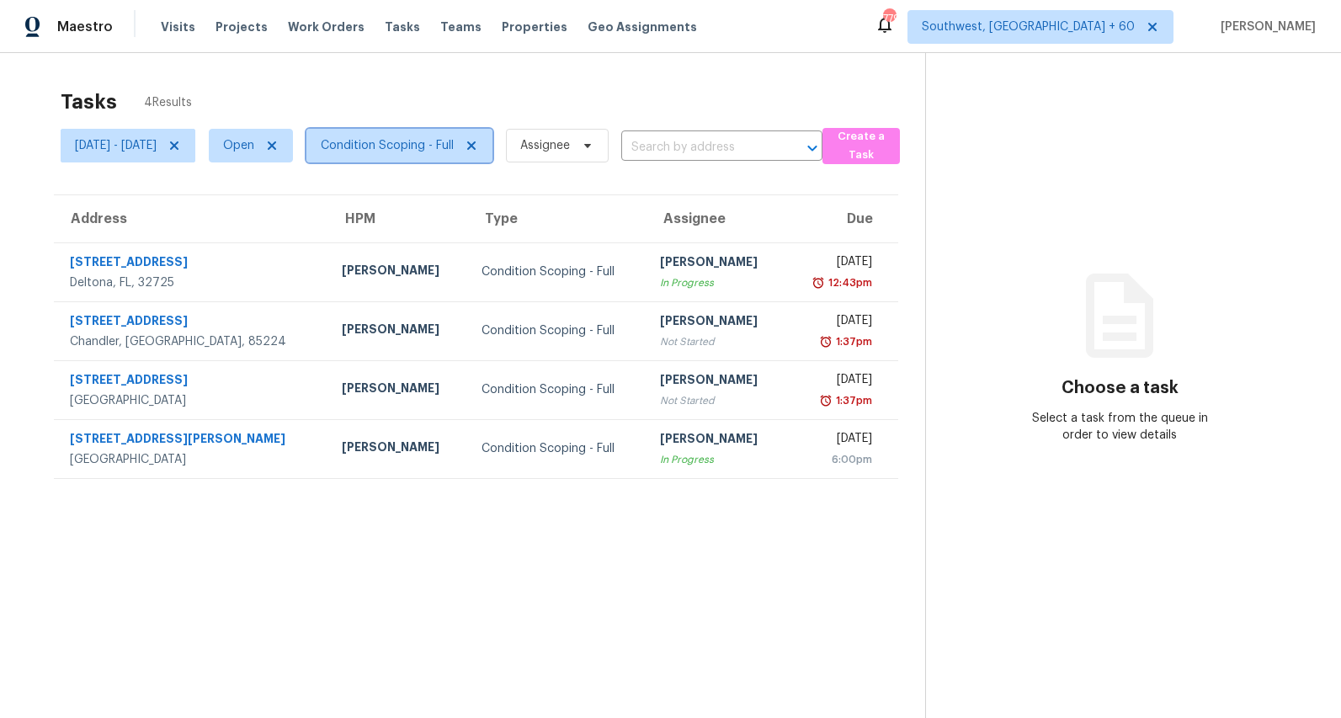
click at [440, 141] on span "Condition Scoping - Full" at bounding box center [387, 145] width 133 height 17
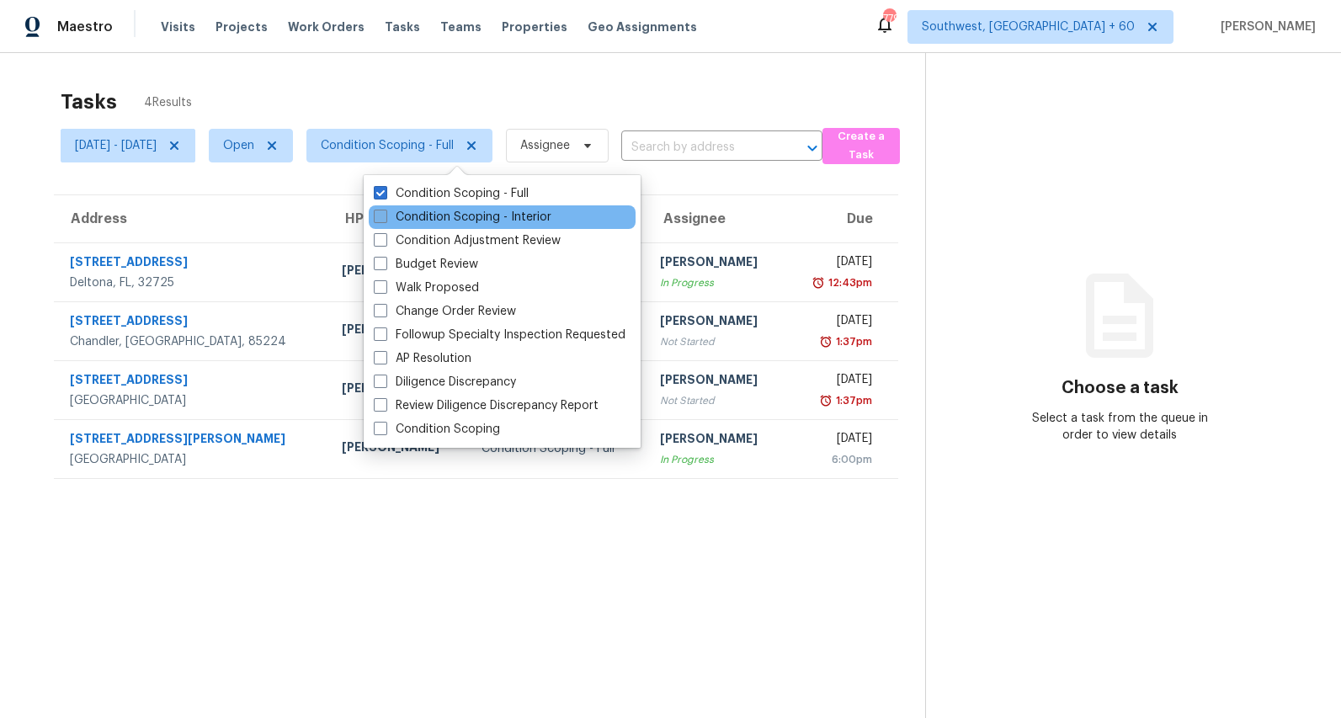
click at [433, 218] on label "Condition Scoping - Interior" at bounding box center [463, 217] width 178 height 17
click at [385, 218] on input "Condition Scoping - Interior" at bounding box center [379, 214] width 11 height 11
checkbox input "true"
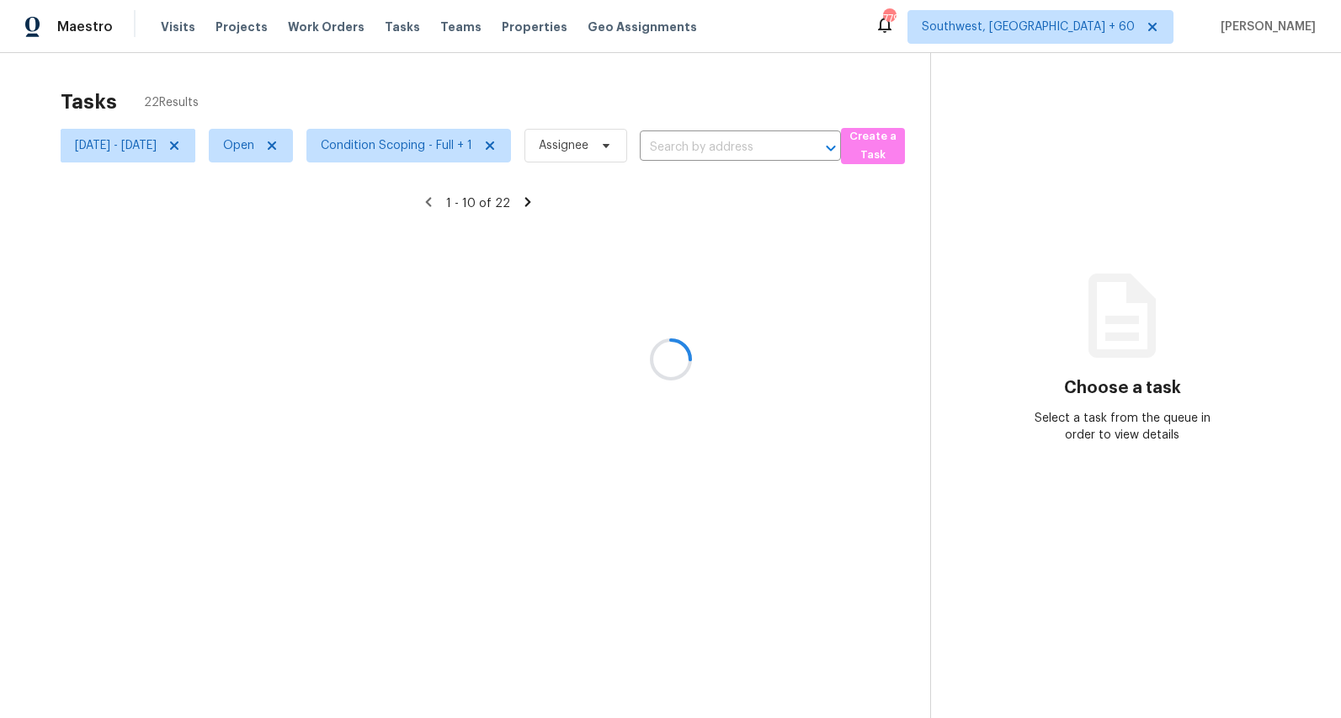
click at [383, 72] on div at bounding box center [670, 359] width 1341 height 718
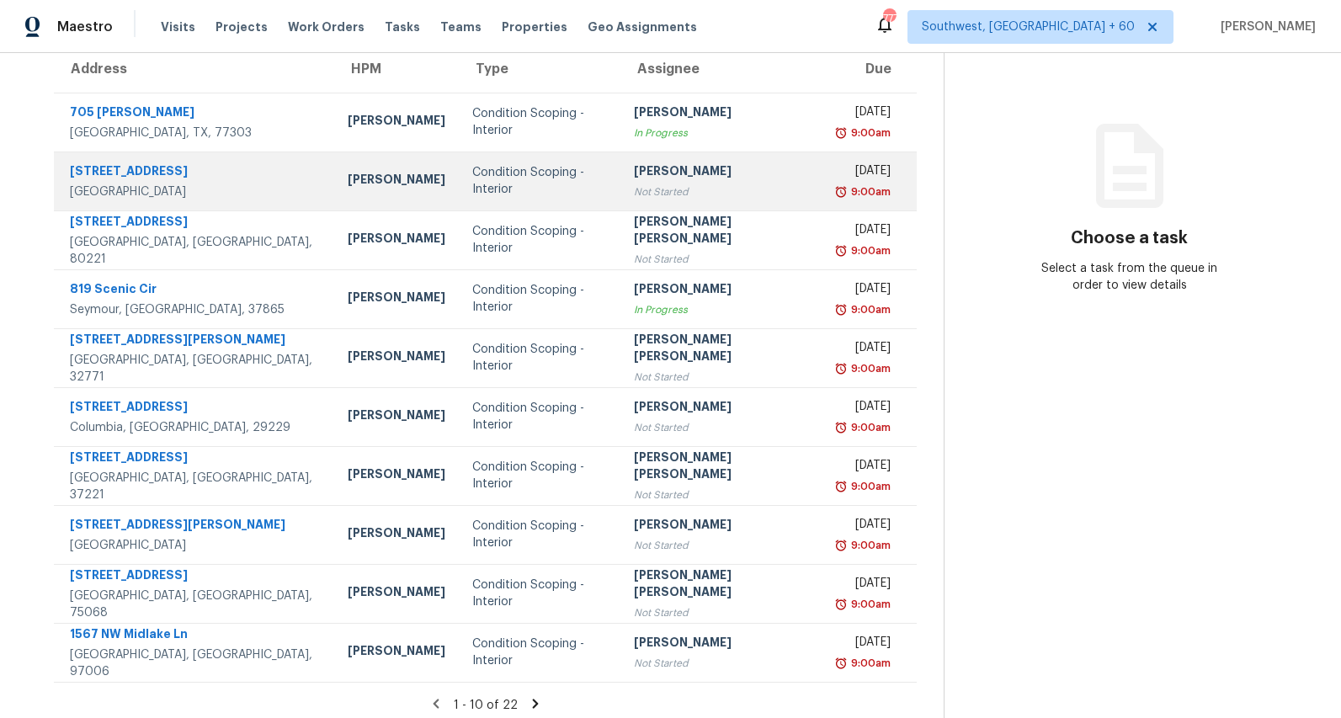
scroll to position [157, 0]
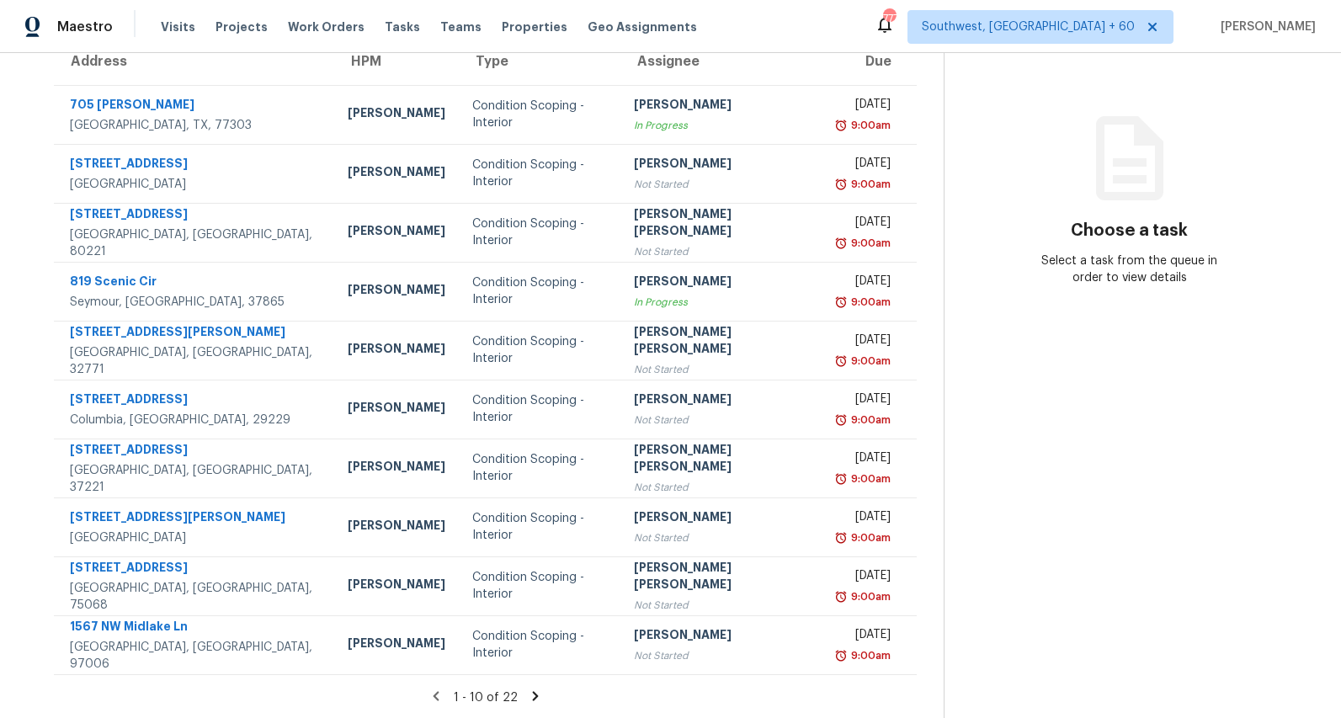
click at [532, 697] on icon at bounding box center [535, 695] width 6 height 9
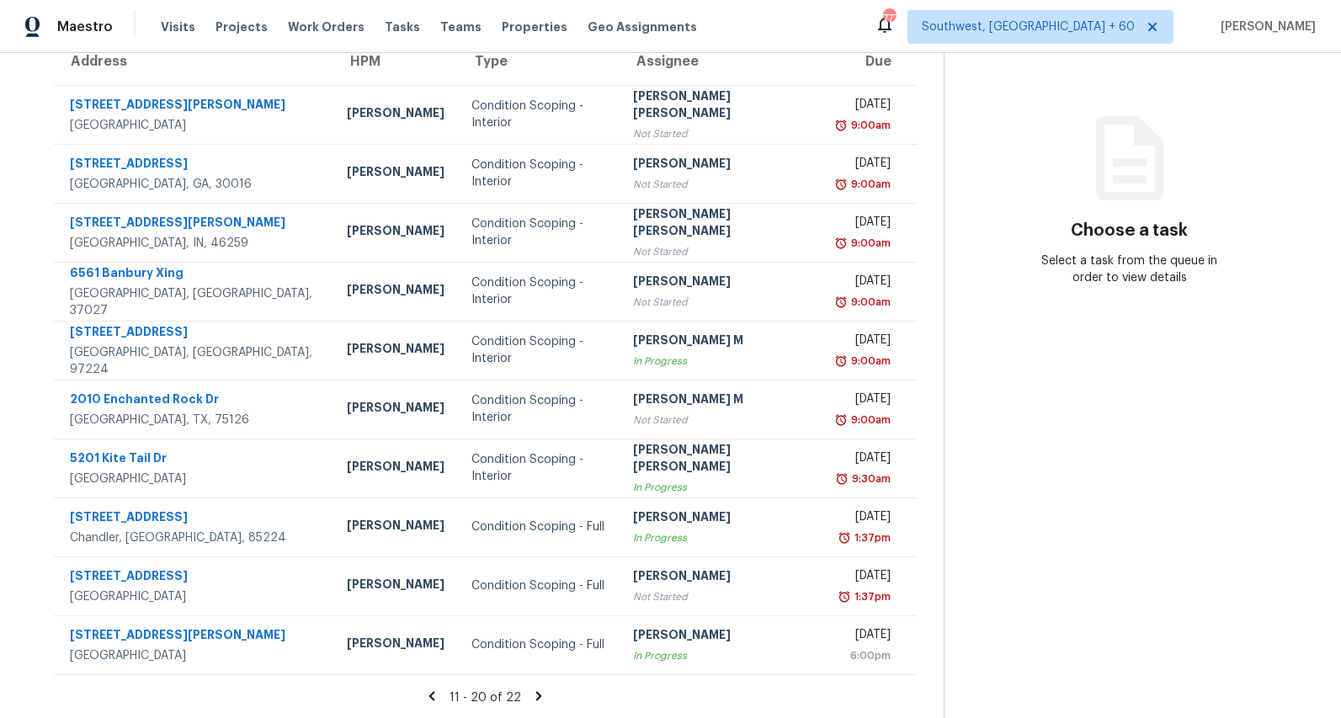
scroll to position [158, 0]
click at [538, 698] on icon at bounding box center [538, 695] width 15 height 15
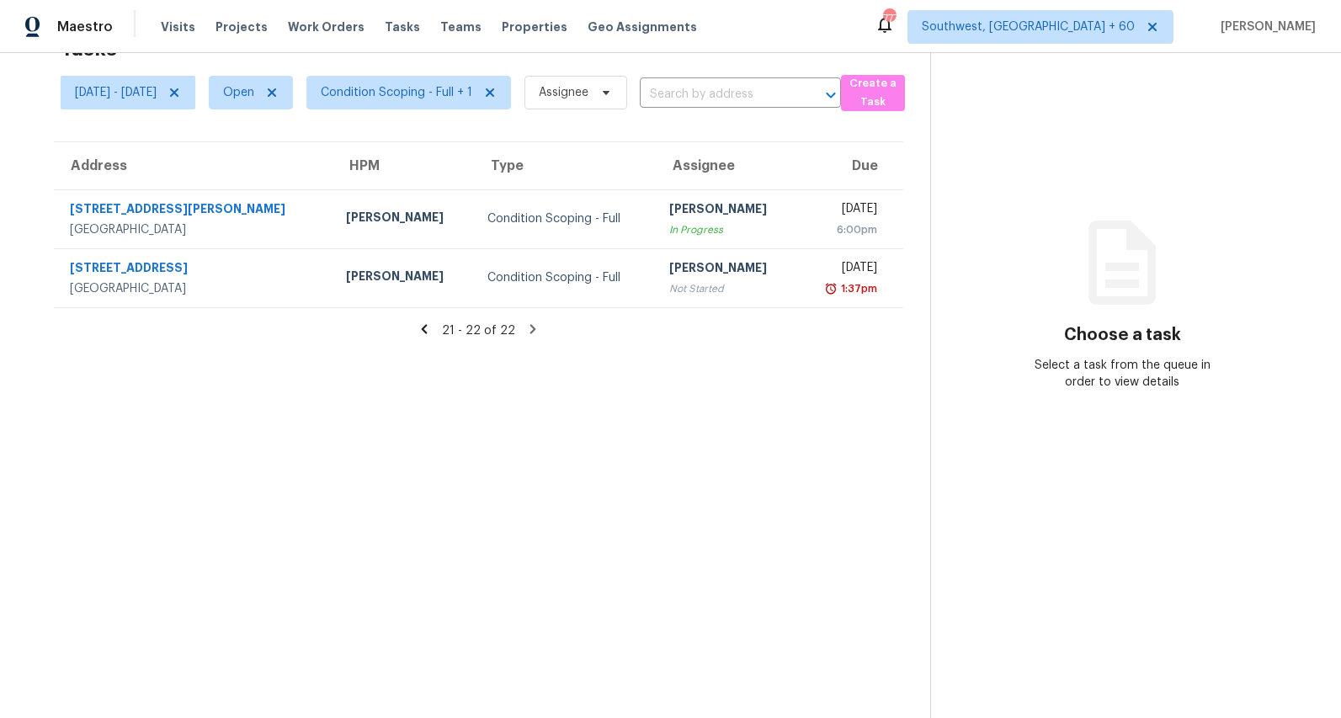
click at [432, 329] on icon at bounding box center [424, 329] width 15 height 15
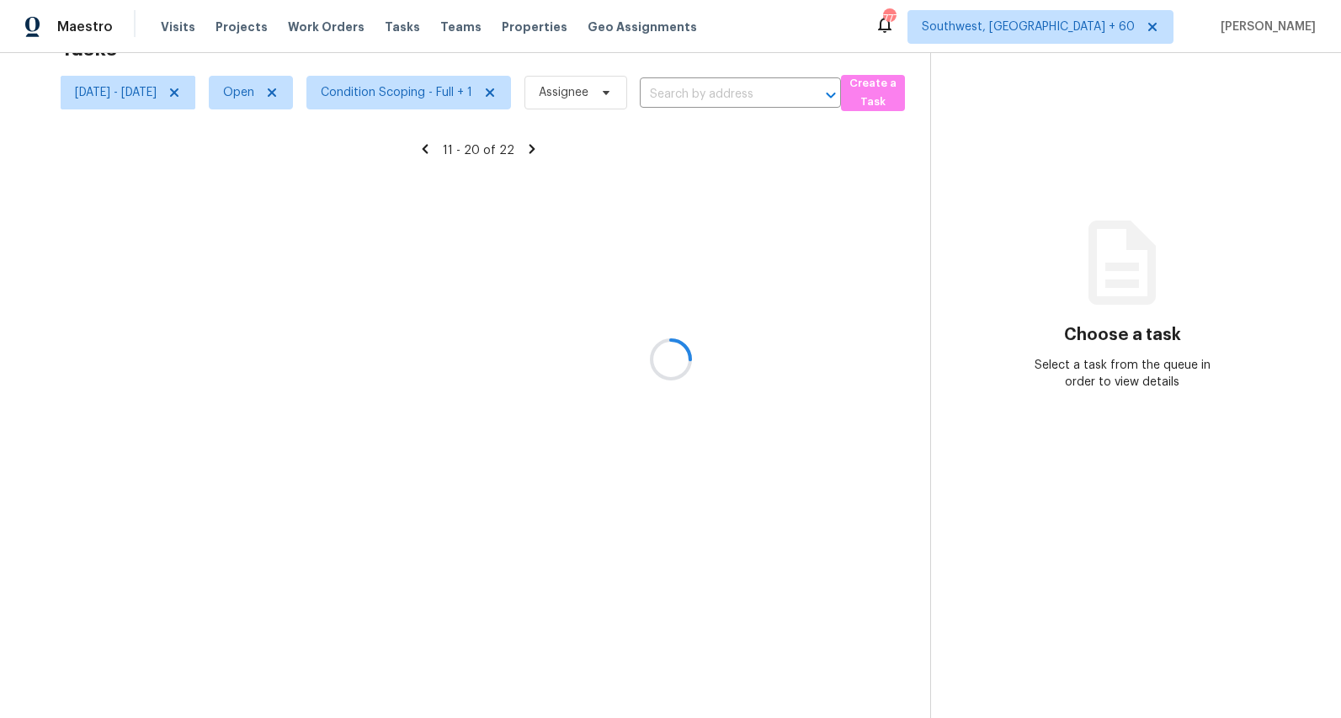
scroll to position [158, 0]
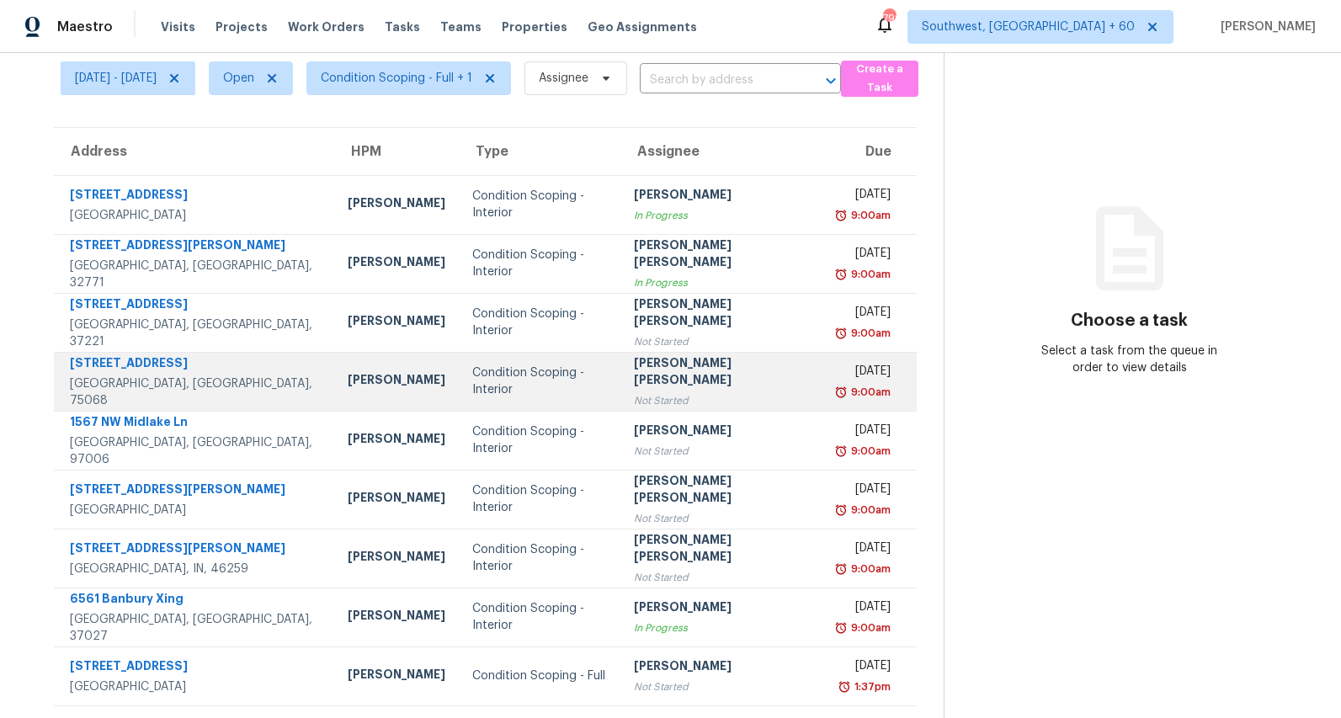
scroll to position [68, 0]
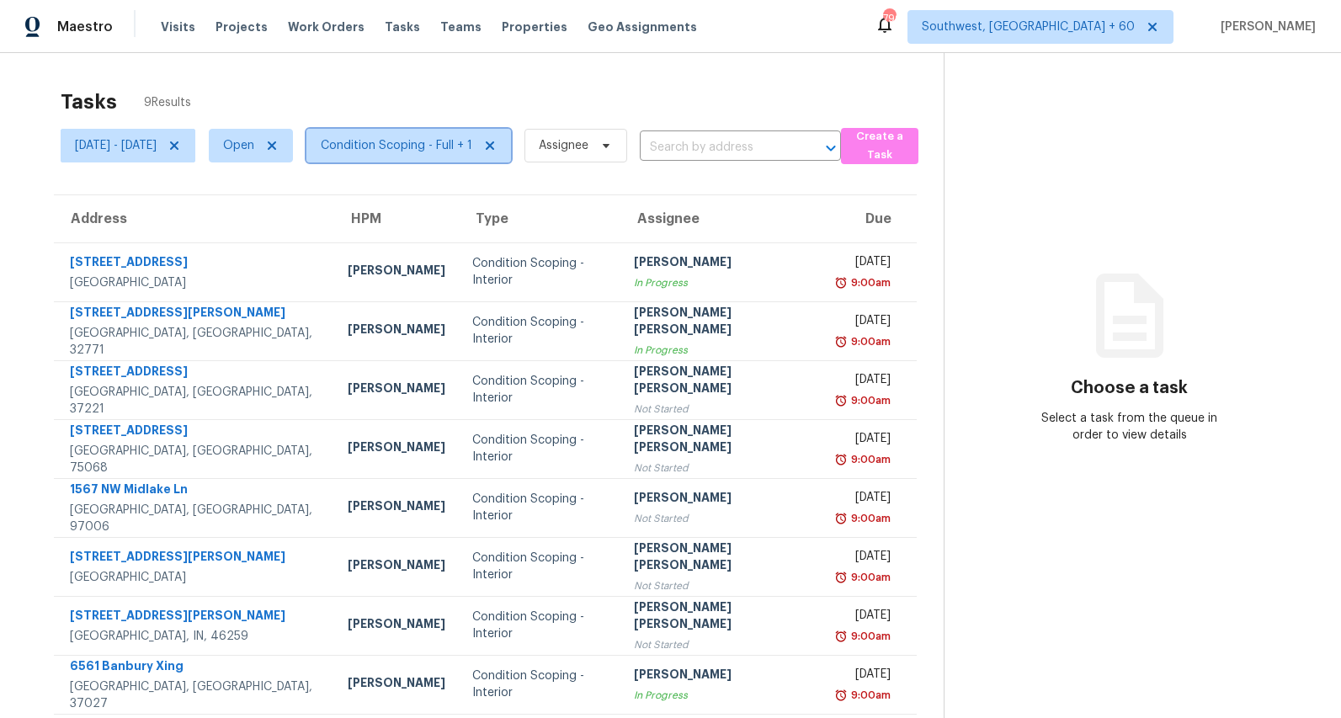
click at [459, 151] on span "Condition Scoping - Full + 1" at bounding box center [397, 145] width 152 height 17
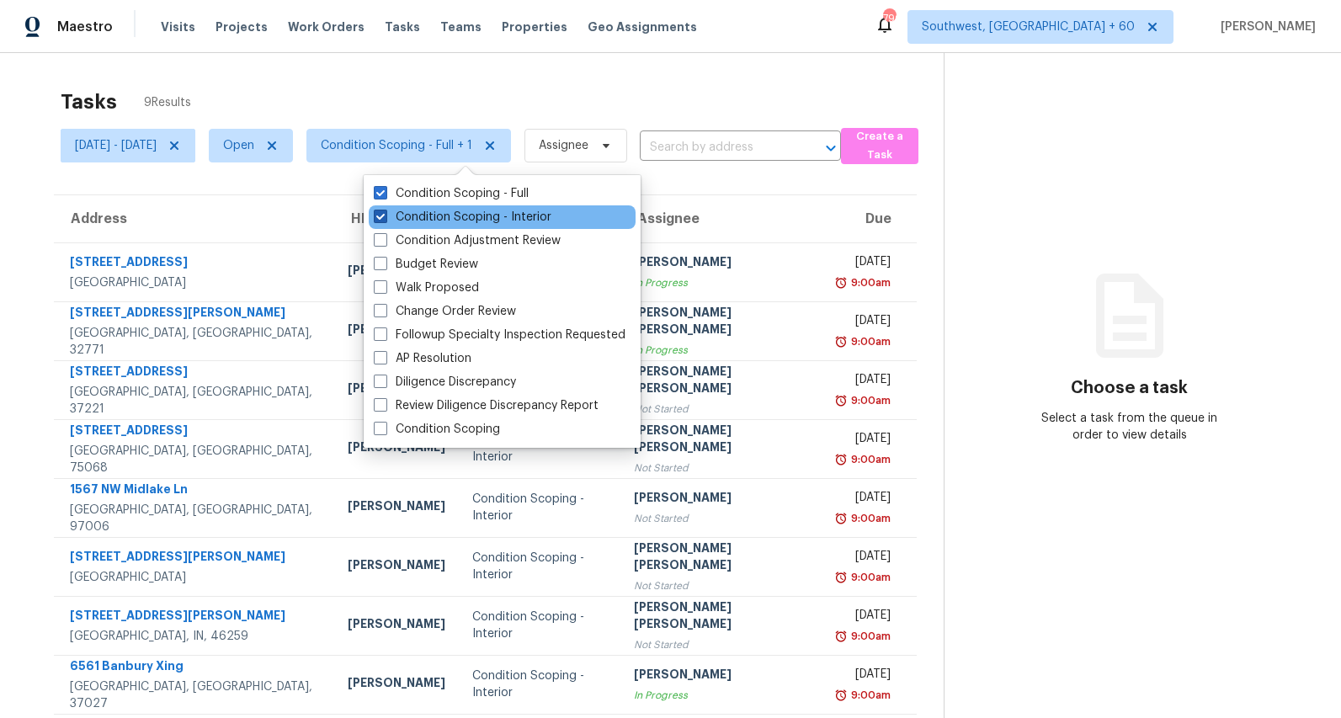
click at [450, 216] on label "Condition Scoping - Interior" at bounding box center [463, 217] width 178 height 17
click at [385, 216] on input "Condition Scoping - Interior" at bounding box center [379, 214] width 11 height 11
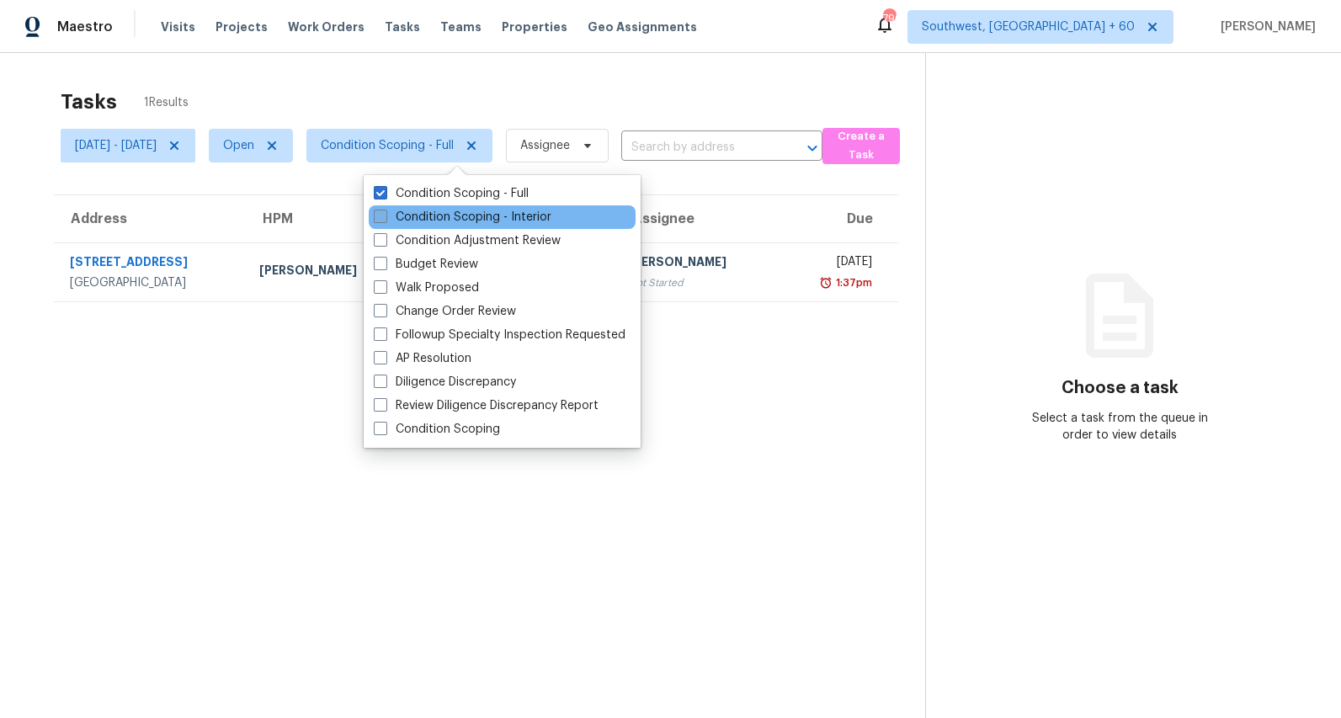
click at [464, 216] on label "Condition Scoping - Interior" at bounding box center [463, 217] width 178 height 17
click at [385, 216] on input "Condition Scoping - Interior" at bounding box center [379, 214] width 11 height 11
checkbox input "true"
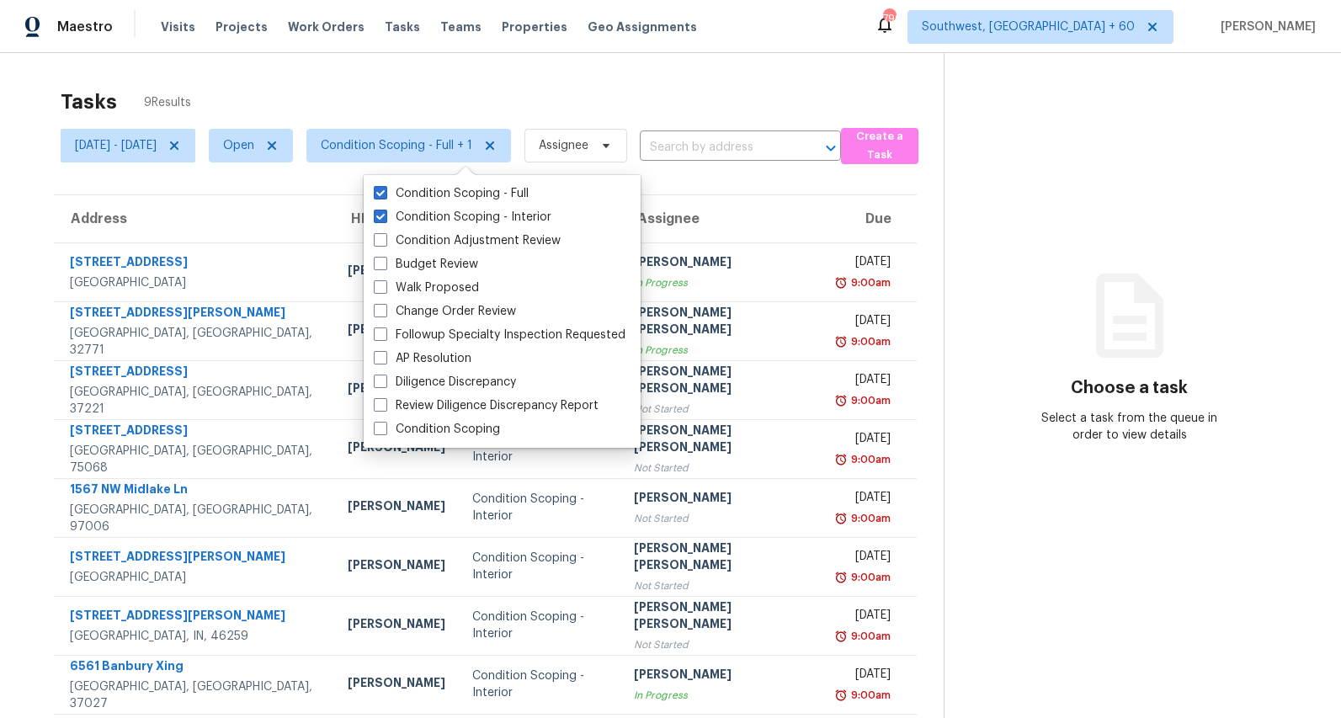
click at [330, 104] on div "Tasks 9 Results" at bounding box center [502, 102] width 883 height 44
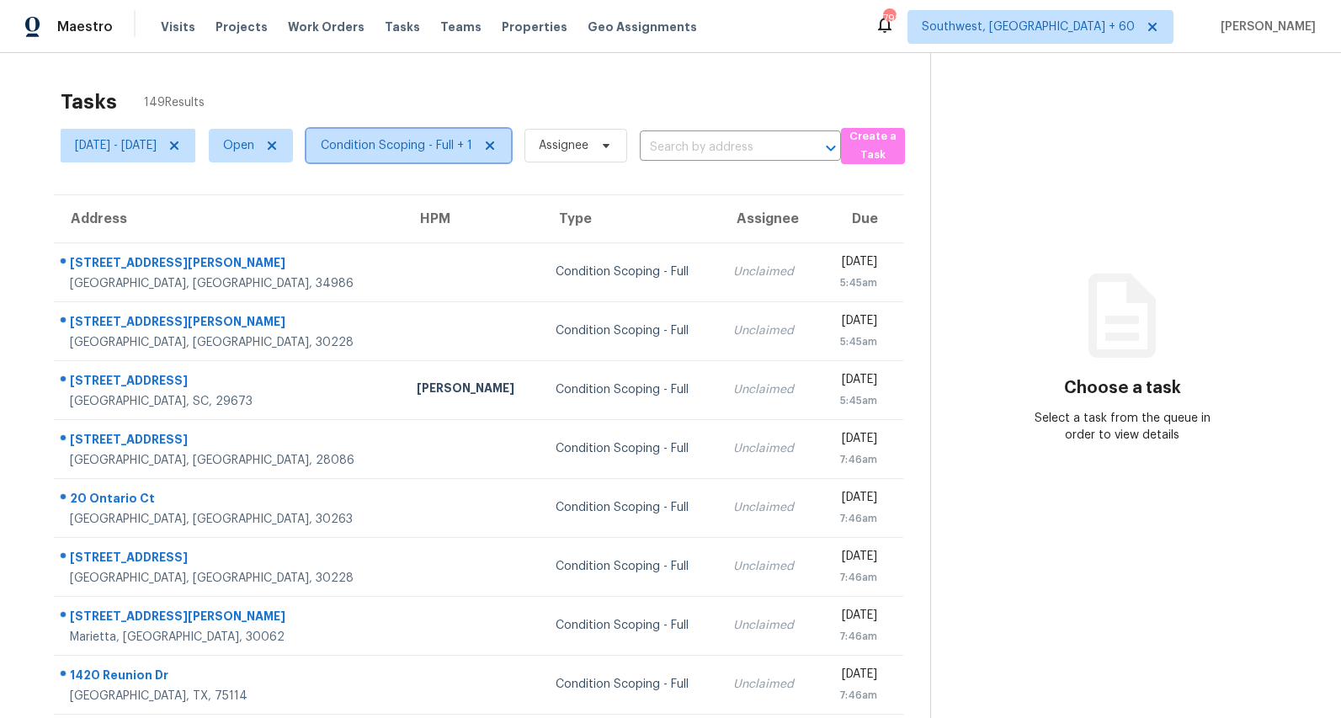
click at [439, 152] on span "Condition Scoping - Full + 1" at bounding box center [397, 145] width 152 height 17
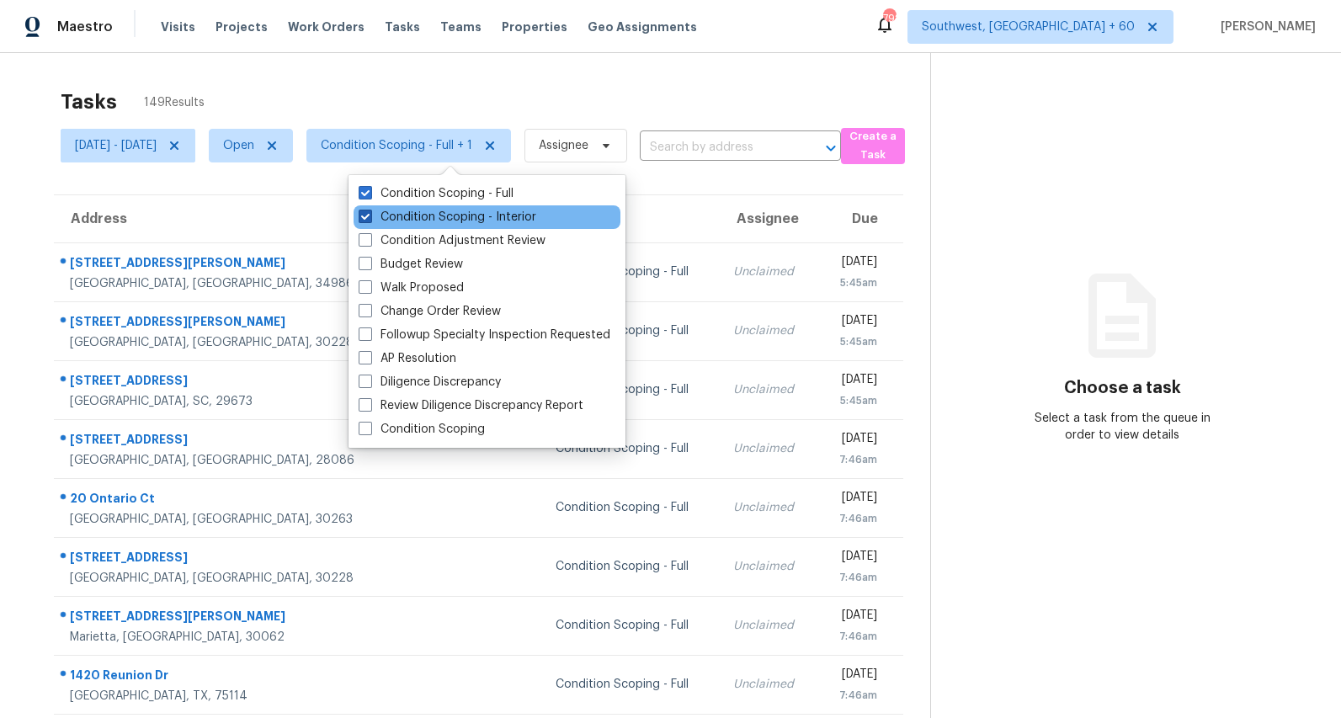
click at [432, 218] on label "Condition Scoping - Interior" at bounding box center [448, 217] width 178 height 17
click at [370, 218] on input "Condition Scoping - Interior" at bounding box center [364, 214] width 11 height 11
click at [432, 215] on label "Condition Scoping - Interior" at bounding box center [448, 217] width 178 height 17
click at [370, 215] on input "Condition Scoping - Interior" at bounding box center [364, 214] width 11 height 11
checkbox input "true"
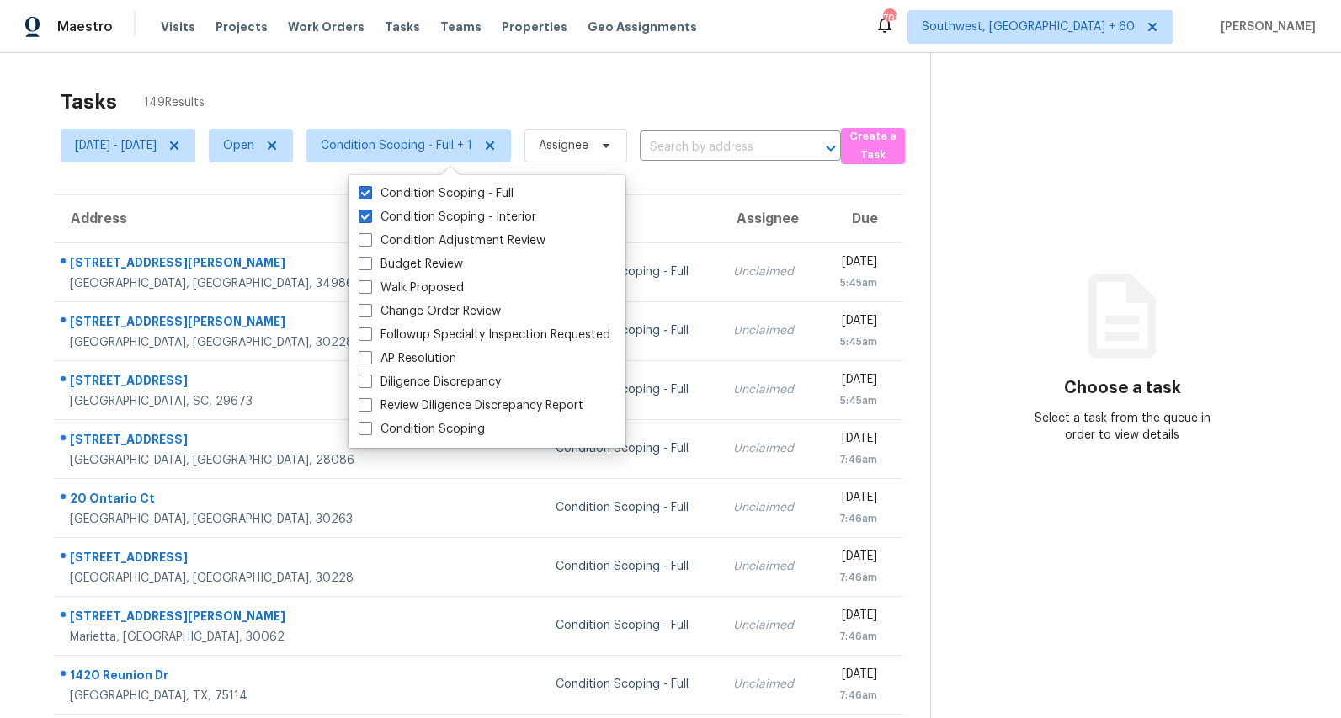
click at [380, 78] on div "Tasks 149 Results [DATE] - [DATE] Open Condition Scoping - Full + 1 Assignee ​ …" at bounding box center [670, 465] width 1341 height 824
